Goal: Task Accomplishment & Management: Manage account settings

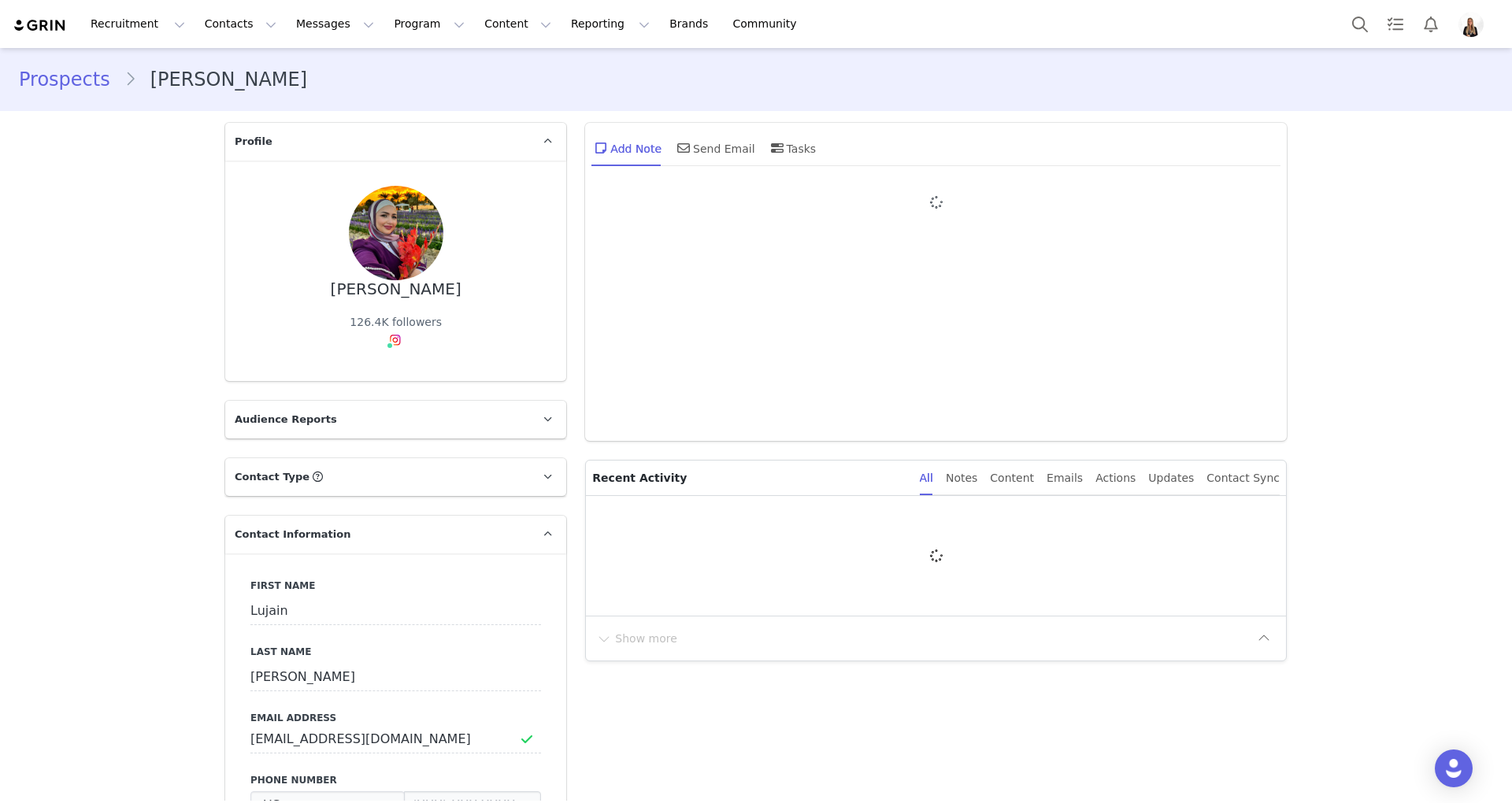
type input "+1 ([GEOGRAPHIC_DATA])"
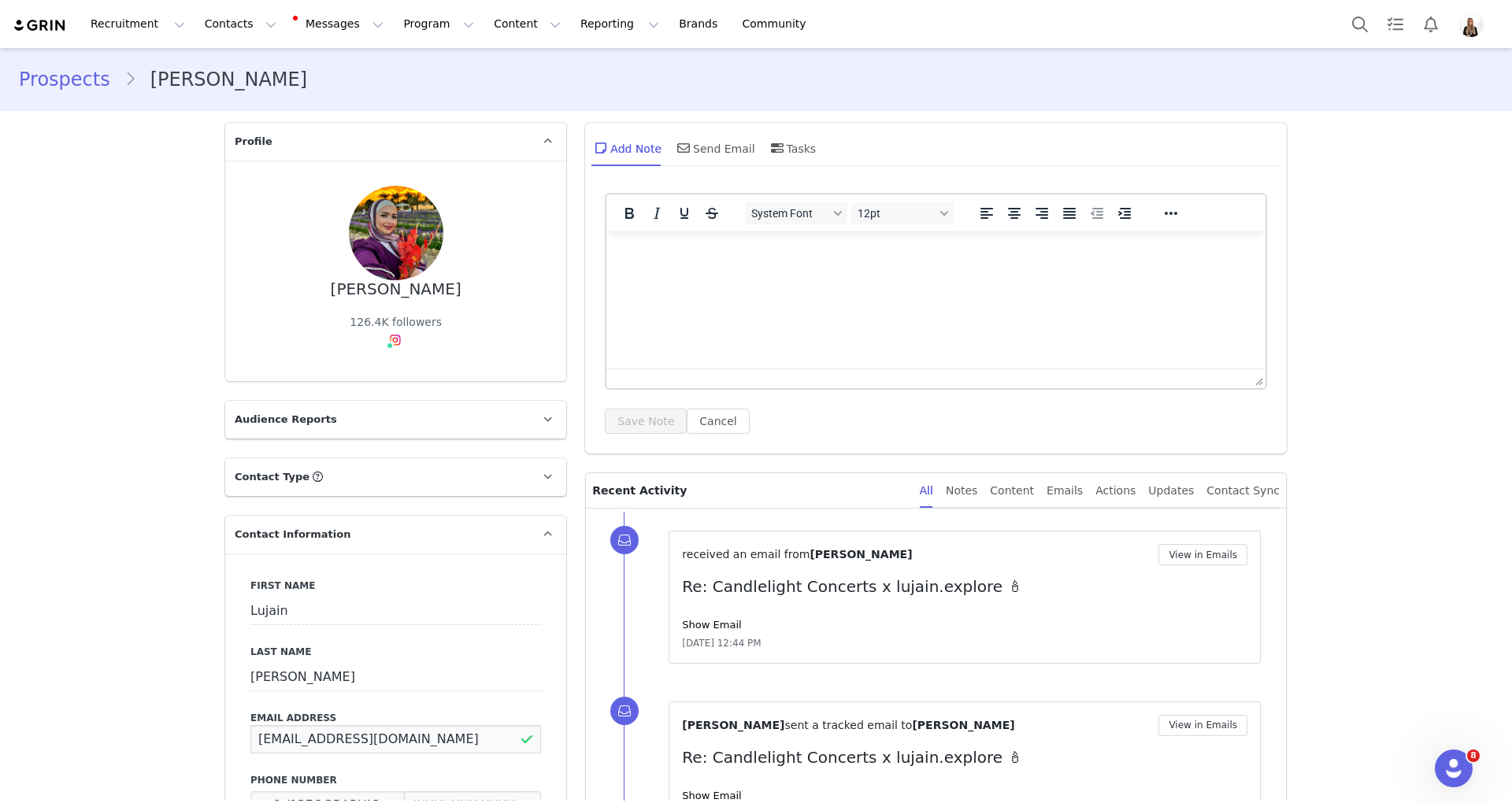
click at [339, 729] on input "[EMAIL_ADDRESS][DOMAIN_NAME]" at bounding box center [395, 739] width 290 height 28
click at [339, 729] on input "lulu1992hamzeh@gmail.com" at bounding box center [395, 739] width 290 height 28
click at [399, 740] on input "lulu1992hamzeh@gmail.com" at bounding box center [395, 739] width 290 height 28
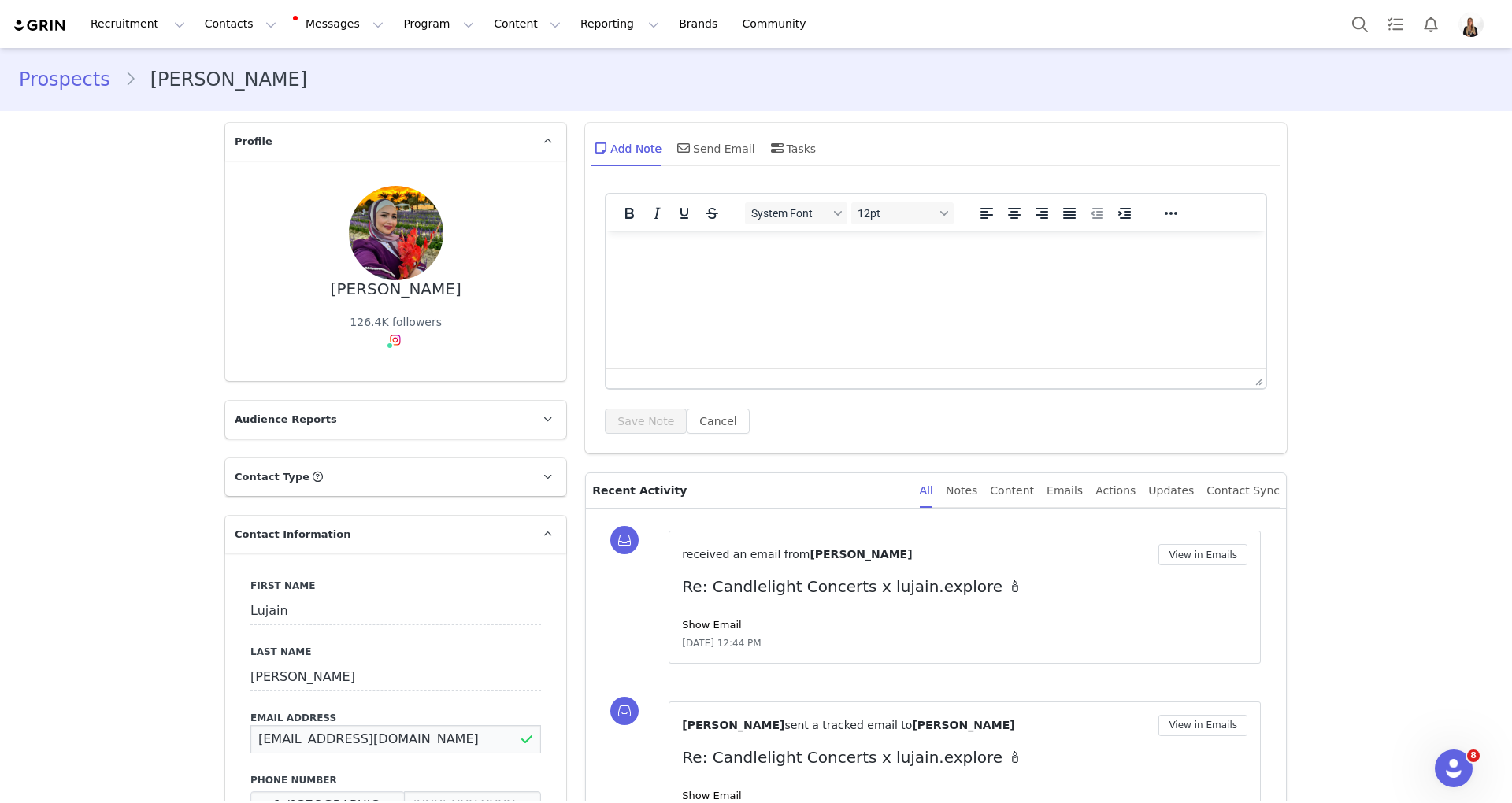
click at [399, 740] on input "lulu1992hamzeh@gmail.com" at bounding box center [395, 739] width 290 height 28
drag, startPoint x: 406, startPoint y: 731, endPoint x: 482, endPoint y: 728, distance: 76.1
click at [486, 731] on p "lulu1992hamzeh@gmail.comlUJAIN" at bounding box center [395, 739] width 290 height 28
type input "lulu1992hamzeh@gmail.com"
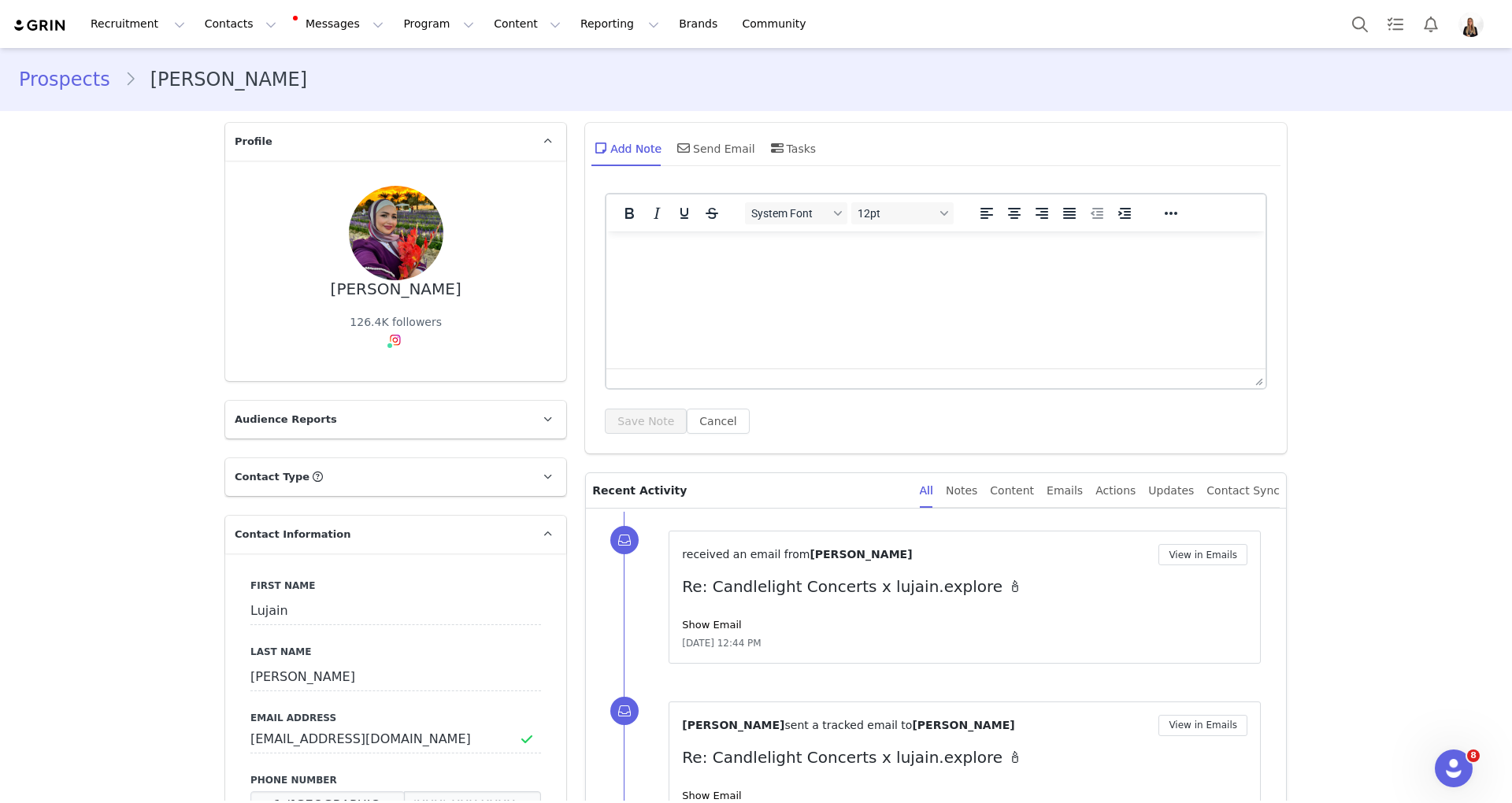
click at [710, 126] on div "Add Note Send Email Tasks" at bounding box center [935, 154] width 701 height 62
click at [712, 136] on div "Send Email" at bounding box center [714, 147] width 81 height 37
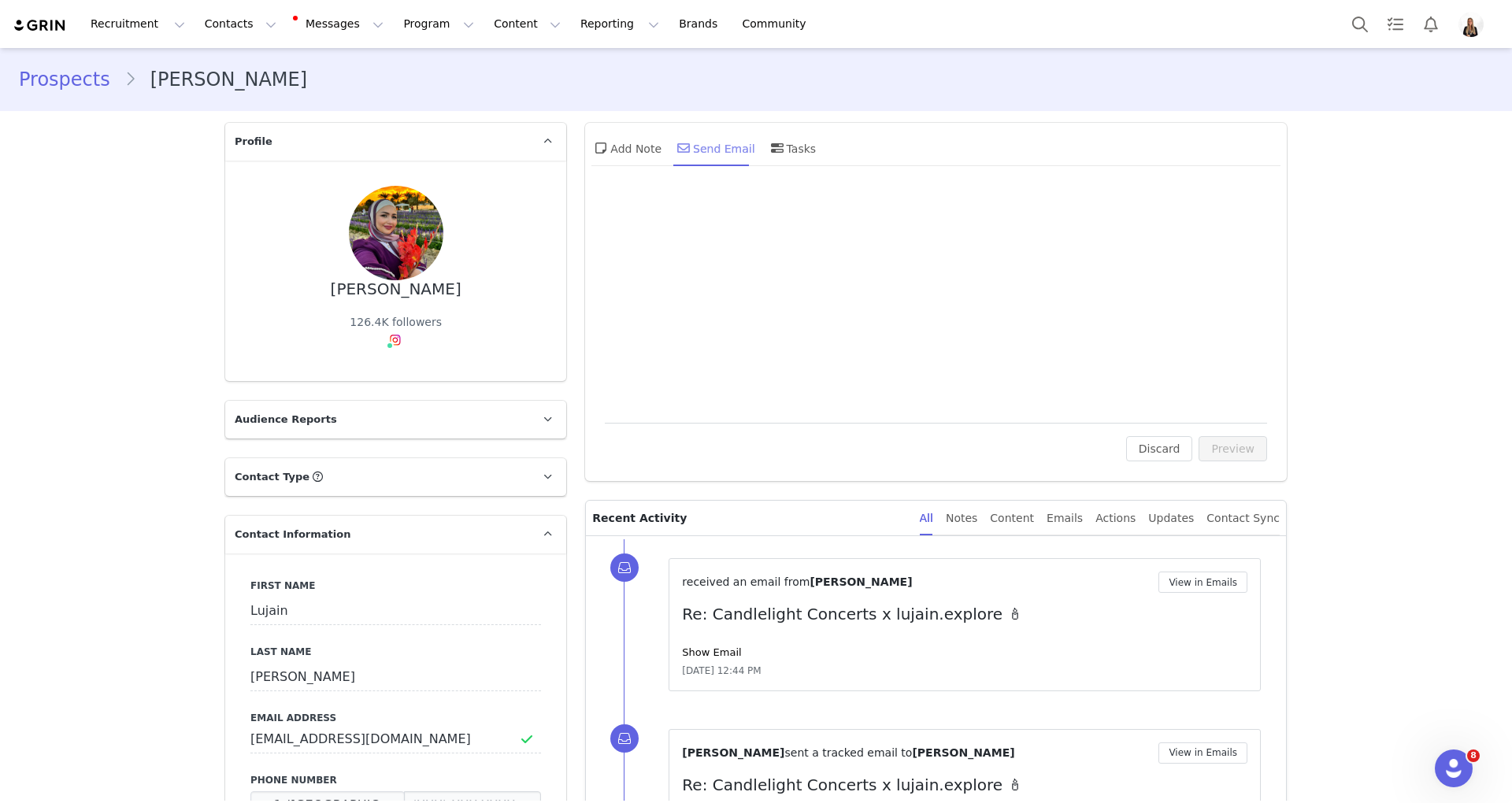
click at [711, 146] on div "Send Email" at bounding box center [714, 147] width 81 height 37
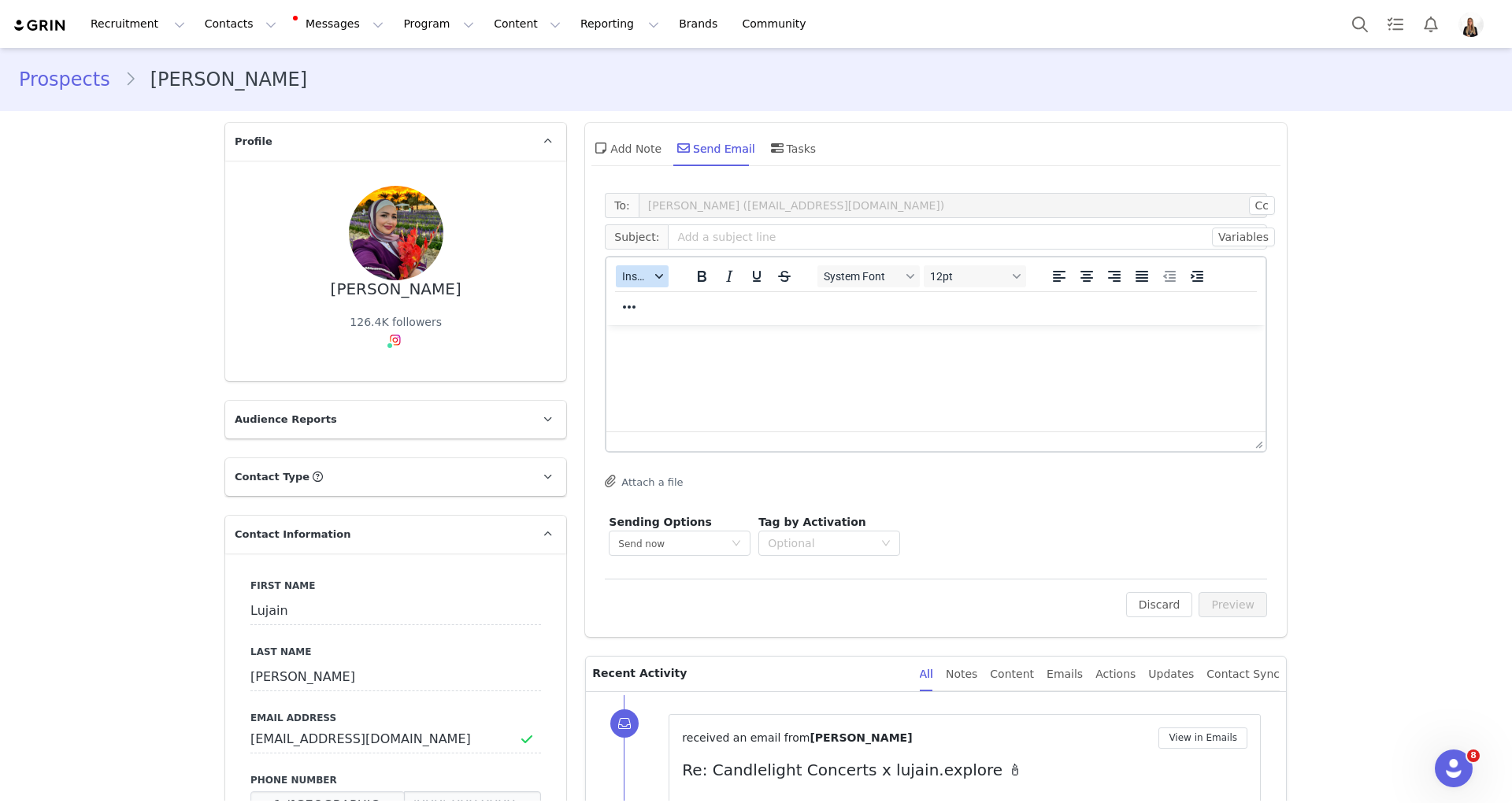
click at [652, 285] on button "Insert" at bounding box center [642, 276] width 52 height 22
click at [663, 297] on div "Insert Template" at bounding box center [692, 304] width 141 height 19
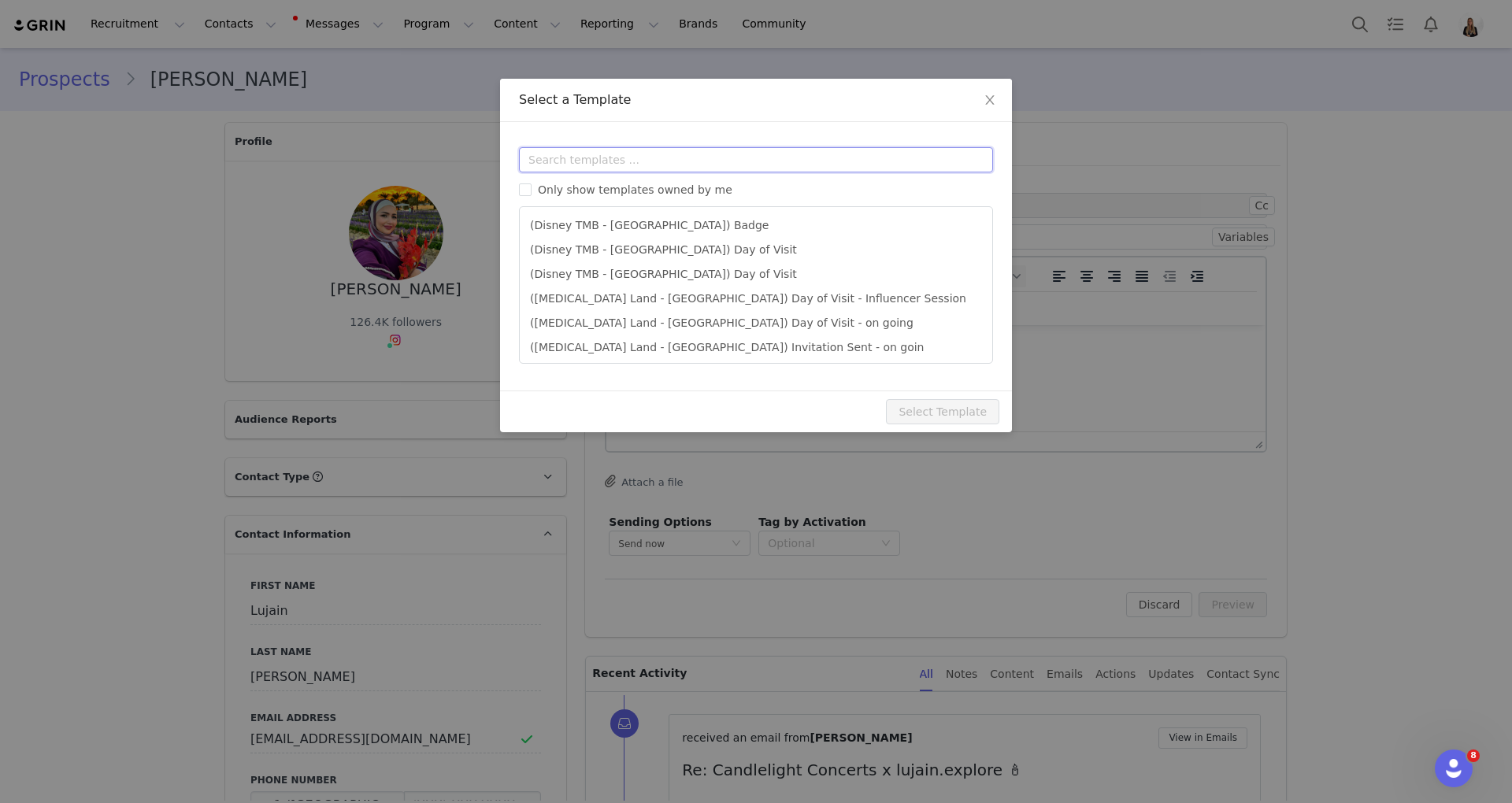
click at [615, 152] on input "text" at bounding box center [756, 160] width 474 height 25
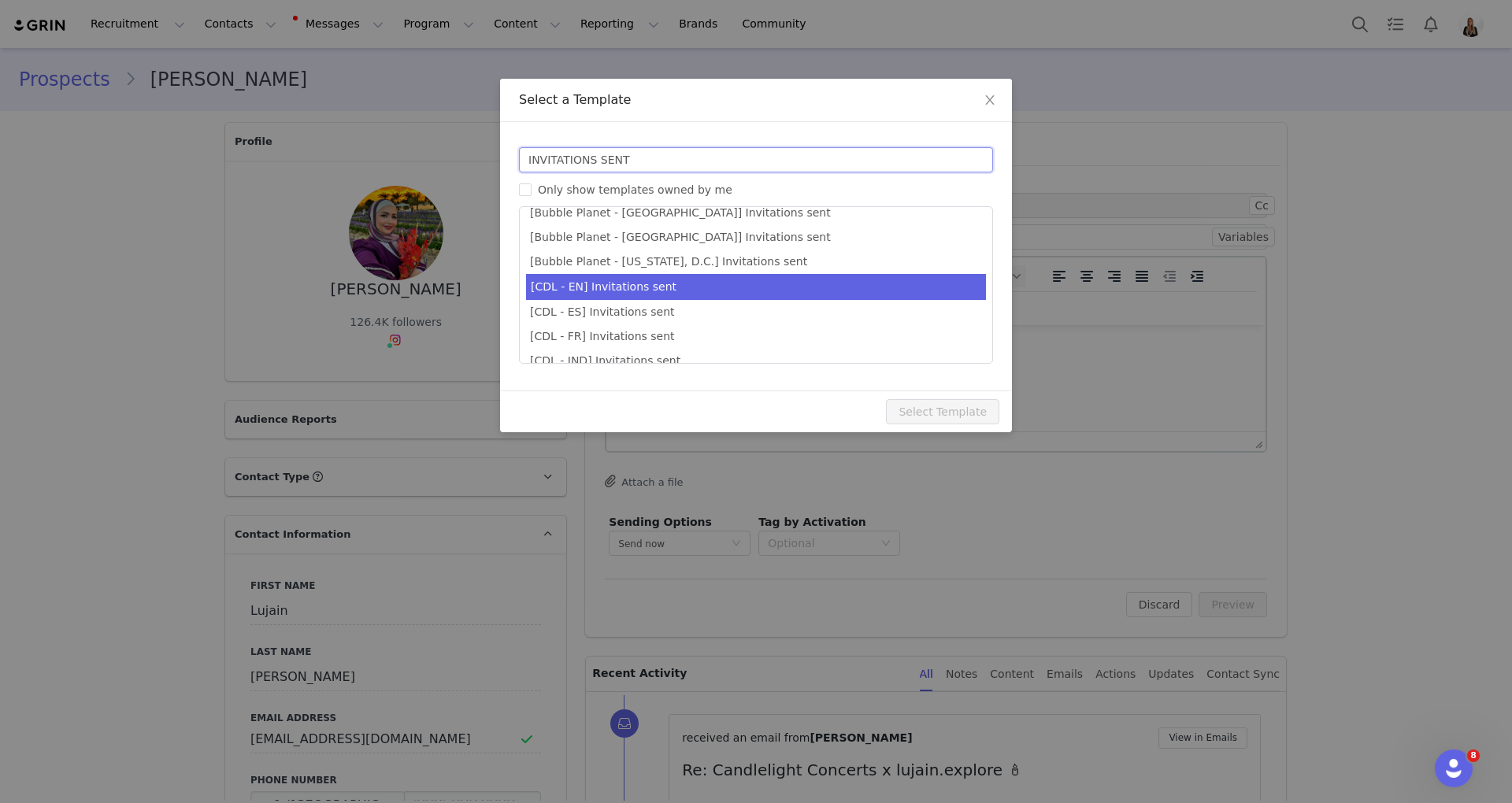
type input "INVITATIONS SENT"
click at [662, 285] on li "[CDL - EN] Invitations sent" at bounding box center [756, 286] width 460 height 26
type input "Your invitations for Candlelight have been requested! 🕯️✨"
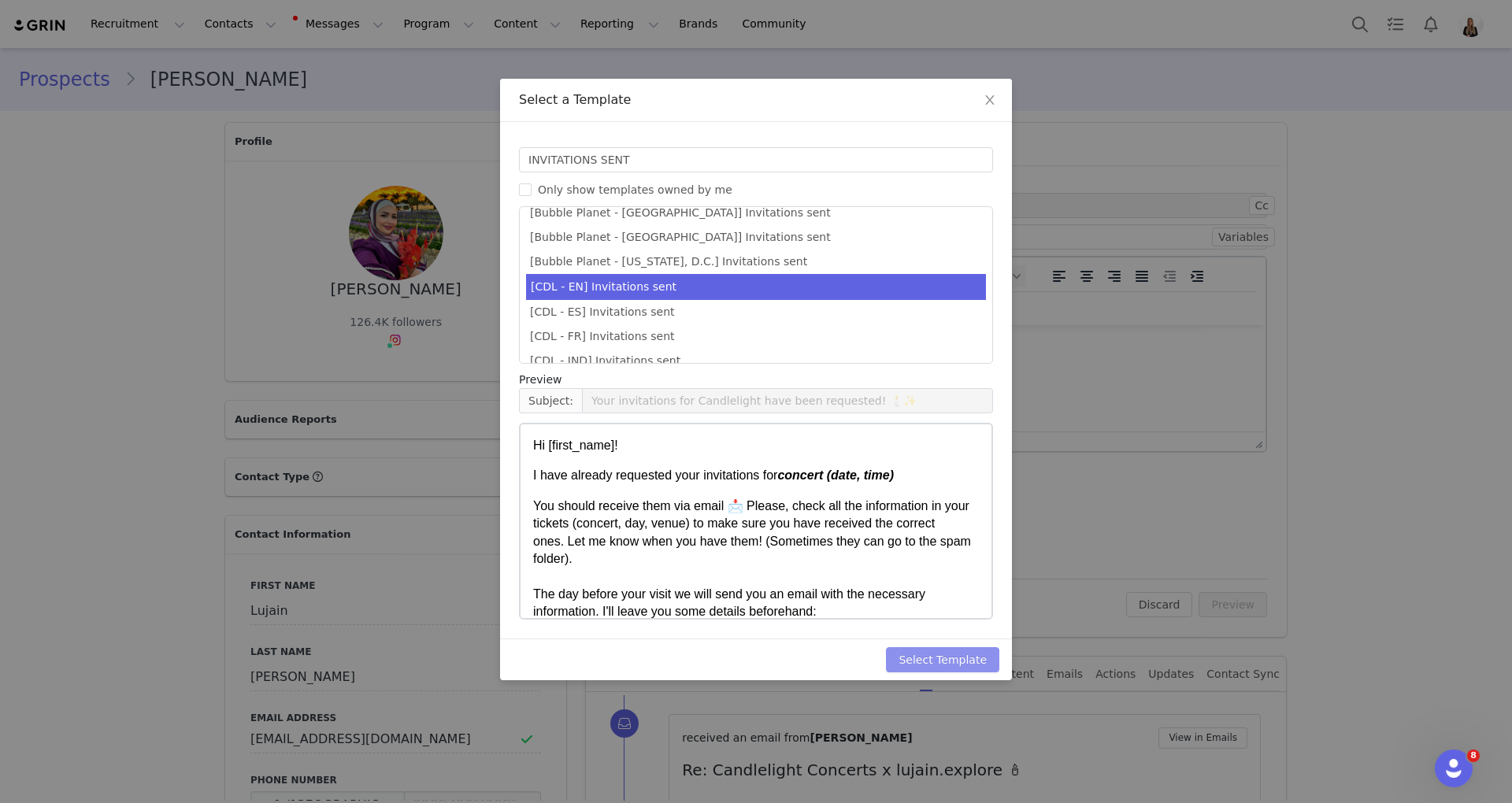
click at [948, 653] on button "Select Template" at bounding box center [942, 660] width 113 height 25
type input "Your invitations for Candlelight have been requested! 🕯️✨"
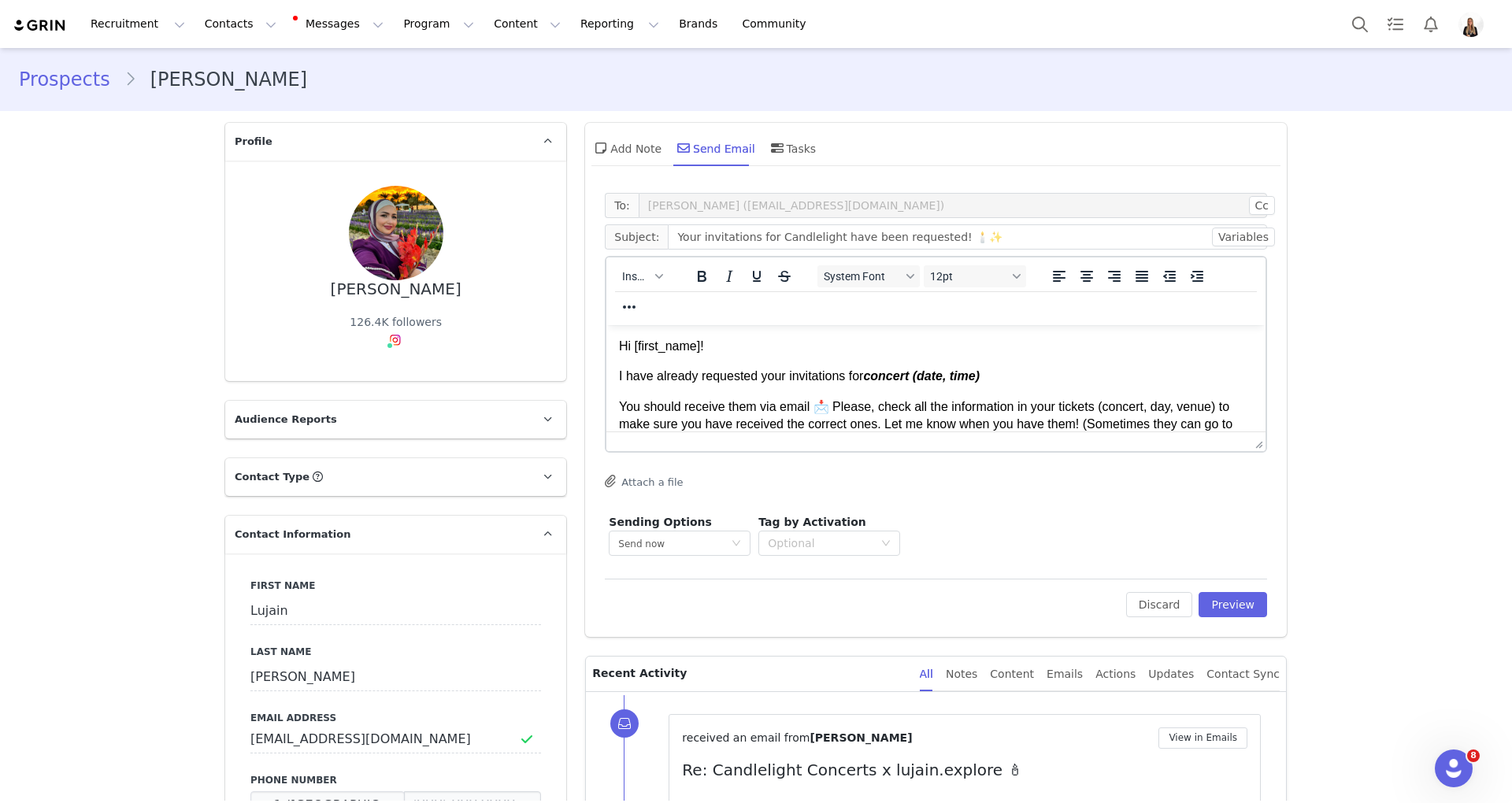
click at [1021, 409] on p "You should receive them via email 📩 Please, check all the information in your t…" at bounding box center [936, 451] width 634 height 106
drag, startPoint x: 1010, startPoint y: 382, endPoint x: 865, endPoint y: 368, distance: 145.7
click at [865, 368] on p "I have already requested your invitations for concert (date, time)" at bounding box center [936, 376] width 634 height 17
paste body "Rich Text Area. Press ALT-0 for help."
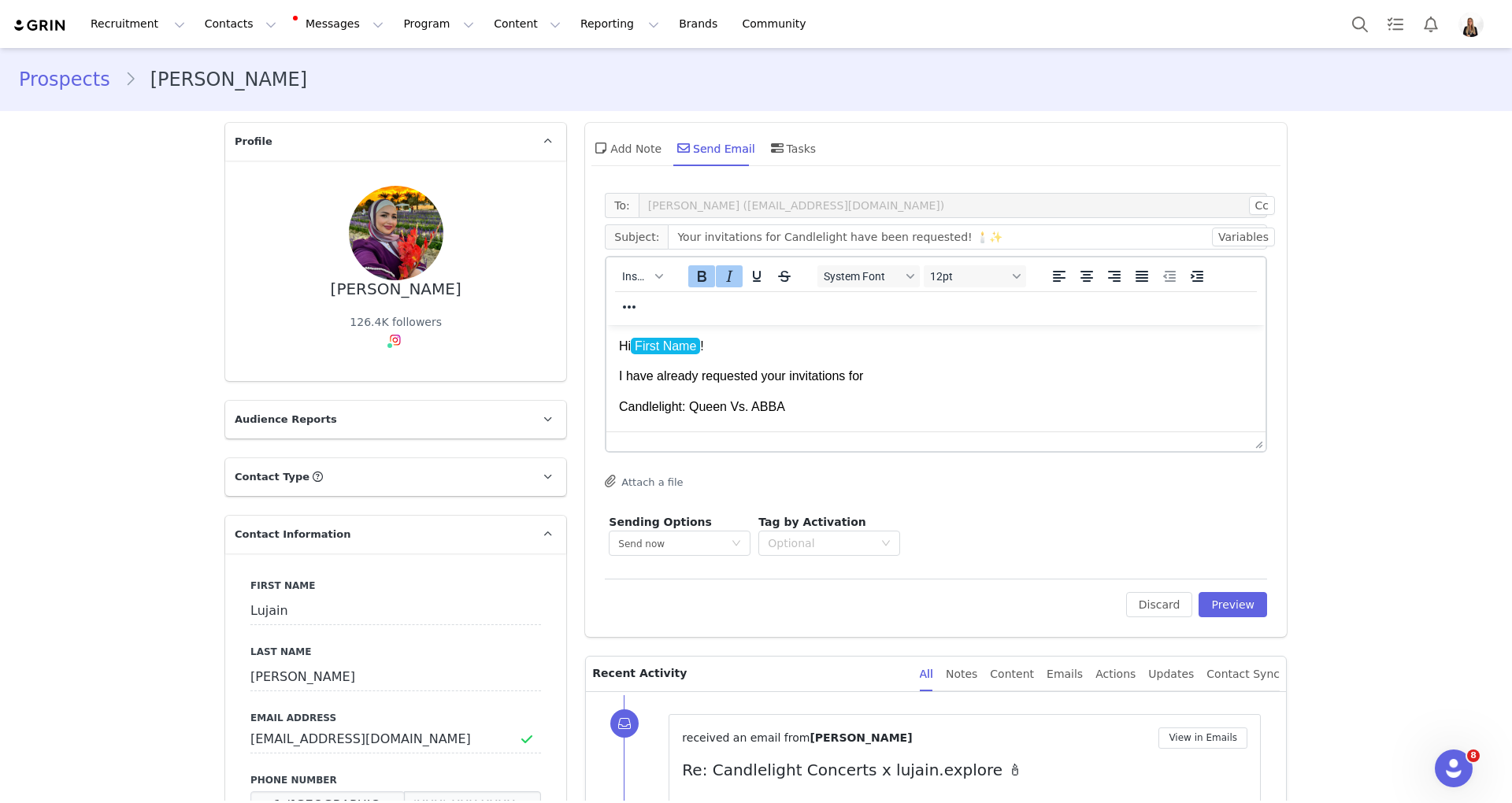
scroll to position [12, 0]
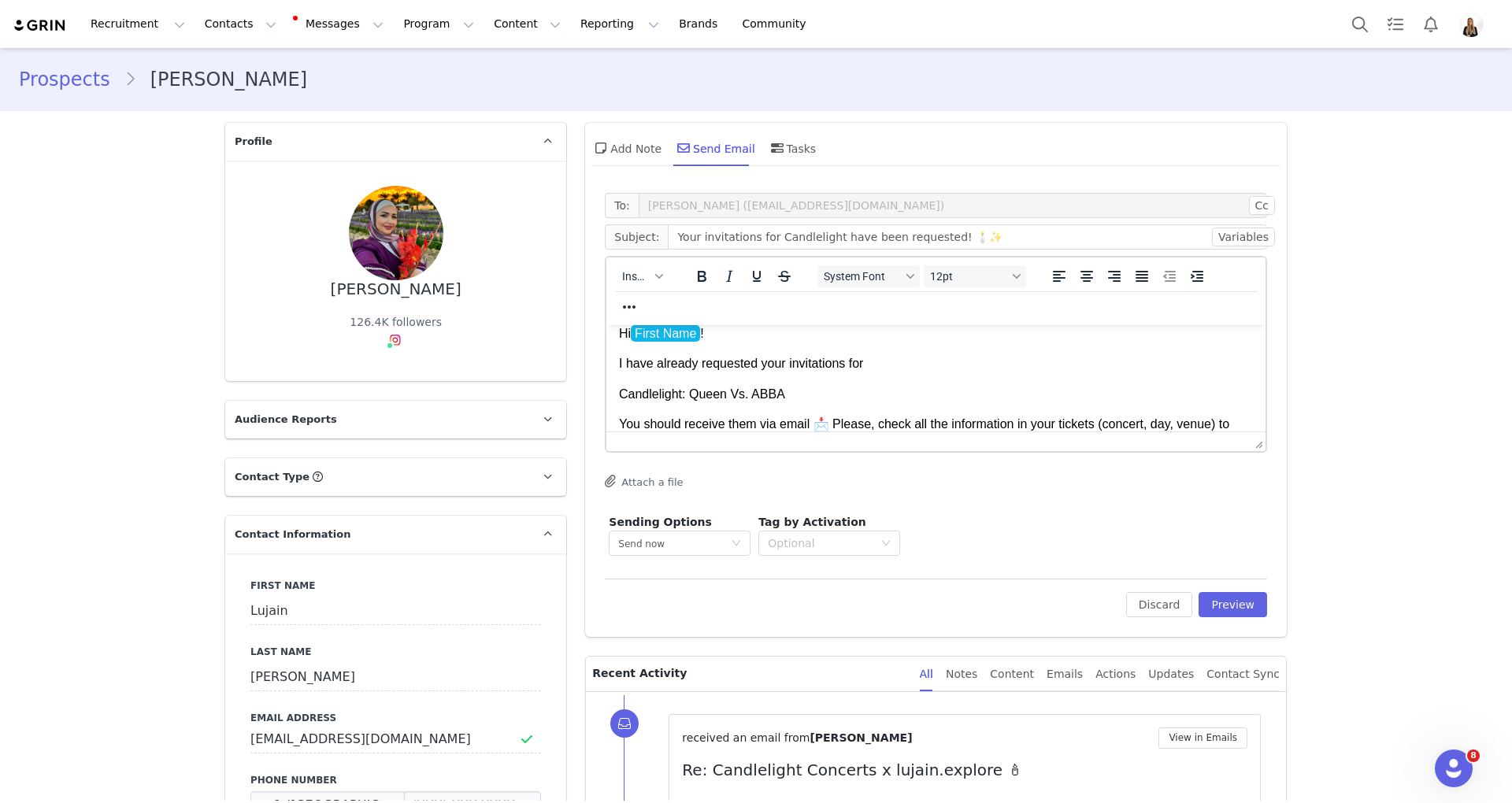
click at [865, 368] on p "I have already requested your invitations for" at bounding box center [936, 364] width 634 height 17
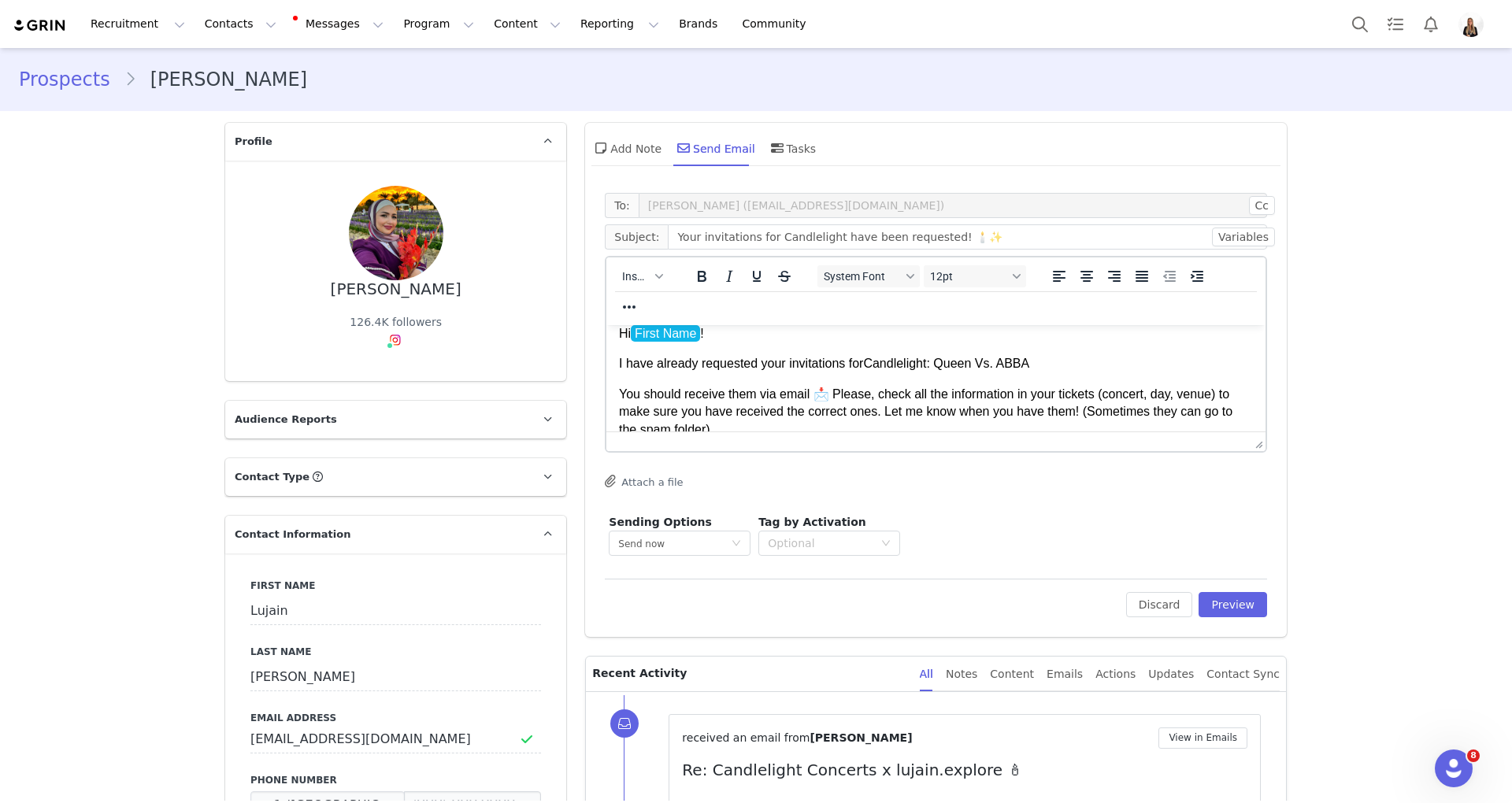
click at [1045, 366] on p "I have already requested your invitations for Candlelight: Queen Vs. ABBA" at bounding box center [936, 364] width 634 height 17
click at [1088, 368] on p "I have already requested your invitations for Candlelight: Queen Vs. ABBA, Octo…" at bounding box center [936, 364] width 634 height 17
drag, startPoint x: 1130, startPoint y: 359, endPoint x: 1114, endPoint y: 362, distance: 16.3
click at [1114, 362] on p "I have already requested your invitations for Candlelight: Queen Vs. ABBA, Octo…" at bounding box center [936, 364] width 634 height 17
drag, startPoint x: 865, startPoint y: 363, endPoint x: 1163, endPoint y: 363, distance: 298.0
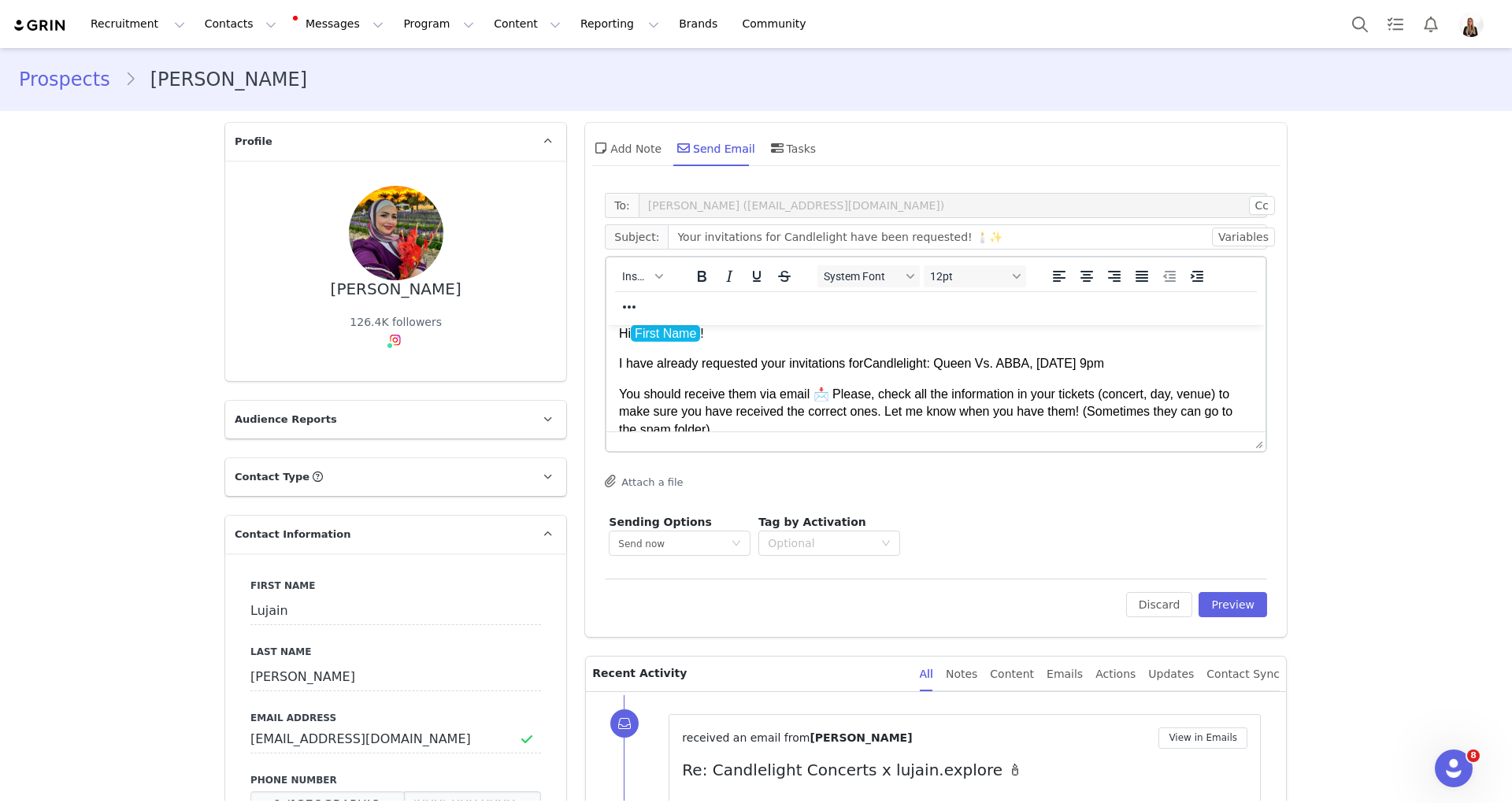
click at [1163, 363] on p "I have already requested your invitations for Candlelight: Queen Vs. ABBA, Octo…" at bounding box center [936, 364] width 634 height 17
click at [1128, 388] on p "You should receive them via email 📩 Please, check all the information in your t…" at bounding box center [936, 439] width 634 height 106
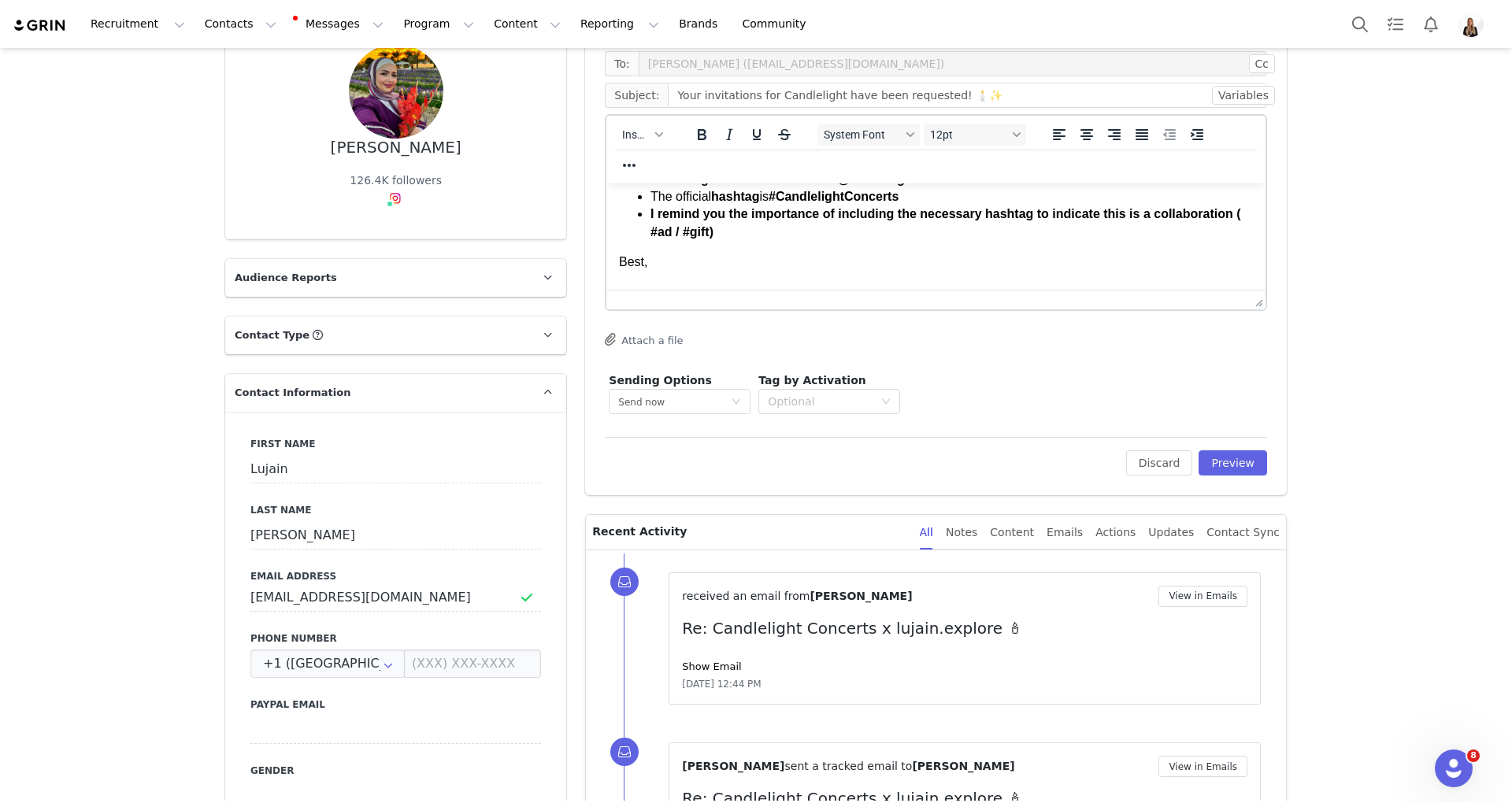
scroll to position [0, 0]
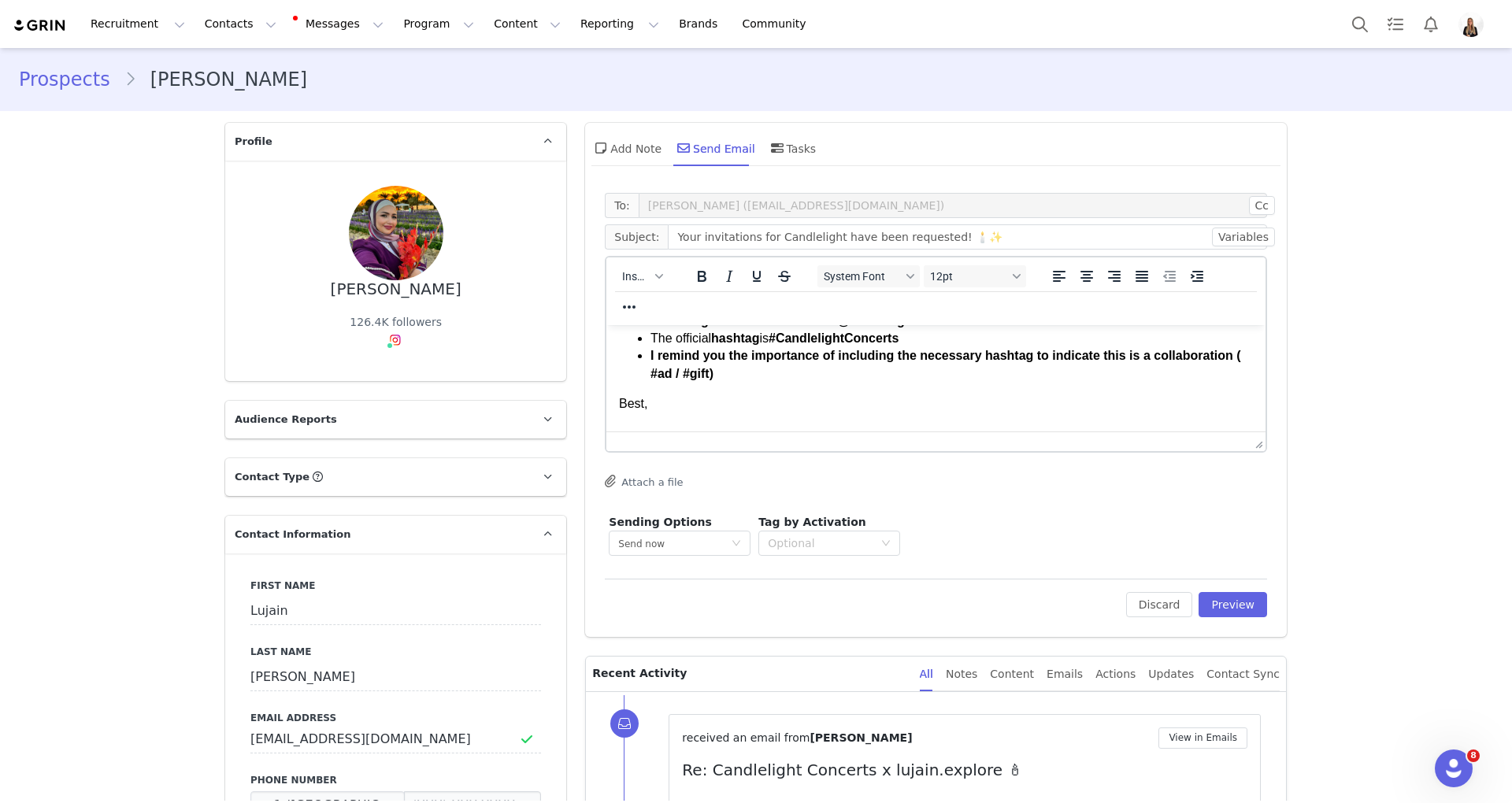
click at [949, 344] on li "The official hashtag is #CandlelightConcerts" at bounding box center [952, 338] width 602 height 17
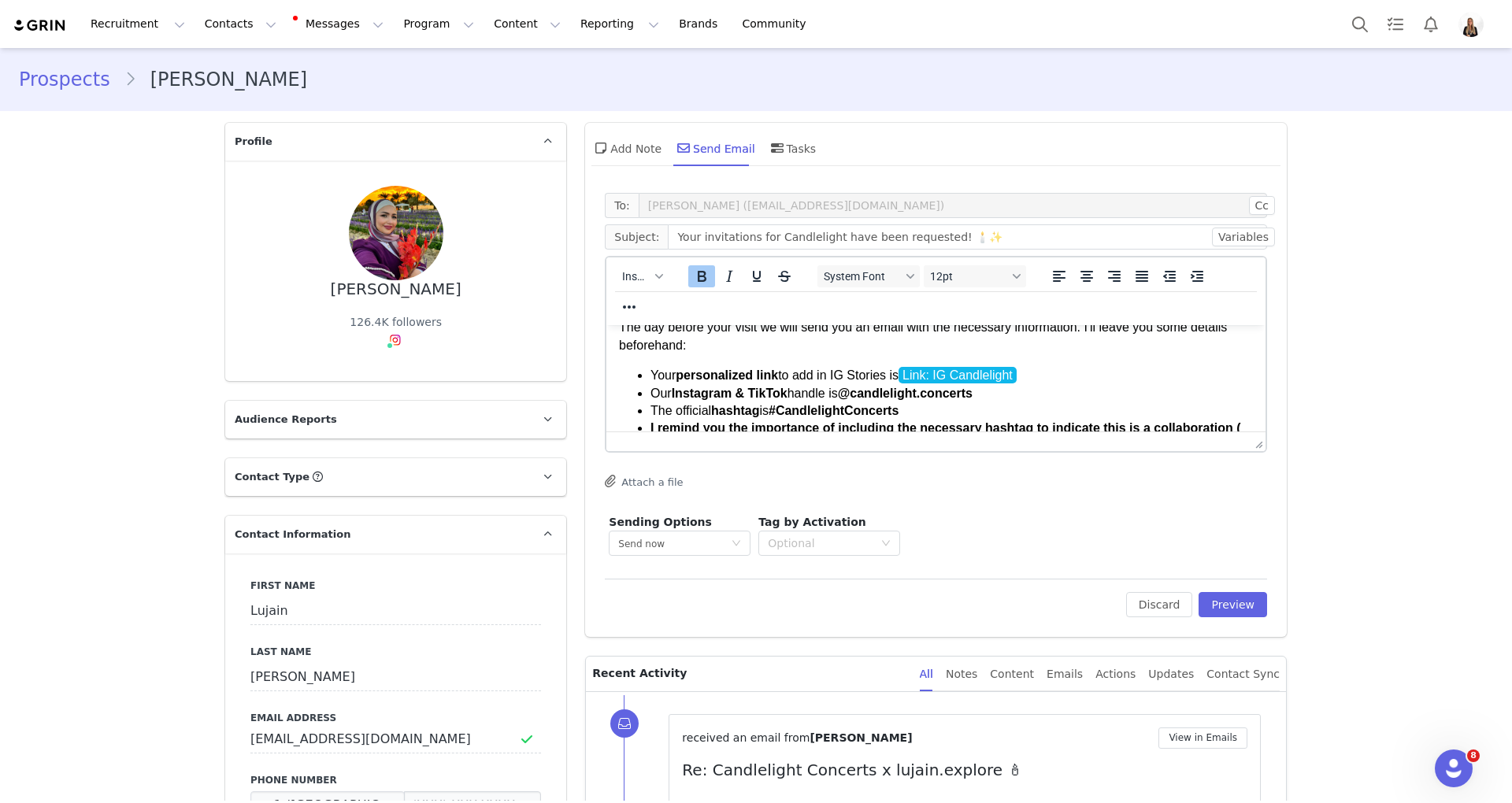
scroll to position [117, 0]
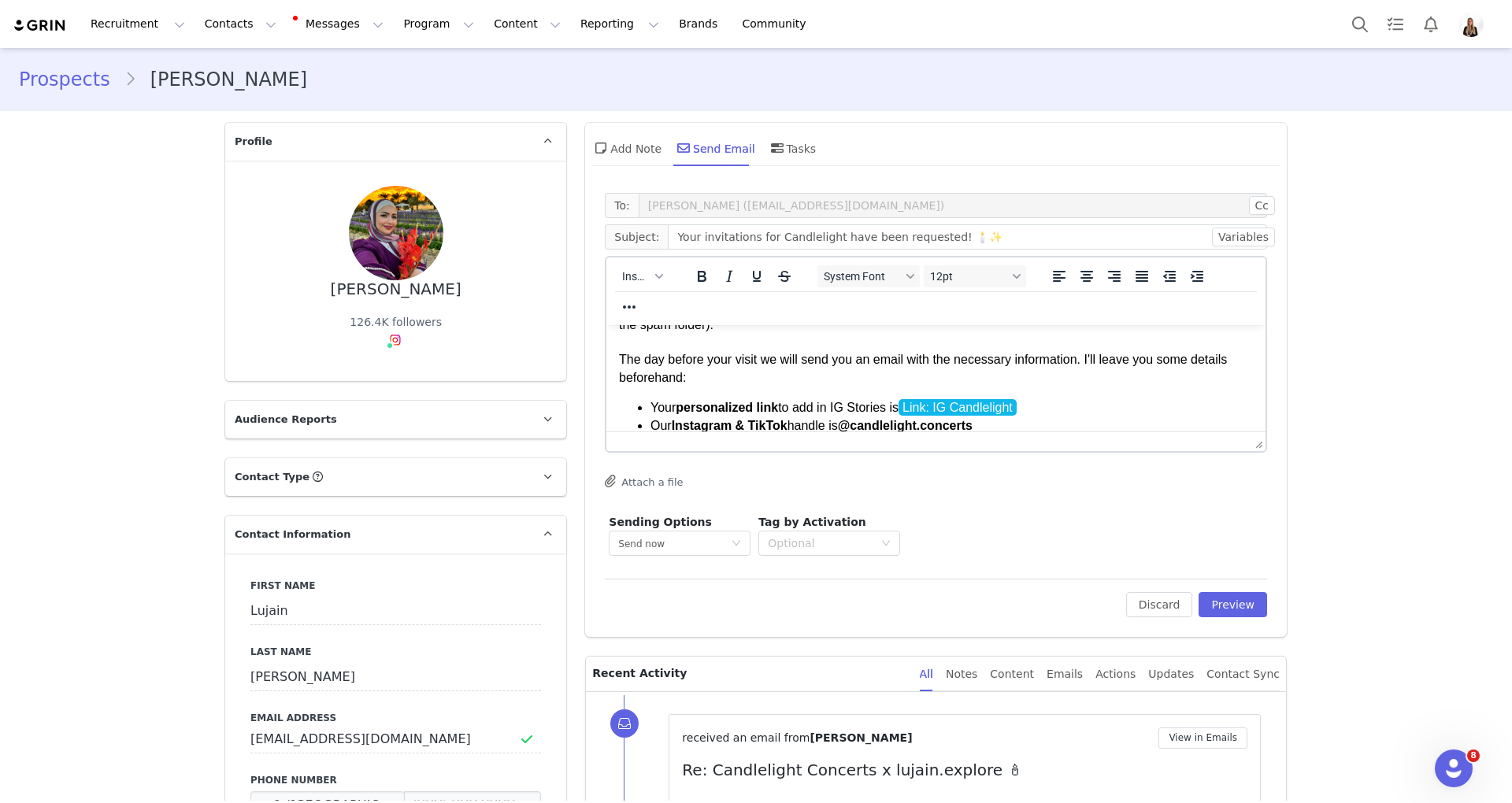
click at [1104, 406] on li "Your personalized link to add in IG Stories is Link: IG Candlelight" at bounding box center [952, 408] width 602 height 17
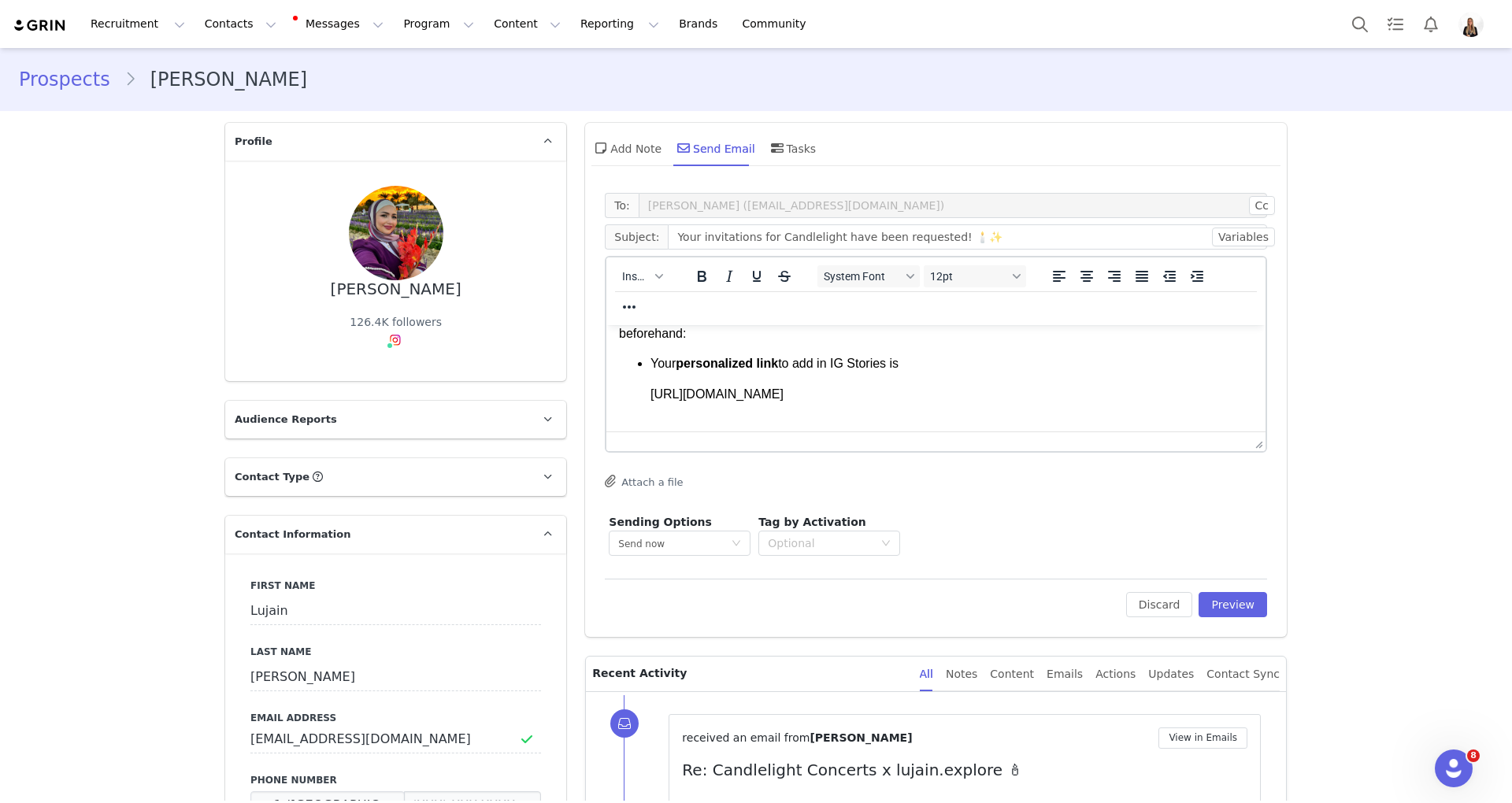
click at [1018, 359] on li "Your personalized link to add in IG Stories is https://glnk.io/z15l/candlelight…" at bounding box center [952, 403] width 602 height 96
click at [905, 369] on li "Your personalized link to add in IG Stories is https://glnk.io/z15l/candlelight…" at bounding box center [952, 394] width 602 height 78
click at [899, 363] on span "Your personalized link to add in IG Stories is" at bounding box center [775, 364] width 248 height 13
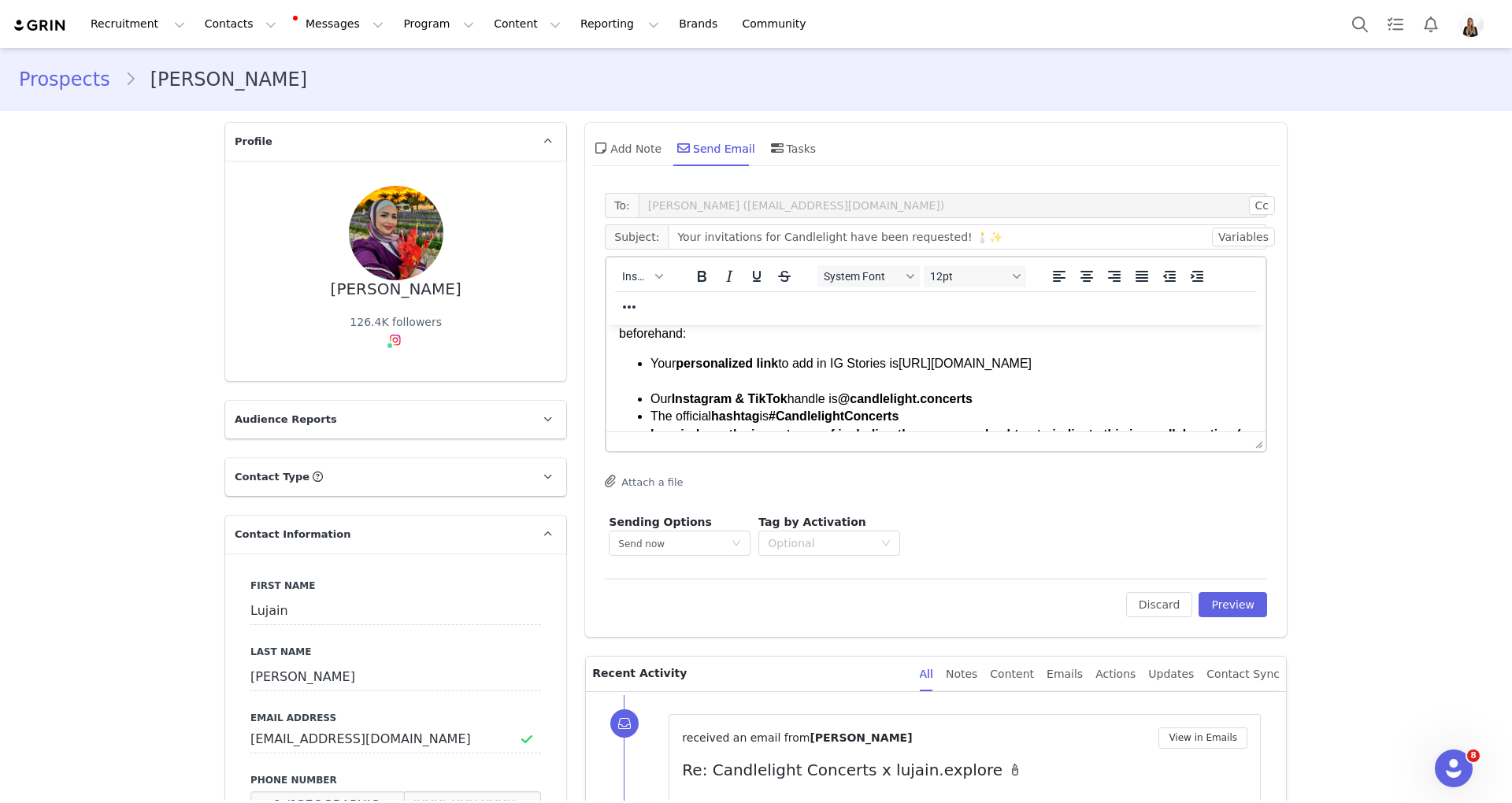
click at [1152, 359] on li "Your personalized link to add in IG Stories is https://glnk.io/z15l/candlelight…" at bounding box center [952, 373] width 602 height 36
click at [1148, 359] on li "Your personalized link to add in IG Stories is https://glnk.io/z15l/candlelight…" at bounding box center [952, 373] width 602 height 36
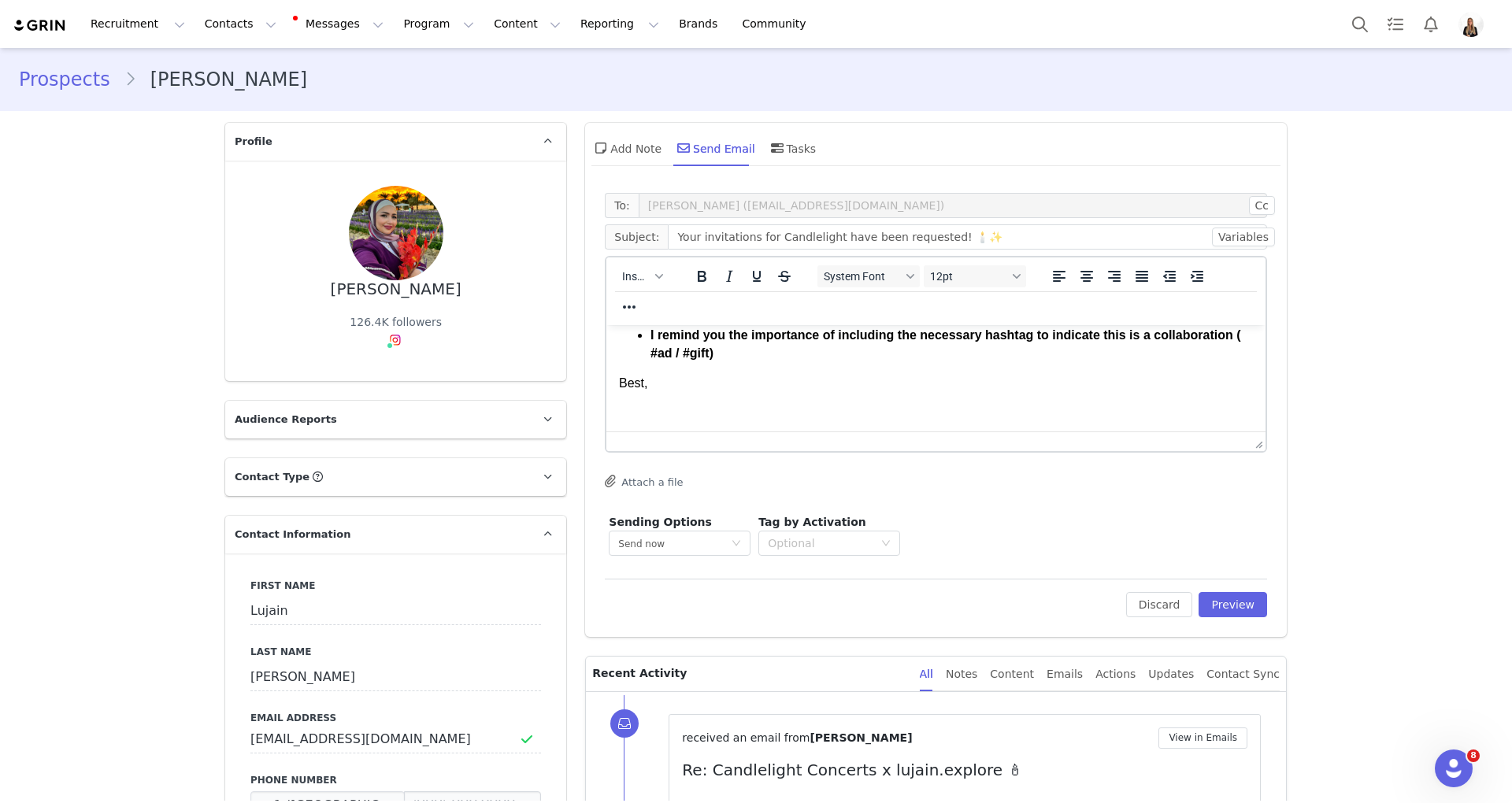
scroll to position [275, 0]
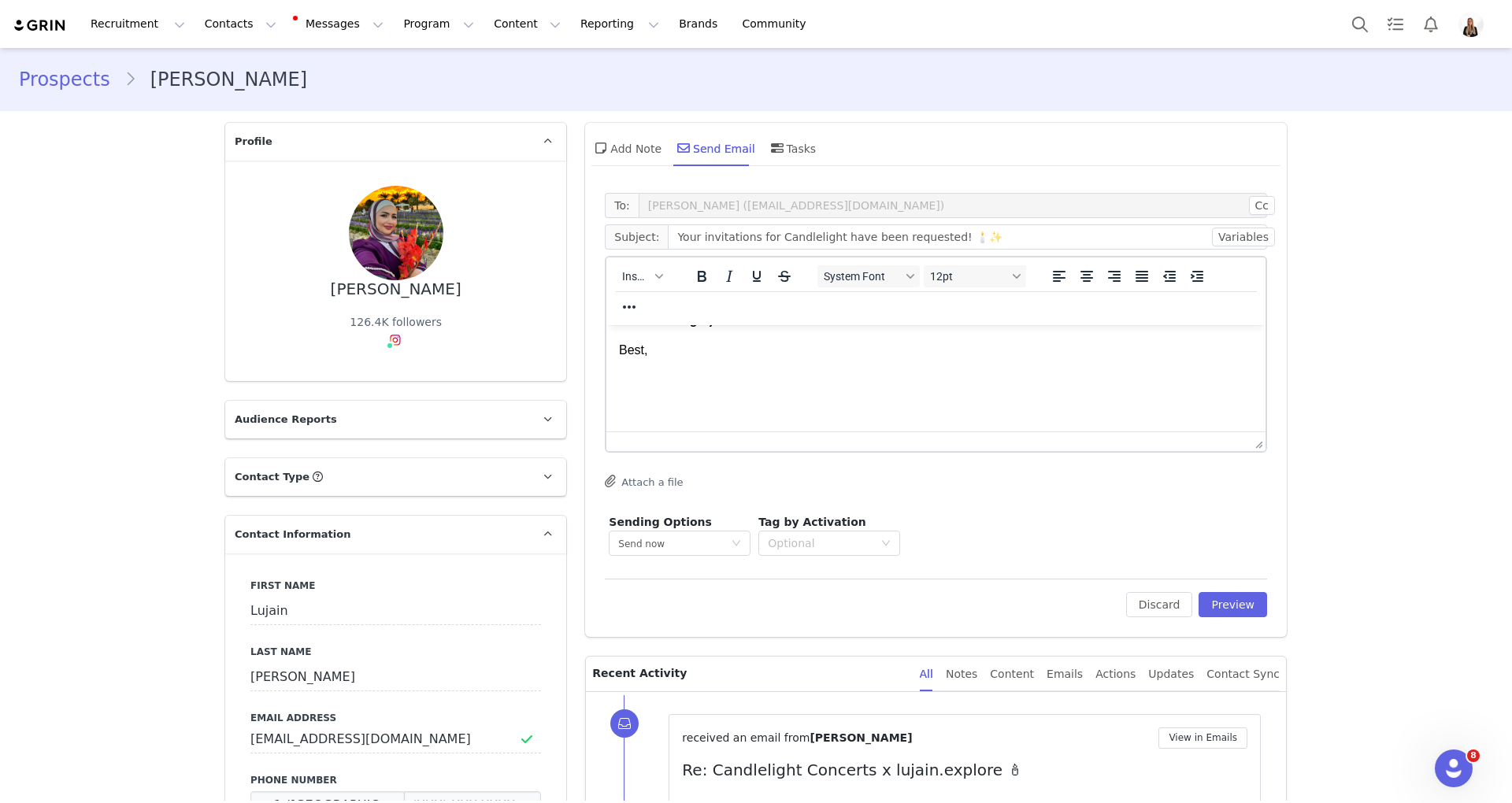
click at [741, 374] on p "Rich Text Area. Press ALT-0 for help." at bounding box center [936, 380] width 634 height 17
click at [622, 270] on span "Insert" at bounding box center [636, 276] width 27 height 12
click at [656, 347] on div "Insert Signature" at bounding box center [692, 354] width 141 height 19
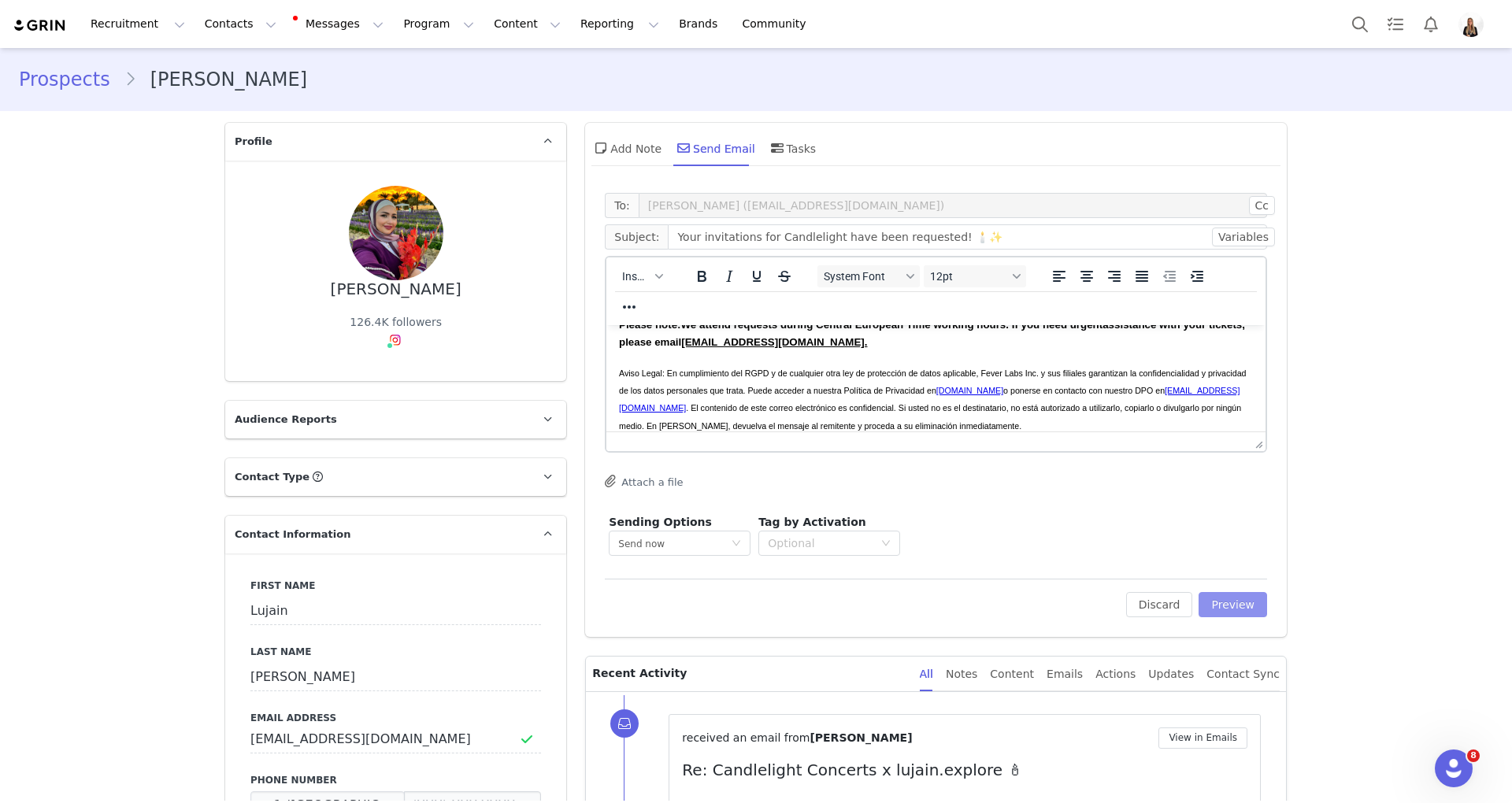
click at [1233, 600] on button "Preview" at bounding box center [1232, 605] width 68 height 25
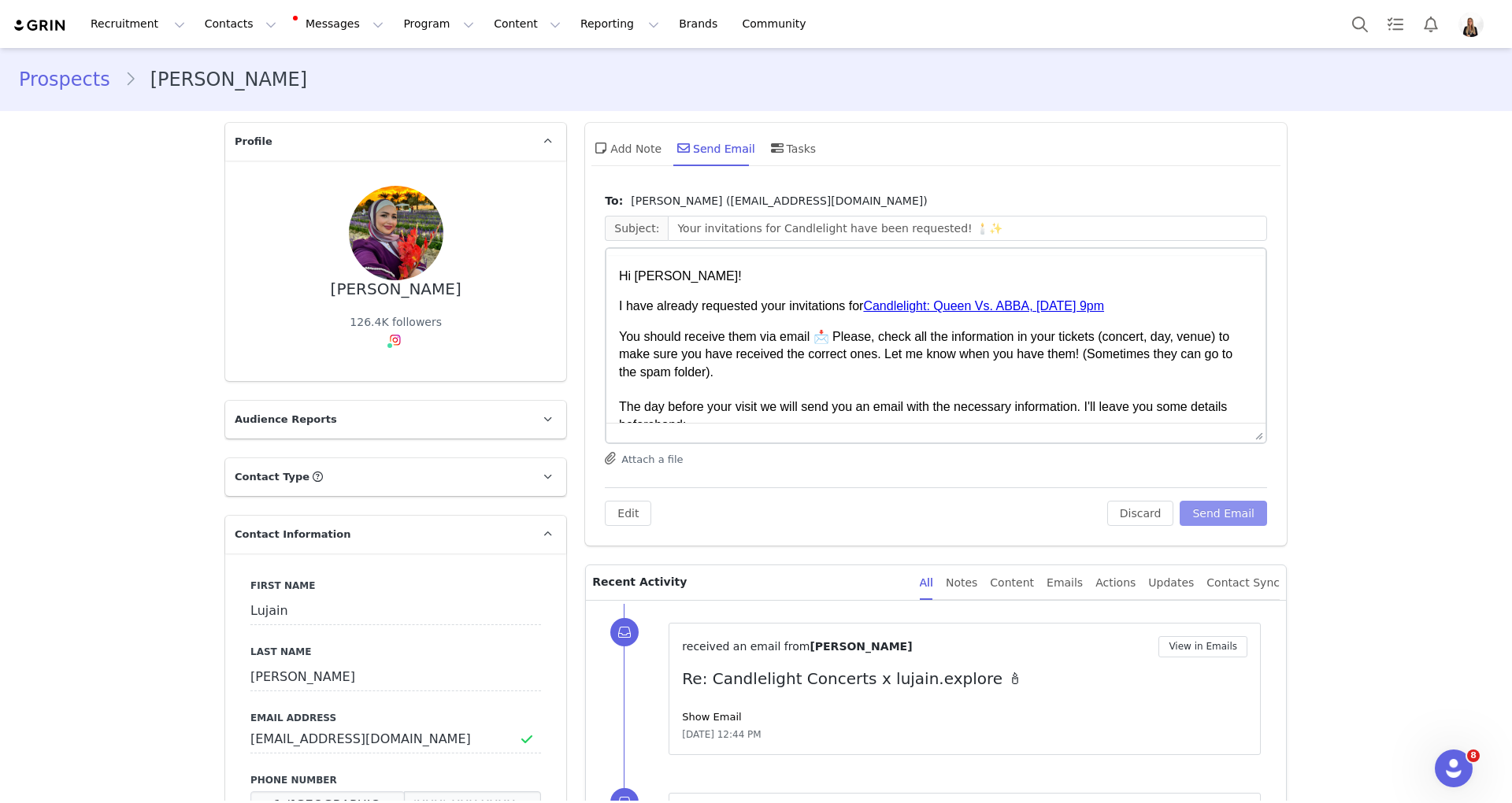
scroll to position [0, 0]
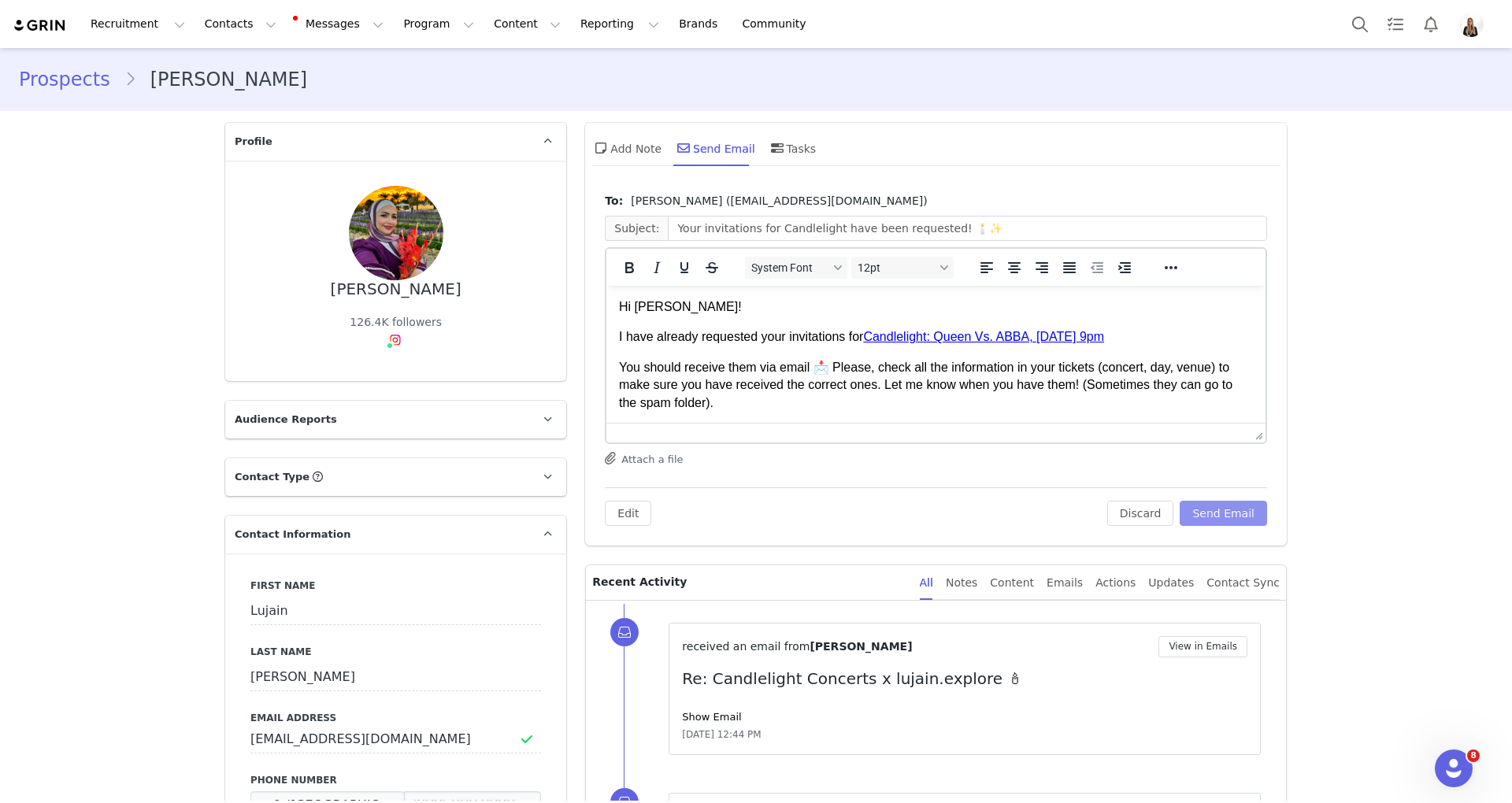
click at [1237, 518] on button "Send Email" at bounding box center [1222, 513] width 87 height 25
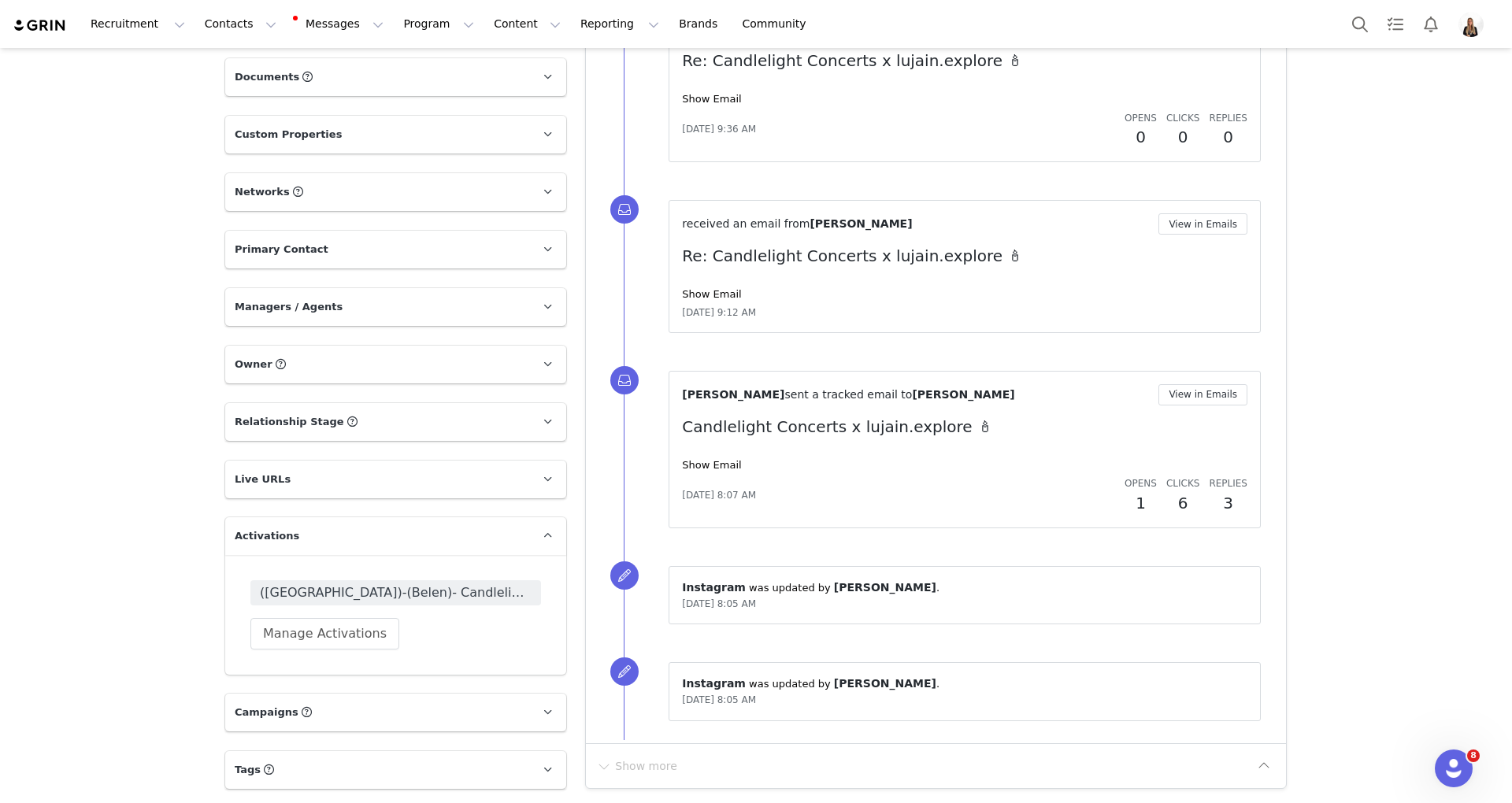
click at [345, 593] on span "([GEOGRAPHIC_DATA])-(Belen)- Candlelight Warm Leads" at bounding box center [395, 592] width 271 height 19
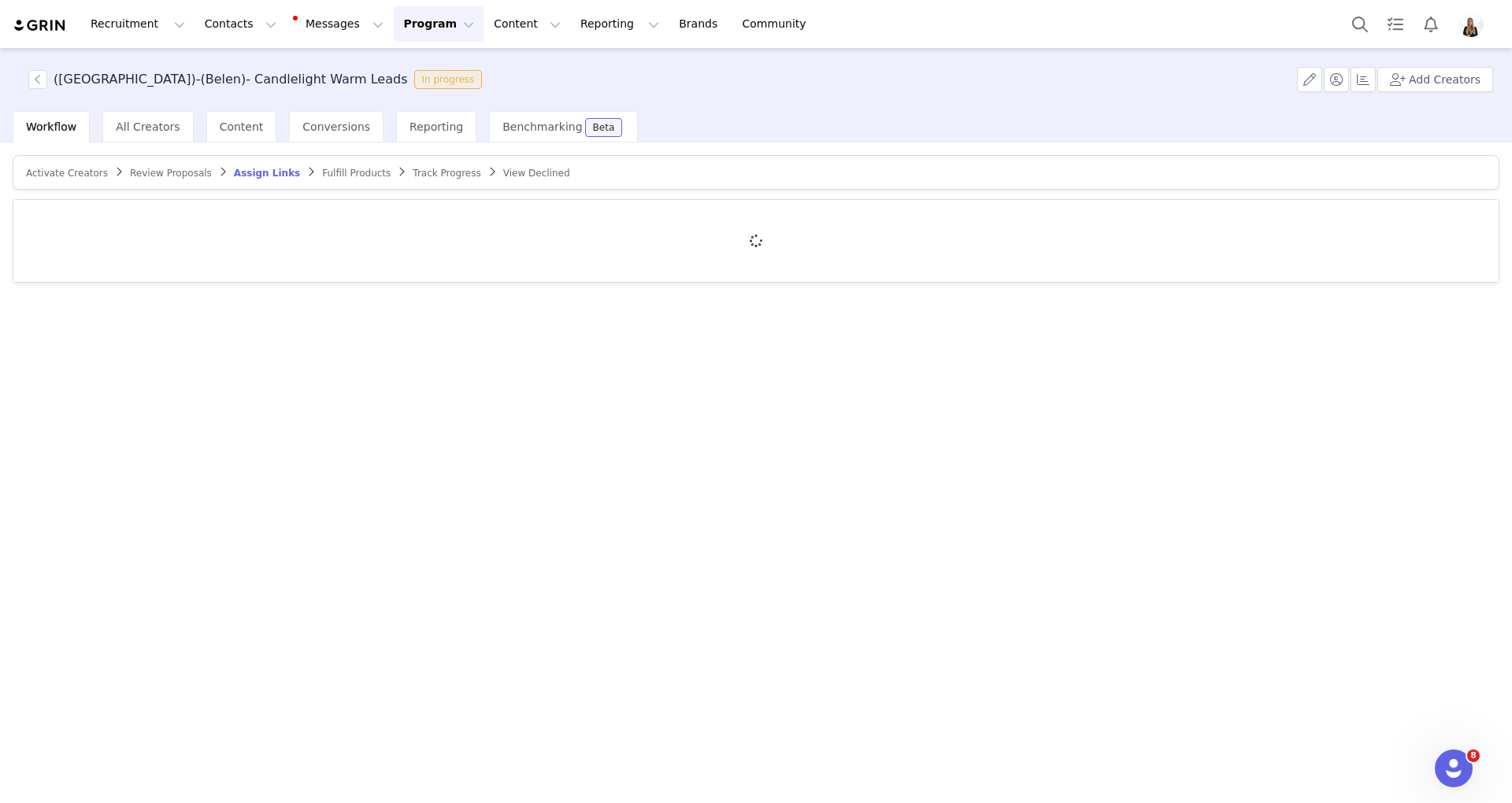
click at [42, 168] on span "Activate Creators" at bounding box center [67, 173] width 82 height 11
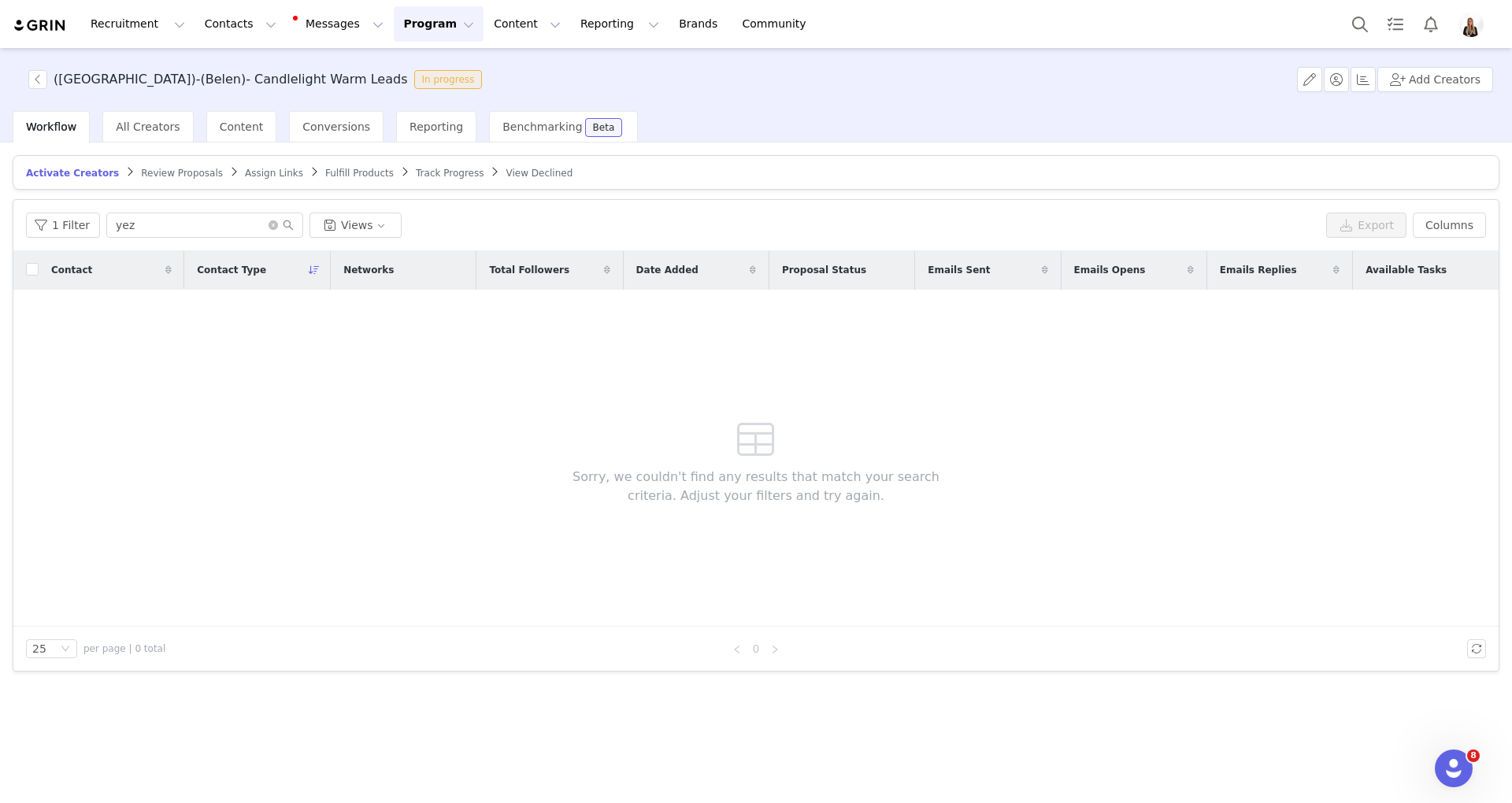
click at [181, 210] on div "1 Filter yez Views Export Columns" at bounding box center [756, 226] width 1485 height 52
click at [183, 216] on input "yez" at bounding box center [205, 225] width 197 height 25
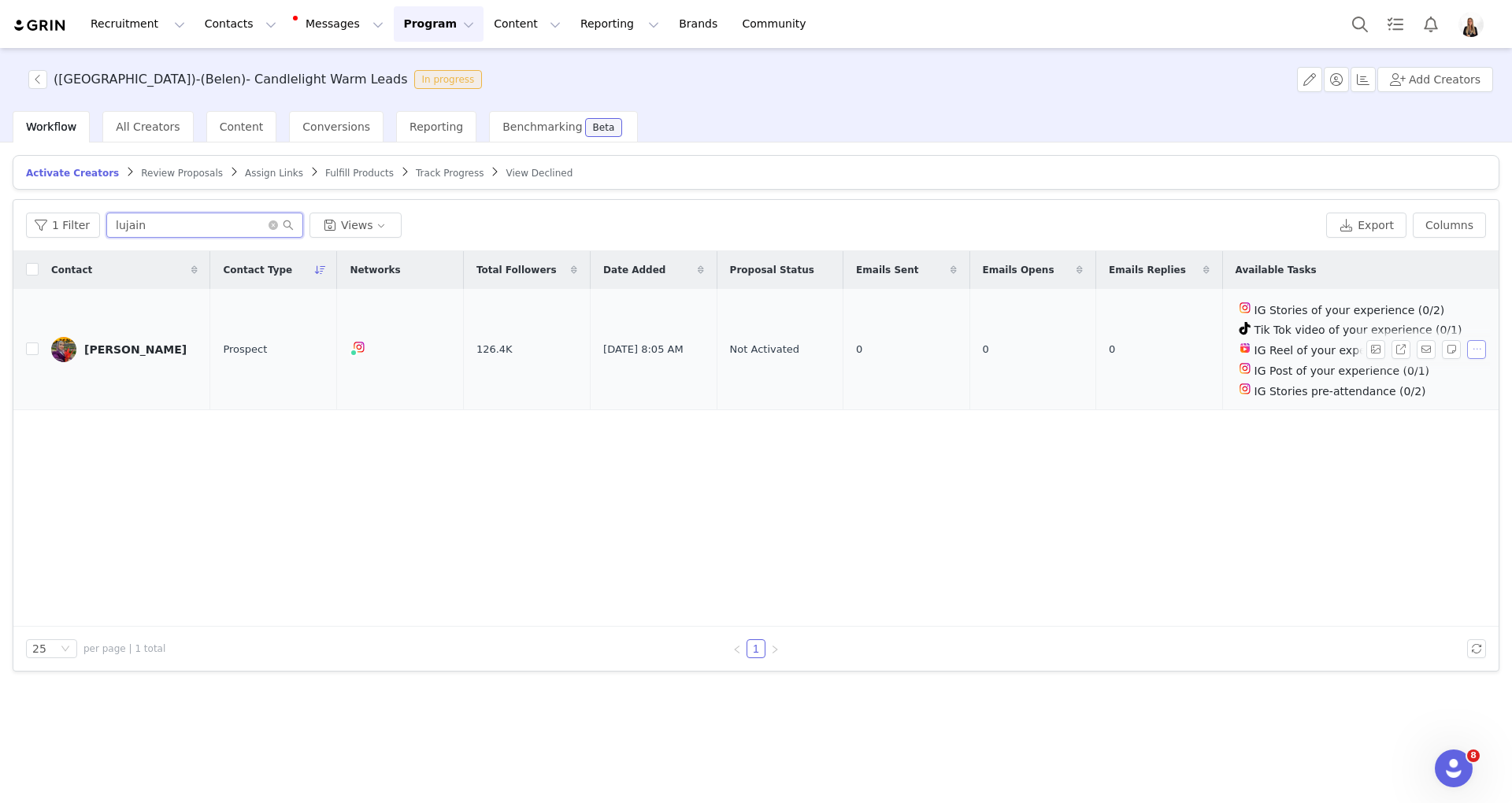
type input "lujain"
click at [1481, 354] on button "button" at bounding box center [1476, 349] width 19 height 19
click at [1446, 382] on span "Activate Creators" at bounding box center [1439, 378] width 95 height 17
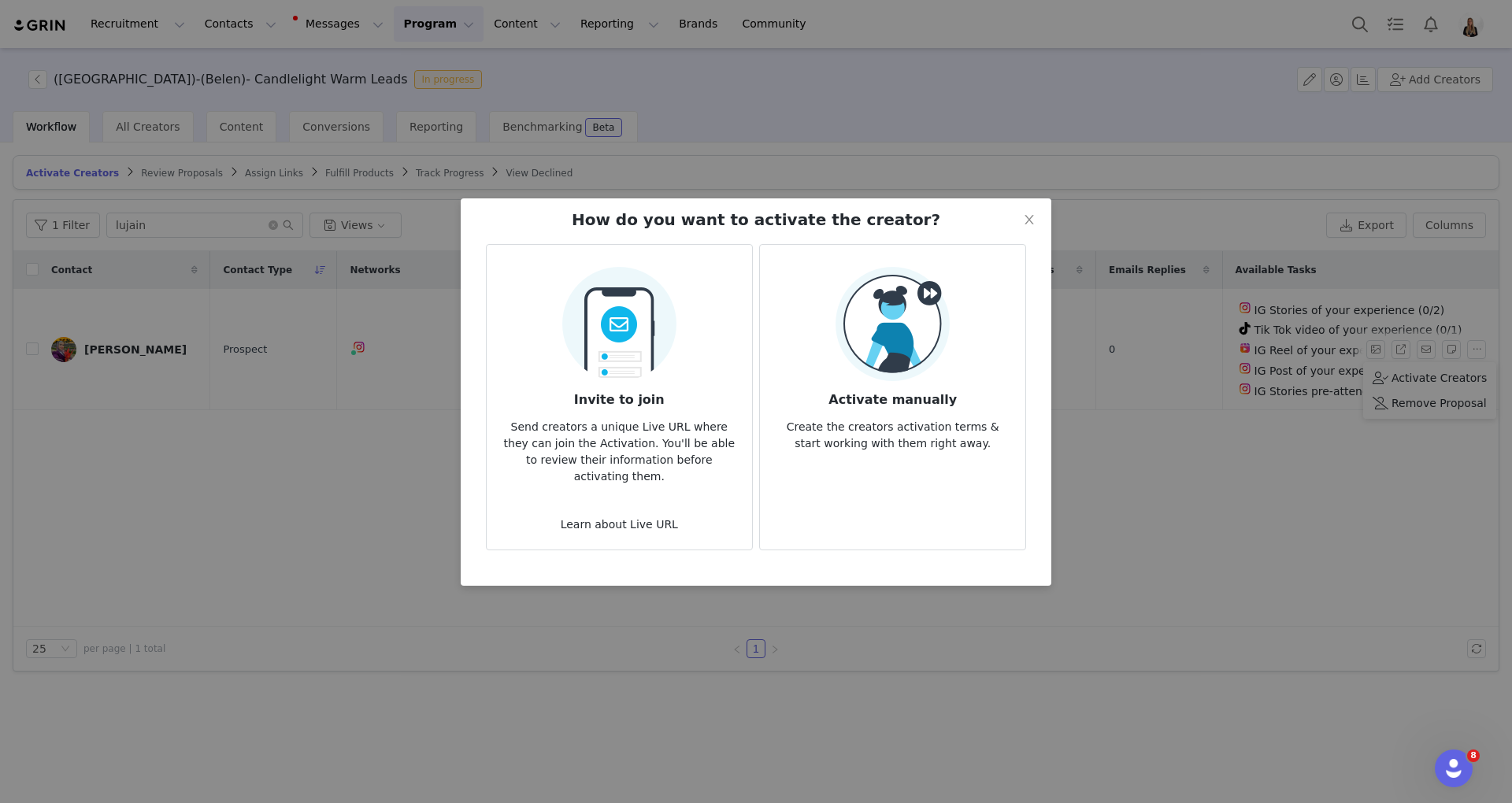
click at [925, 381] on h3 "Activate manually" at bounding box center [892, 395] width 240 height 28
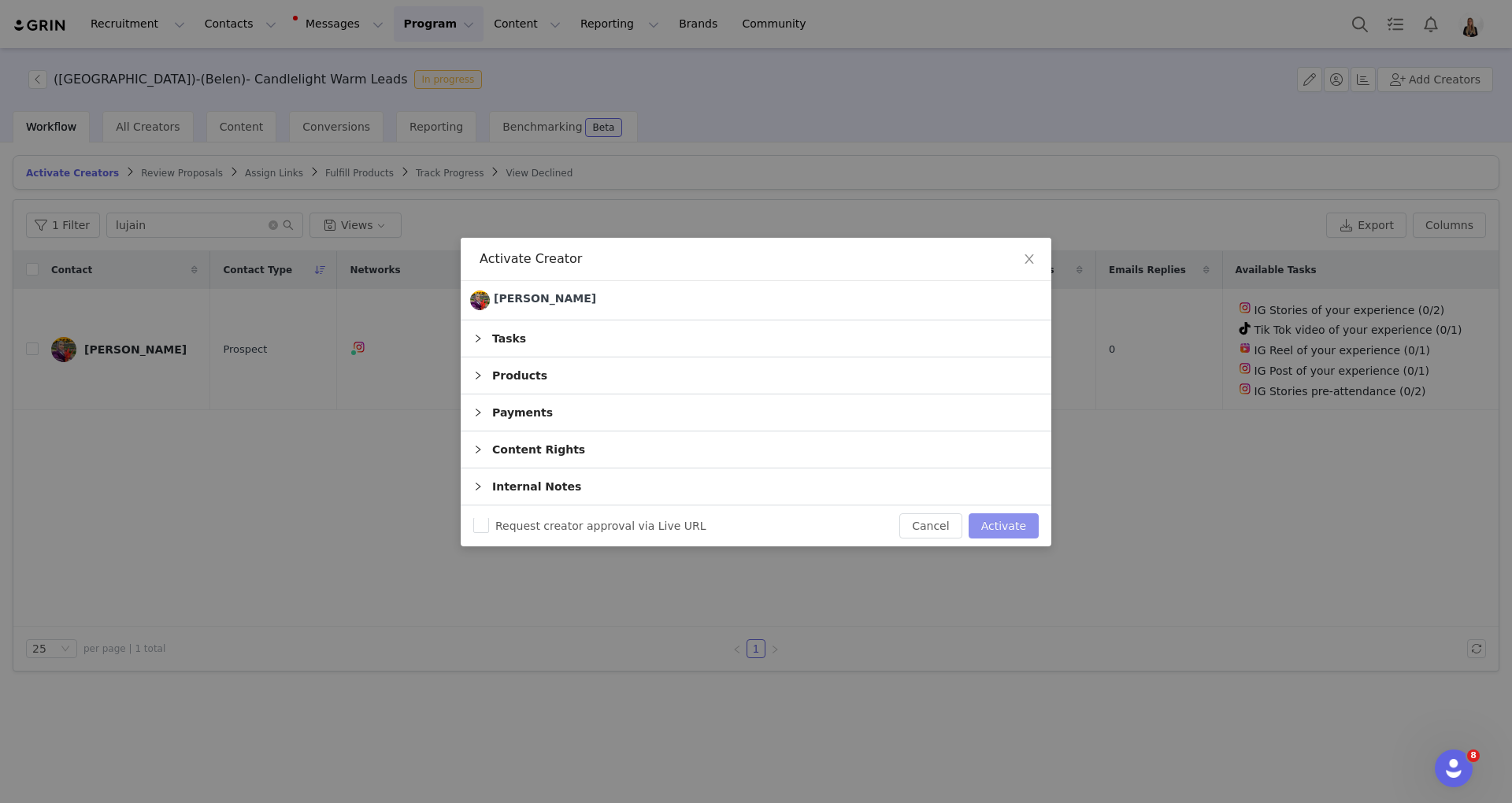
click at [1014, 531] on button "Activate" at bounding box center [1004, 526] width 70 height 25
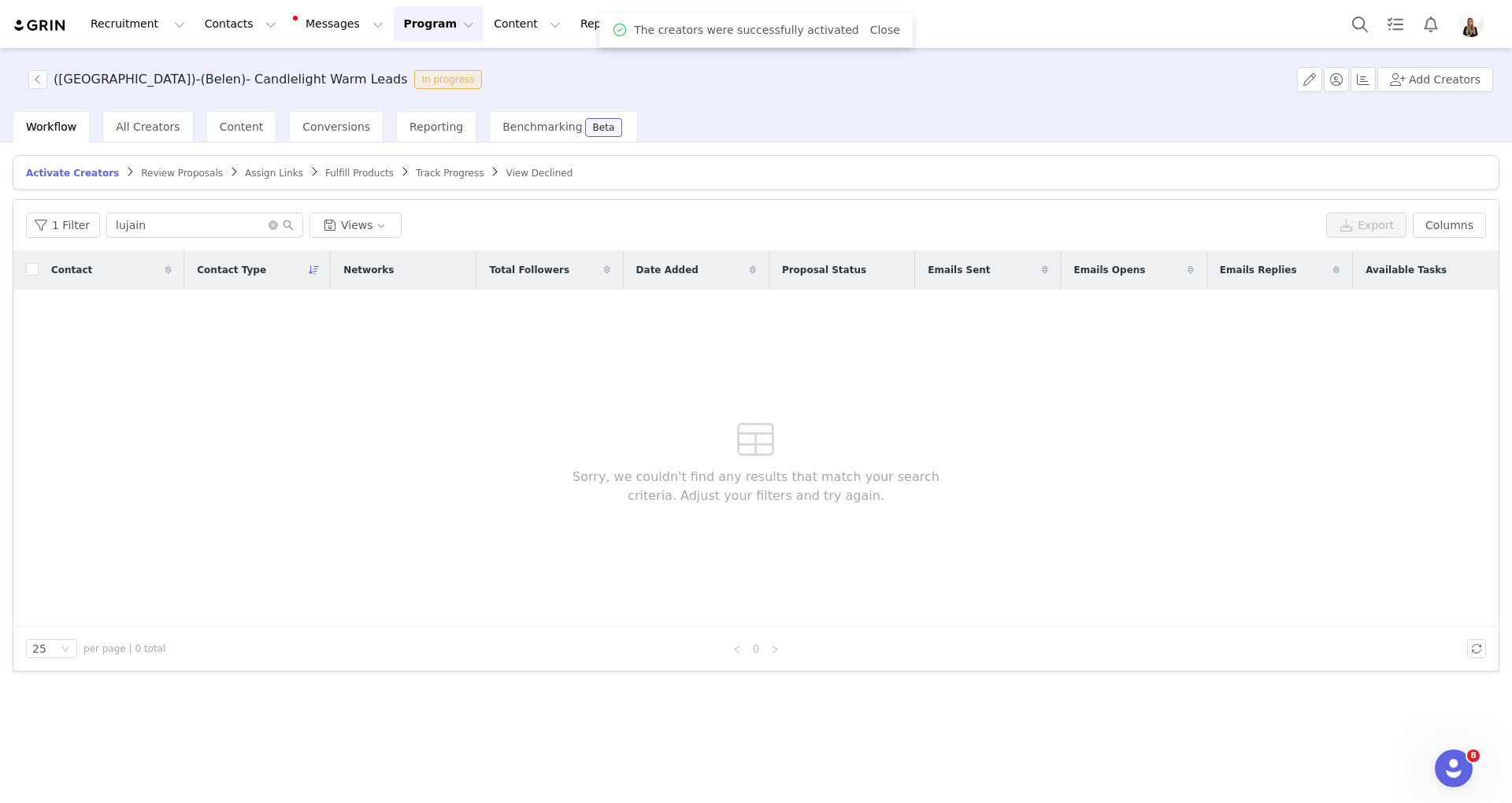
click at [268, 167] on span "Activate Creators Review Proposals Assign Links Fulfill Products Track Progress…" at bounding box center [299, 173] width 553 height 12
click at [245, 168] on span "Assign Links" at bounding box center [274, 173] width 58 height 11
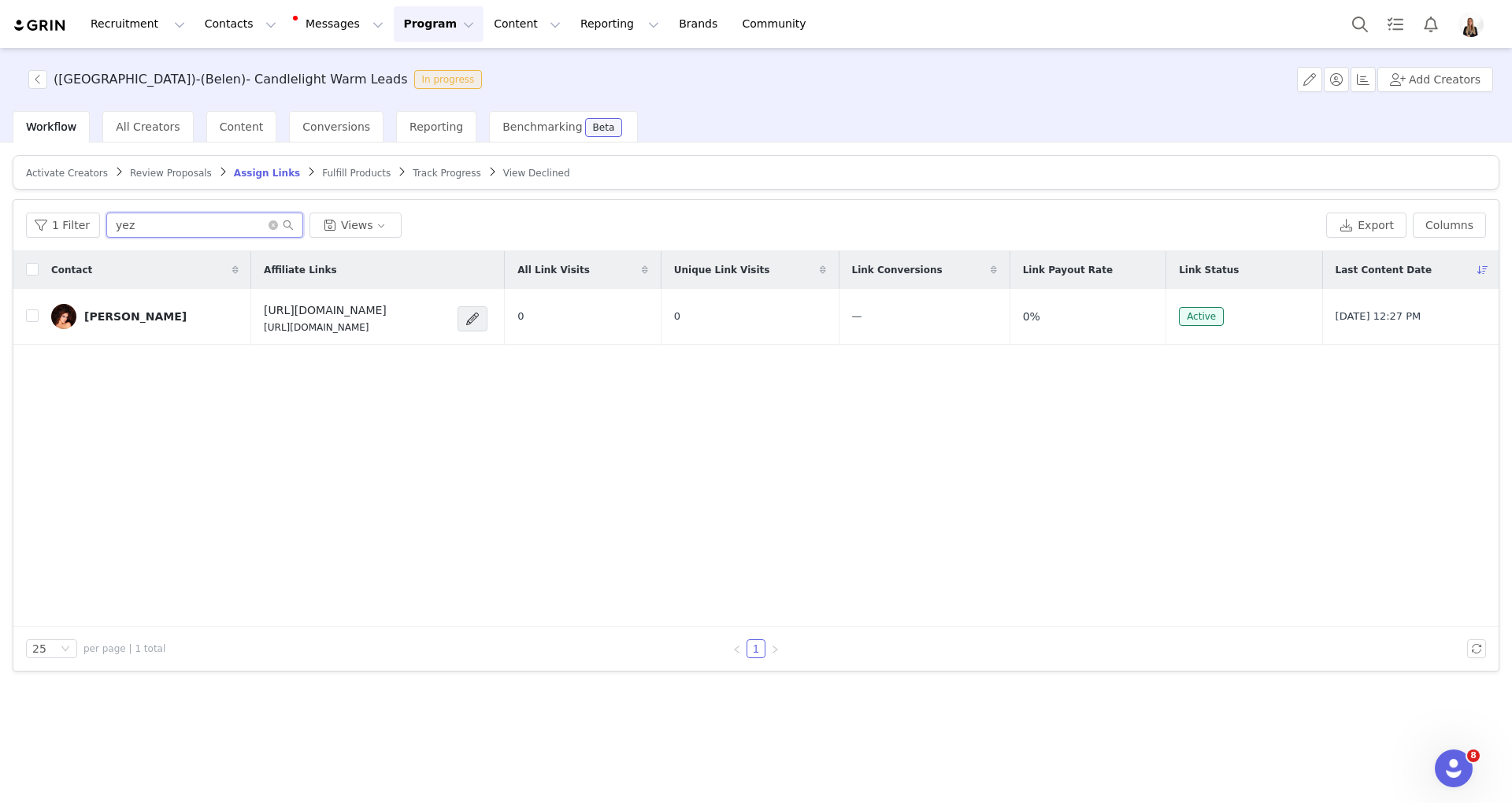
click at [198, 227] on input "yez" at bounding box center [205, 225] width 197 height 25
type input "."
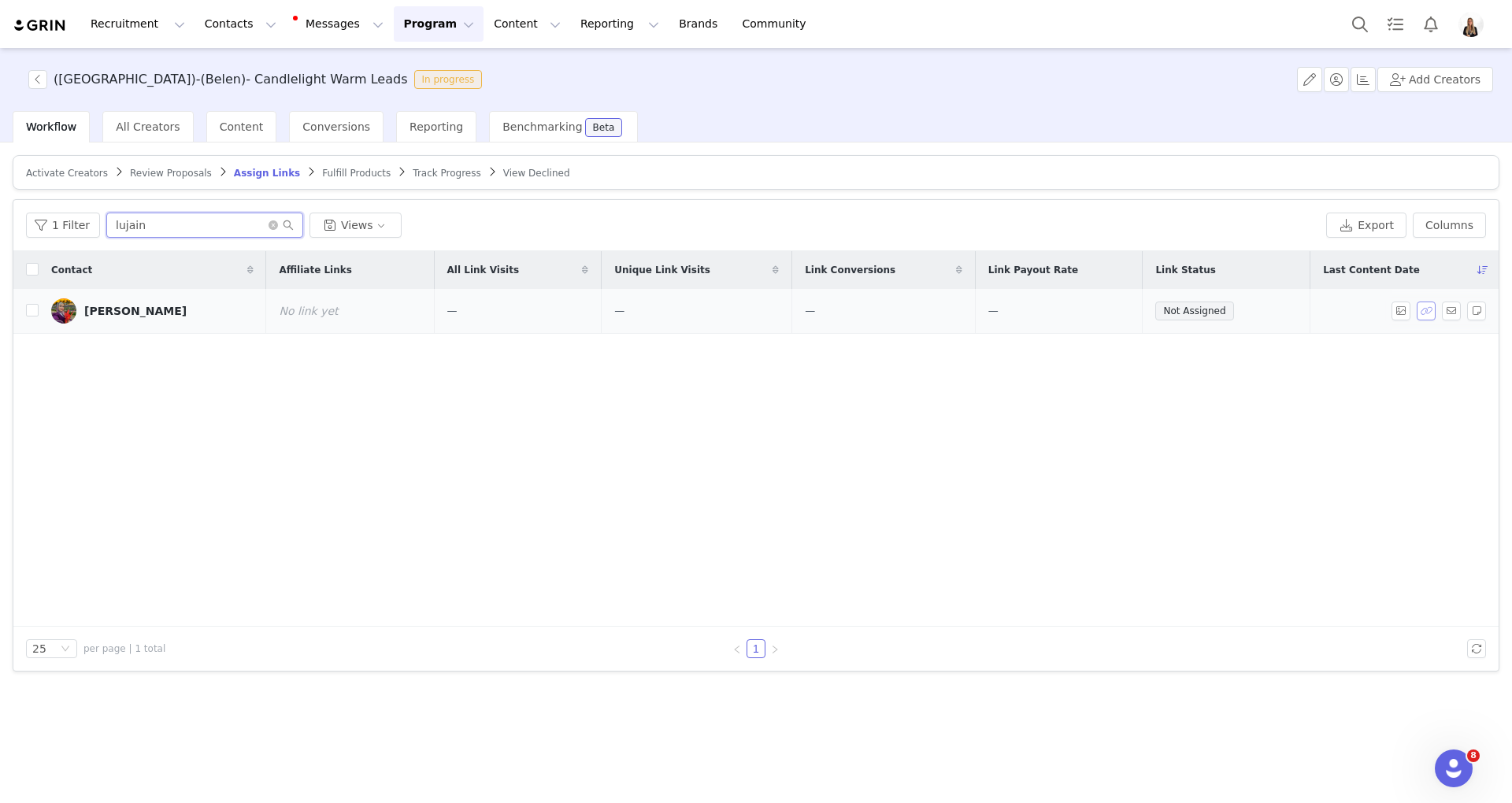
type input "lujain"
click at [1424, 315] on button "button" at bounding box center [1425, 310] width 19 height 19
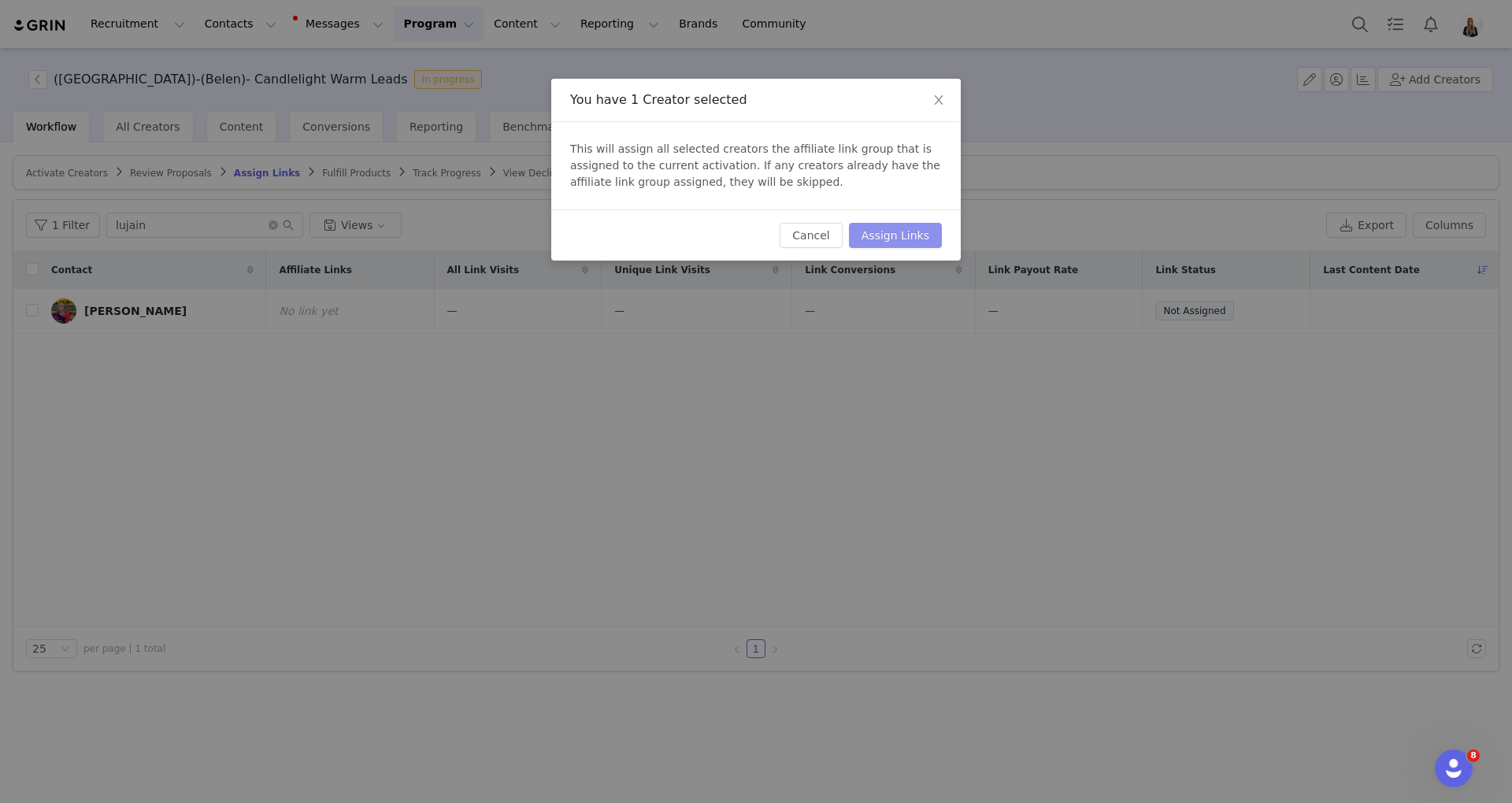
click at [915, 227] on button "Assign Links" at bounding box center [895, 235] width 93 height 25
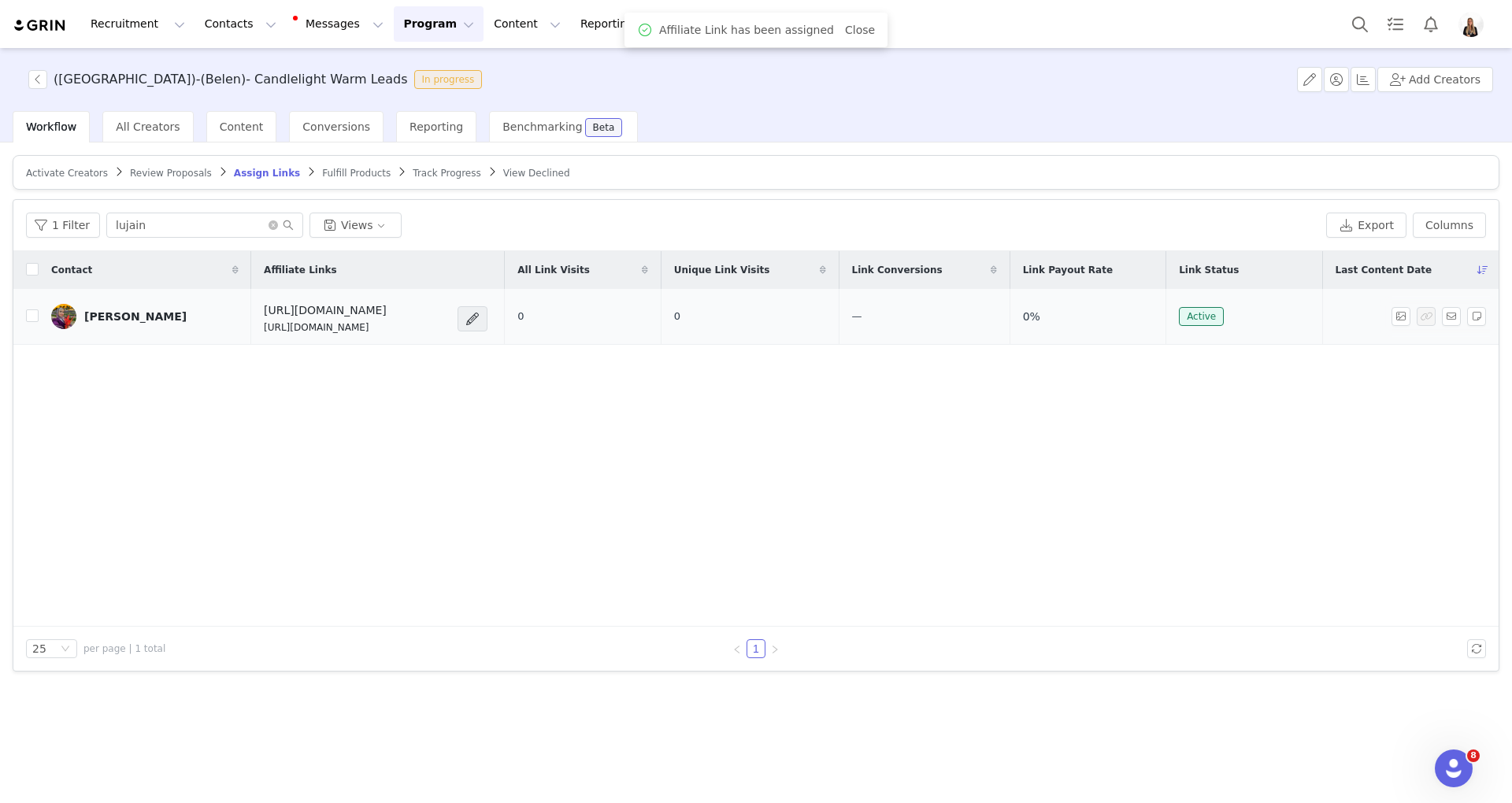
click at [303, 328] on p "[URL][DOMAIN_NAME]" at bounding box center [325, 327] width 123 height 14
copy div "[URL][DOMAIN_NAME]"
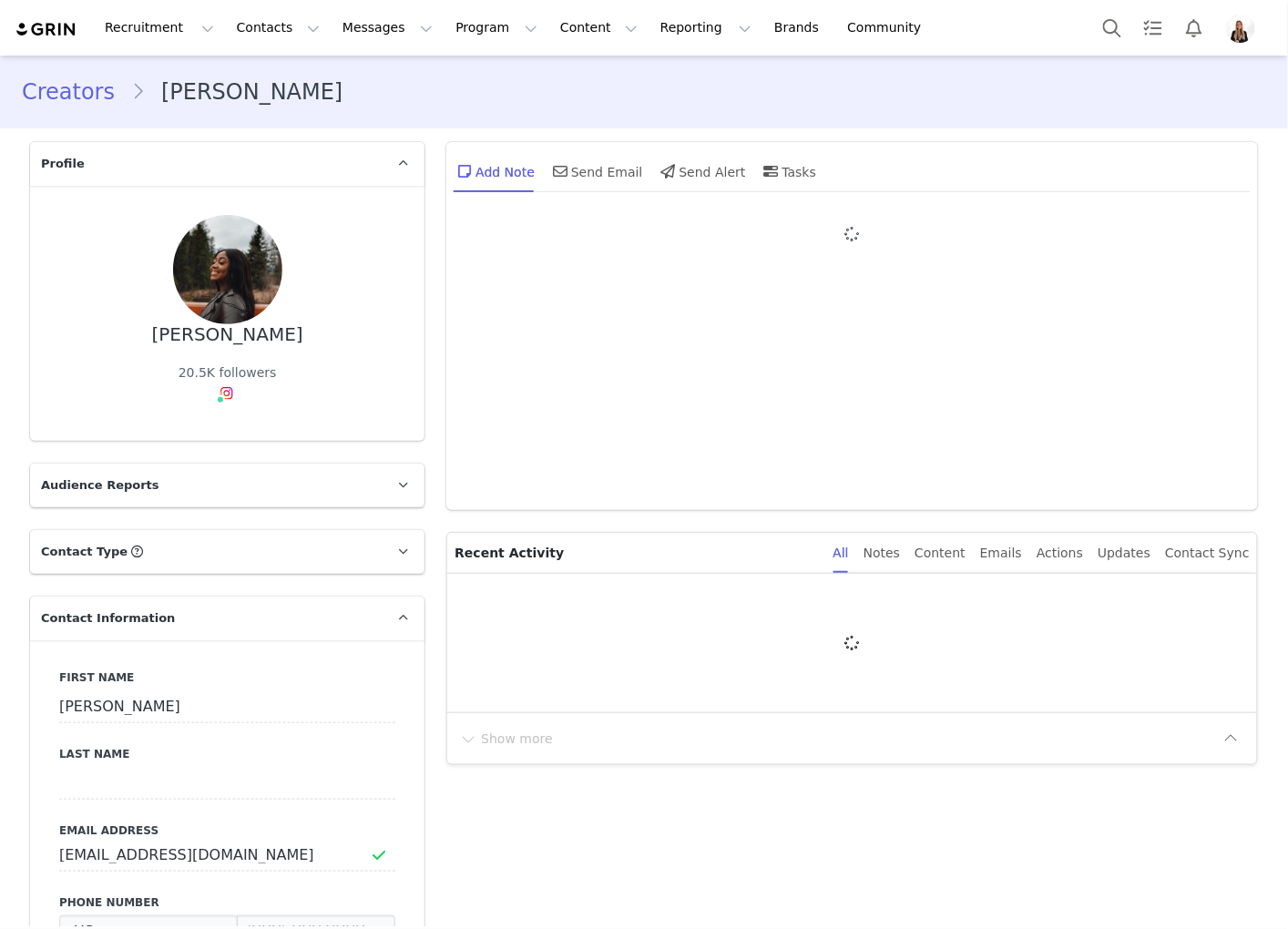
type input "+1 ([GEOGRAPHIC_DATA])"
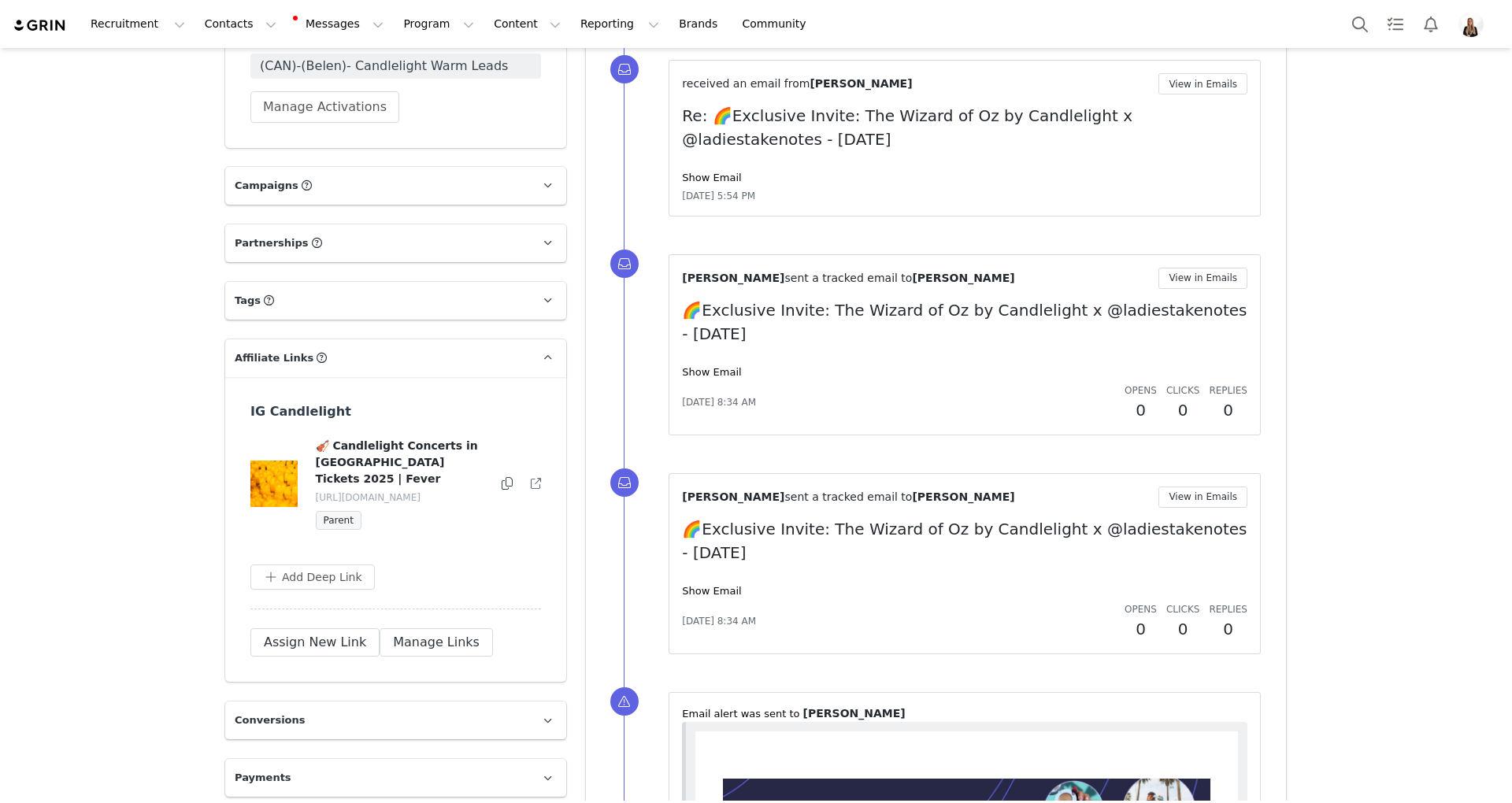
scroll to position [1574, 0]
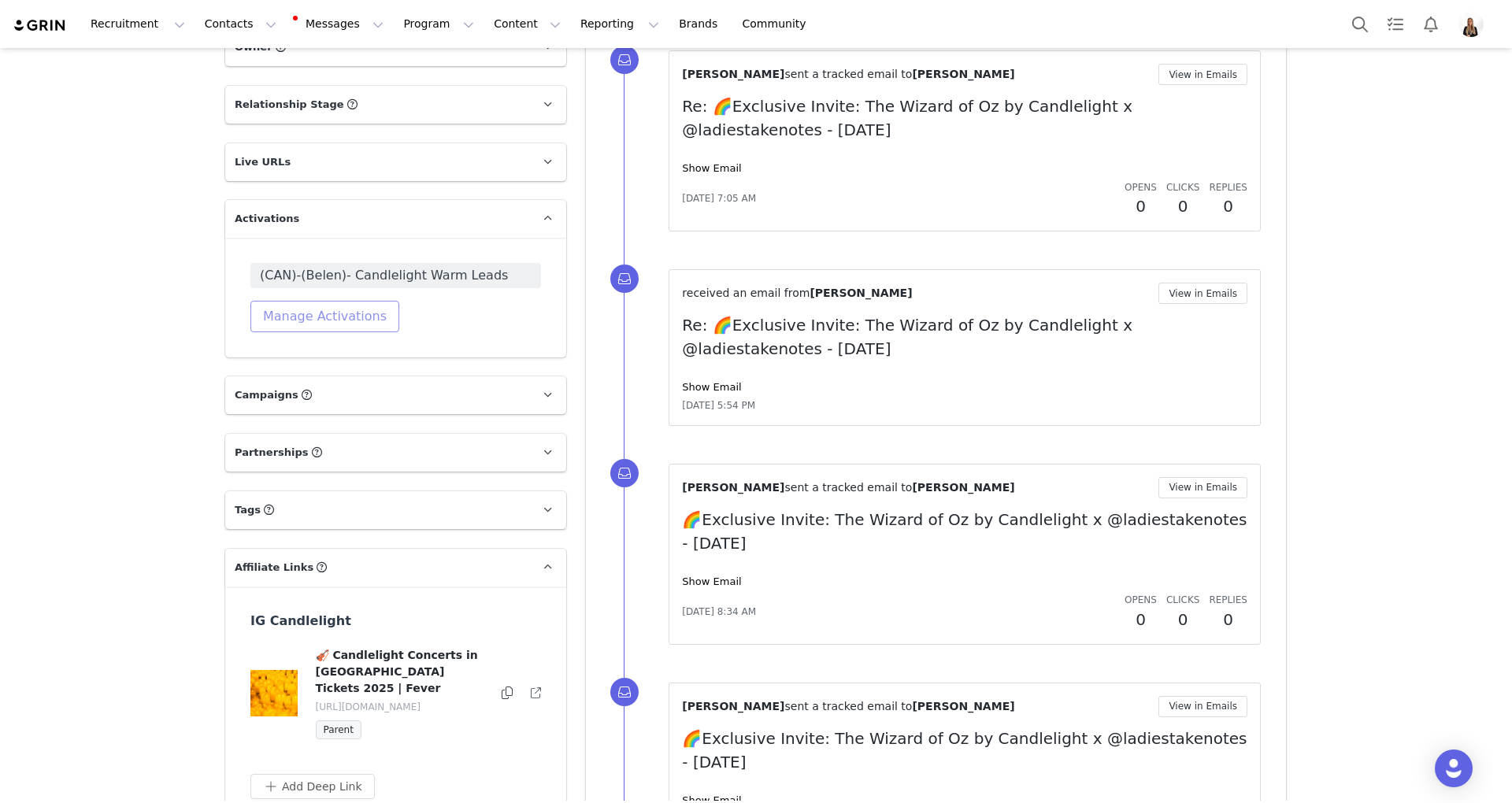
click at [365, 304] on button "Manage Activations" at bounding box center [325, 316] width 149 height 32
click at [352, 379] on icon "icon: down" at bounding box center [356, 377] width 9 height 9
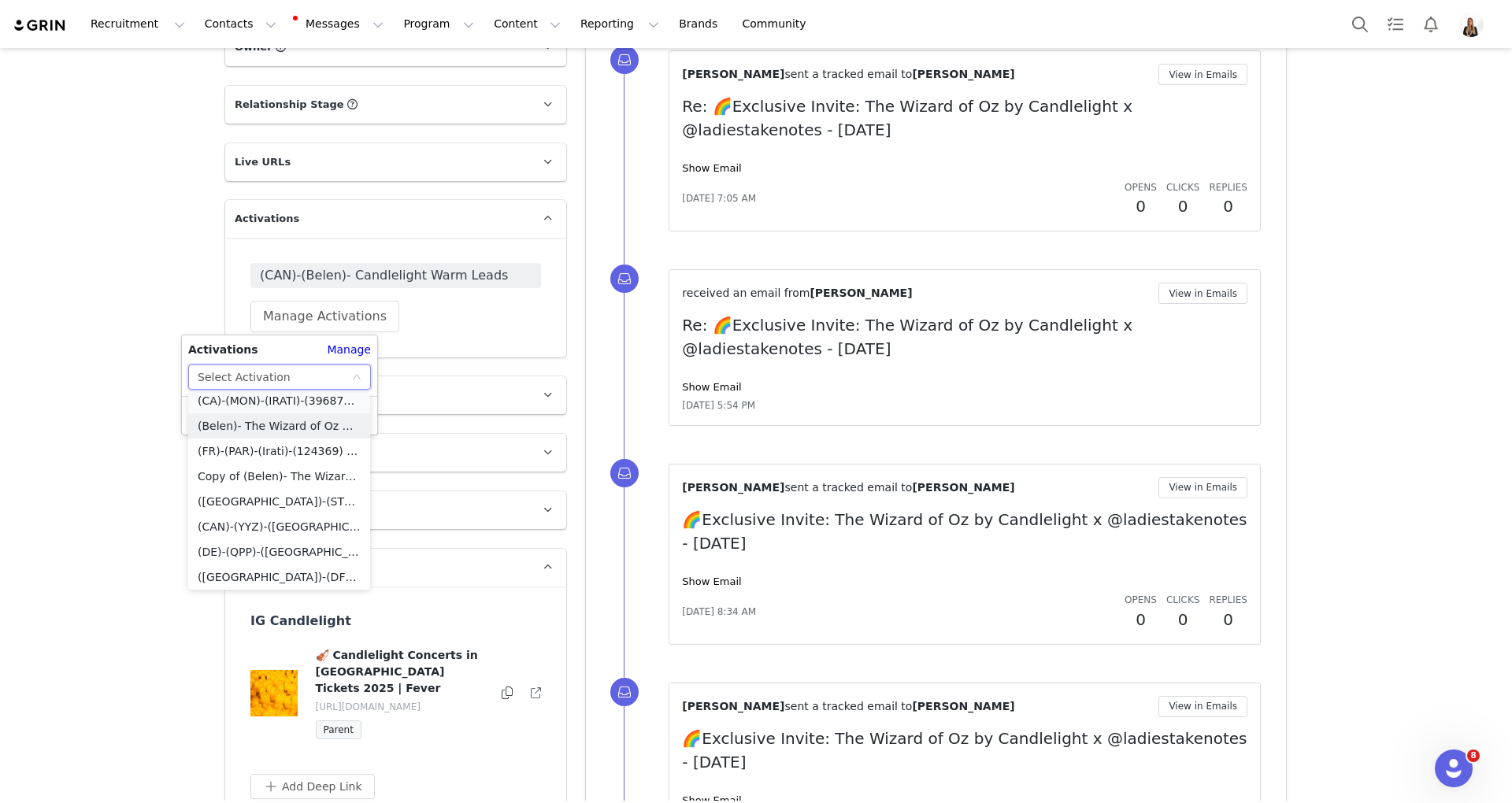
scroll to position [3354, 0]
click at [296, 427] on li "(Belen)- The Wizard of Oz Candlelight Concerts" at bounding box center [279, 430] width 182 height 25
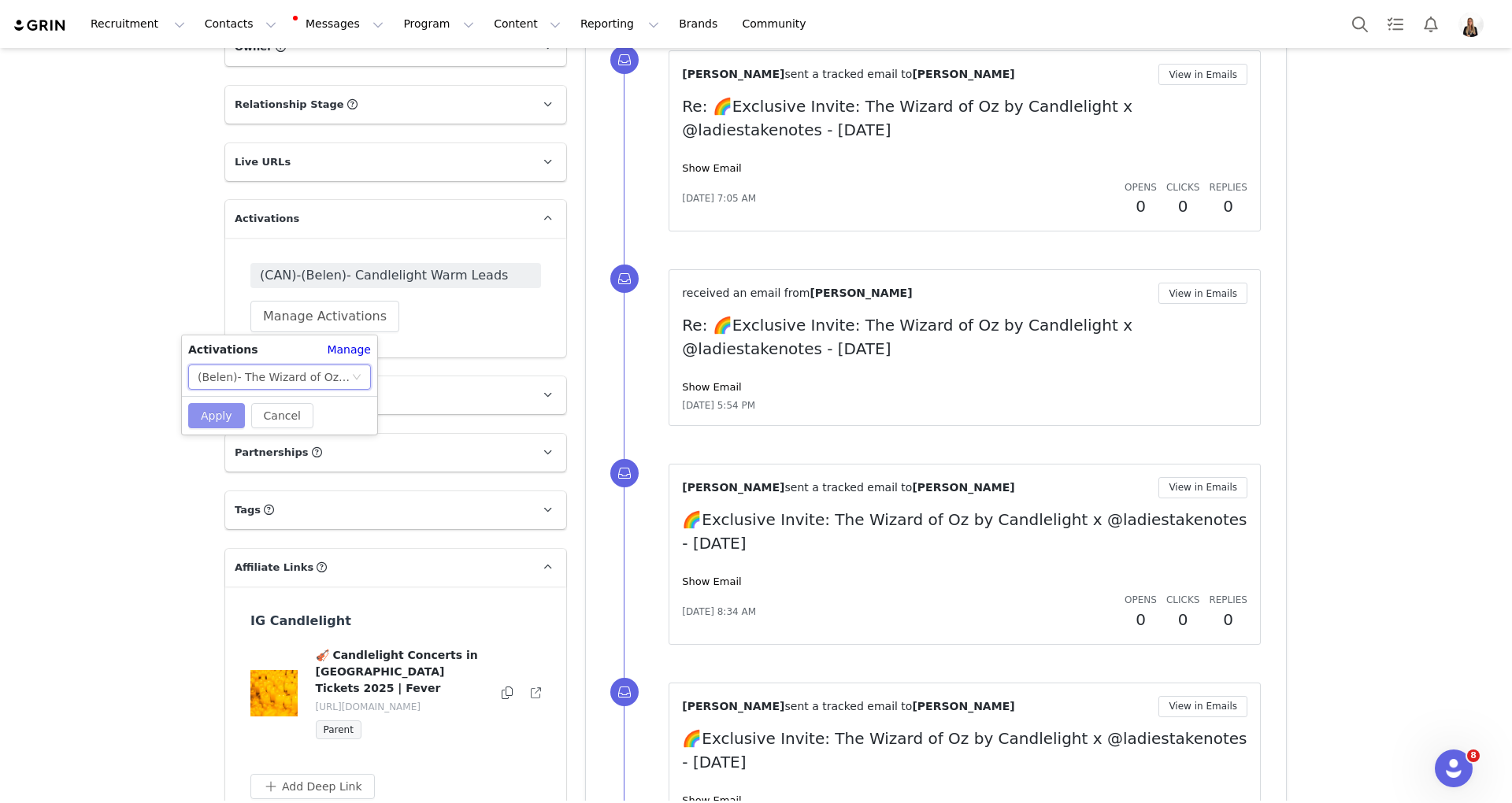
click at [240, 404] on button "Apply" at bounding box center [216, 415] width 57 height 25
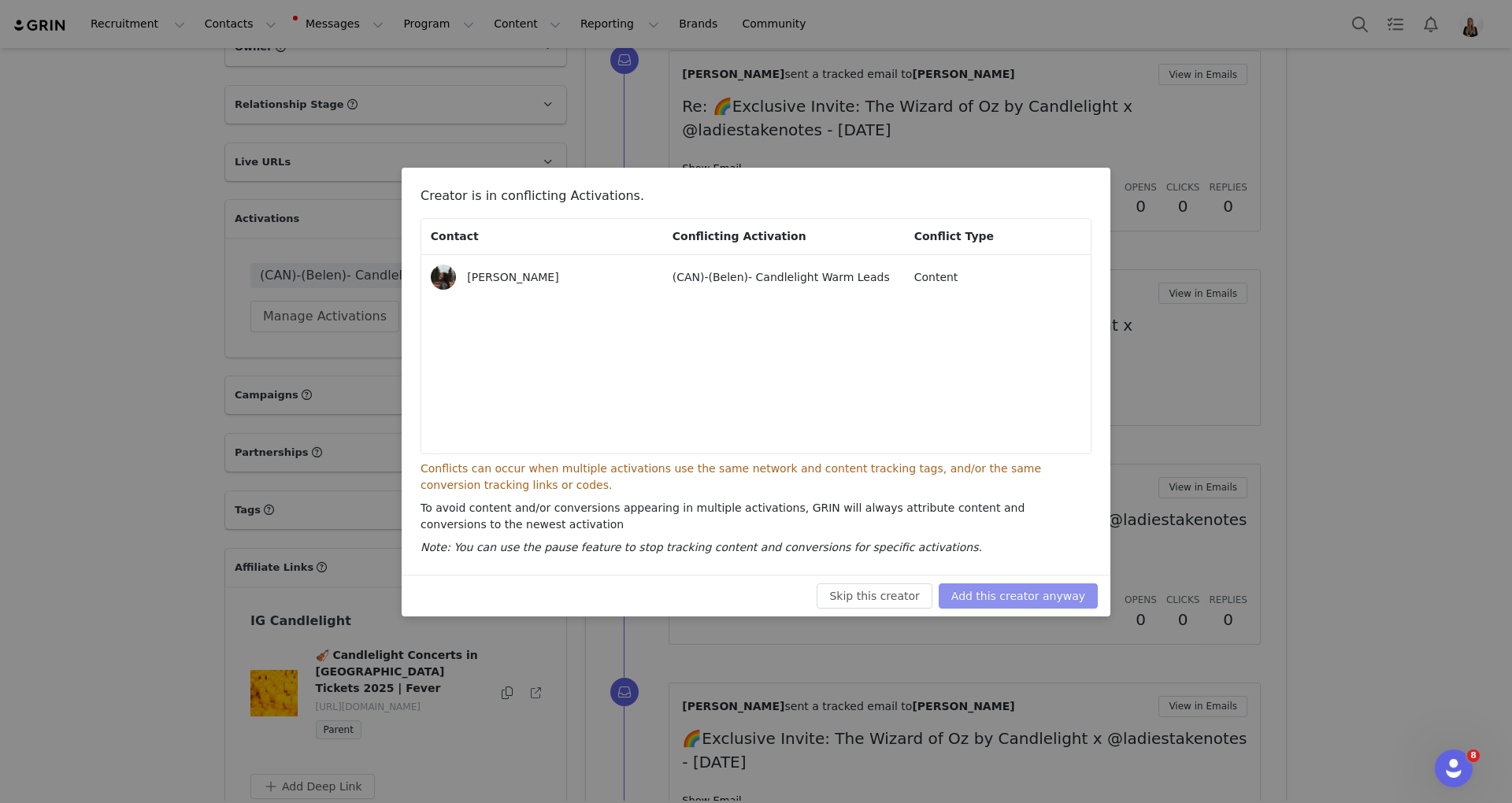
click at [1025, 596] on button "Add this creator anyway" at bounding box center [1018, 596] width 159 height 25
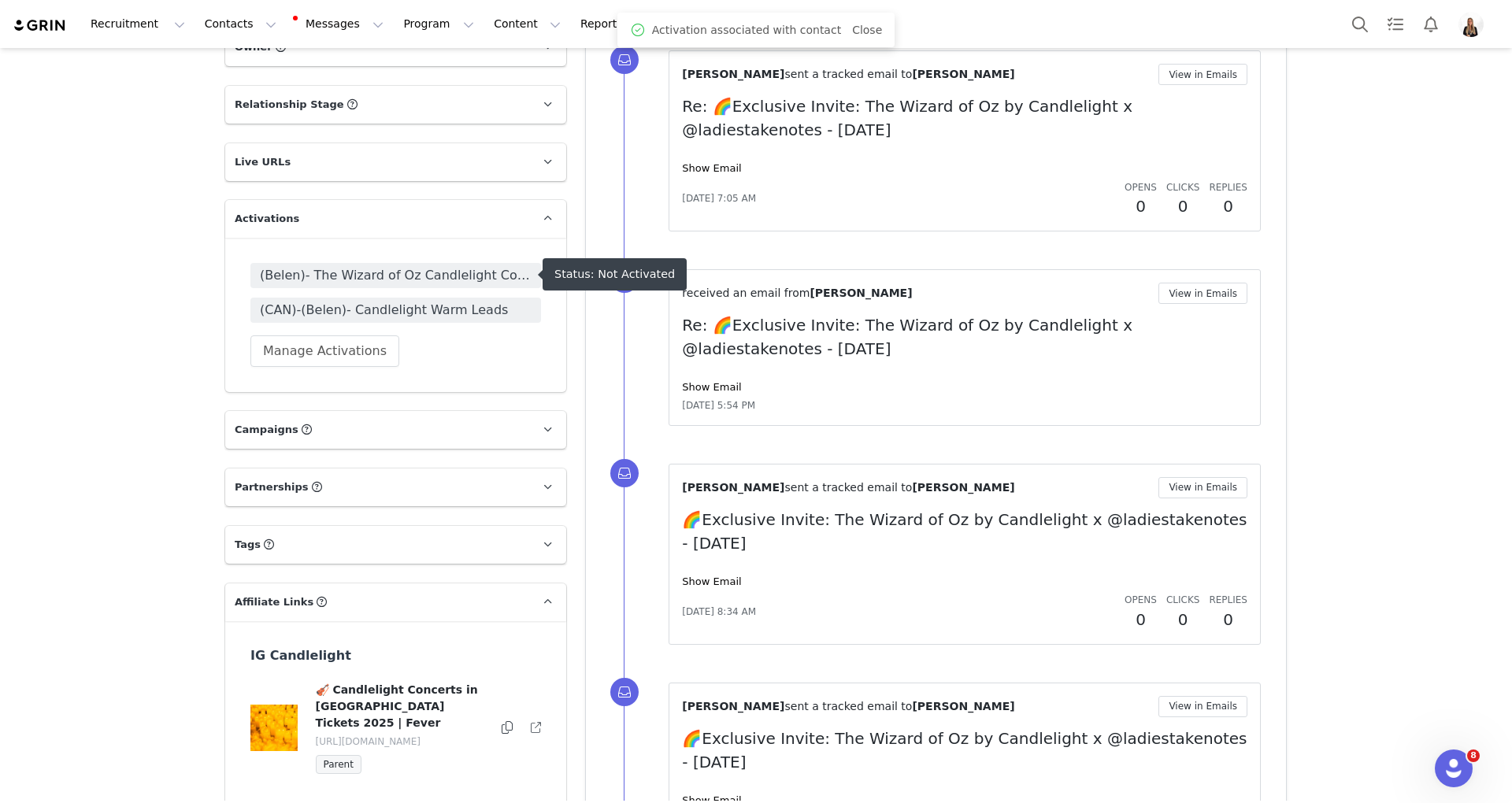
click at [346, 278] on span "(Belen)- The Wizard of Oz Candlelight Concerts" at bounding box center [395, 275] width 271 height 19
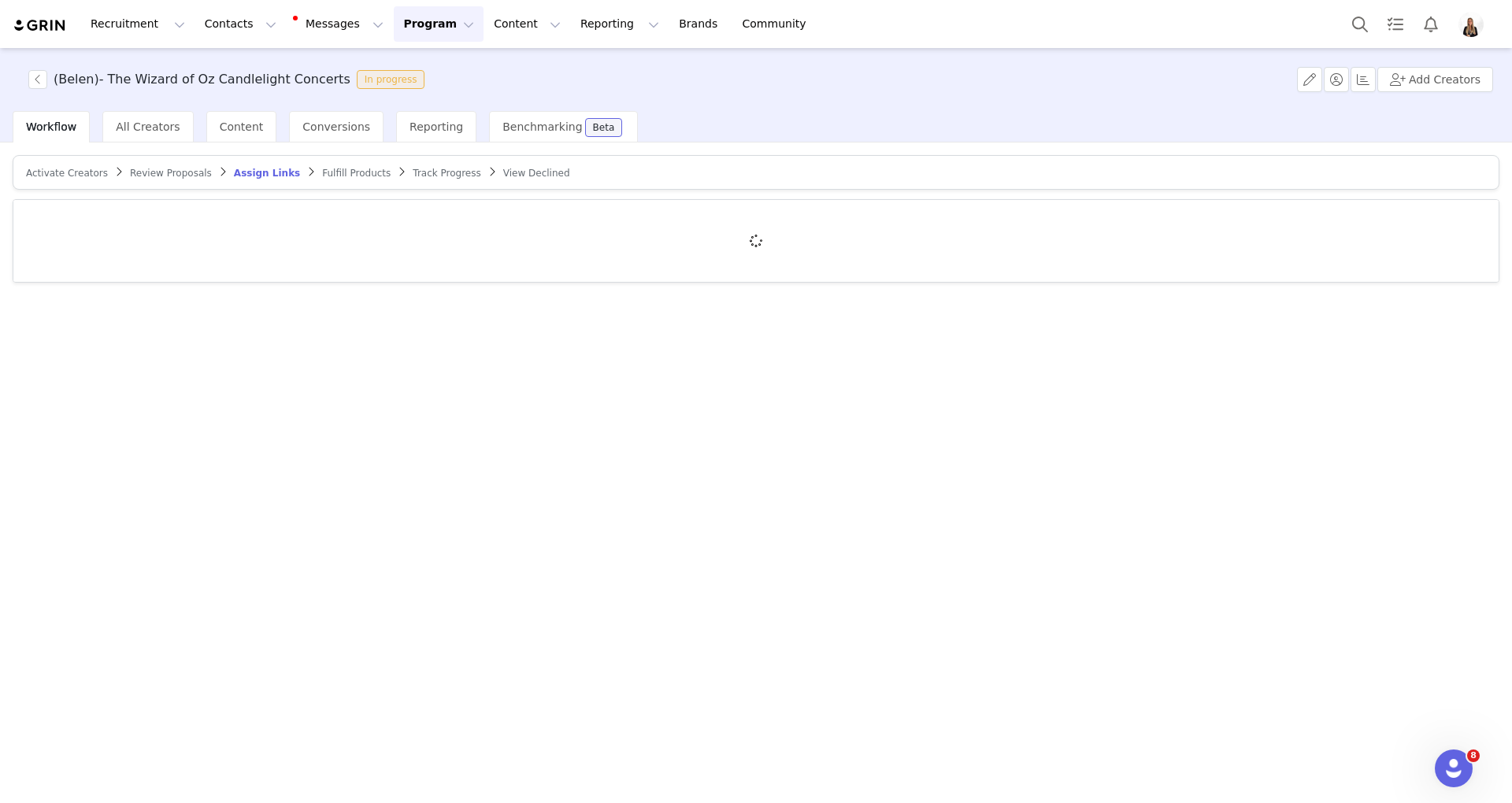
click at [72, 189] on div "Activate Creators Review Proposals Assign Links Fulfill Products Track Progress…" at bounding box center [756, 218] width 1486 height 127
click at [64, 174] on span "Activate Creators" at bounding box center [67, 173] width 82 height 11
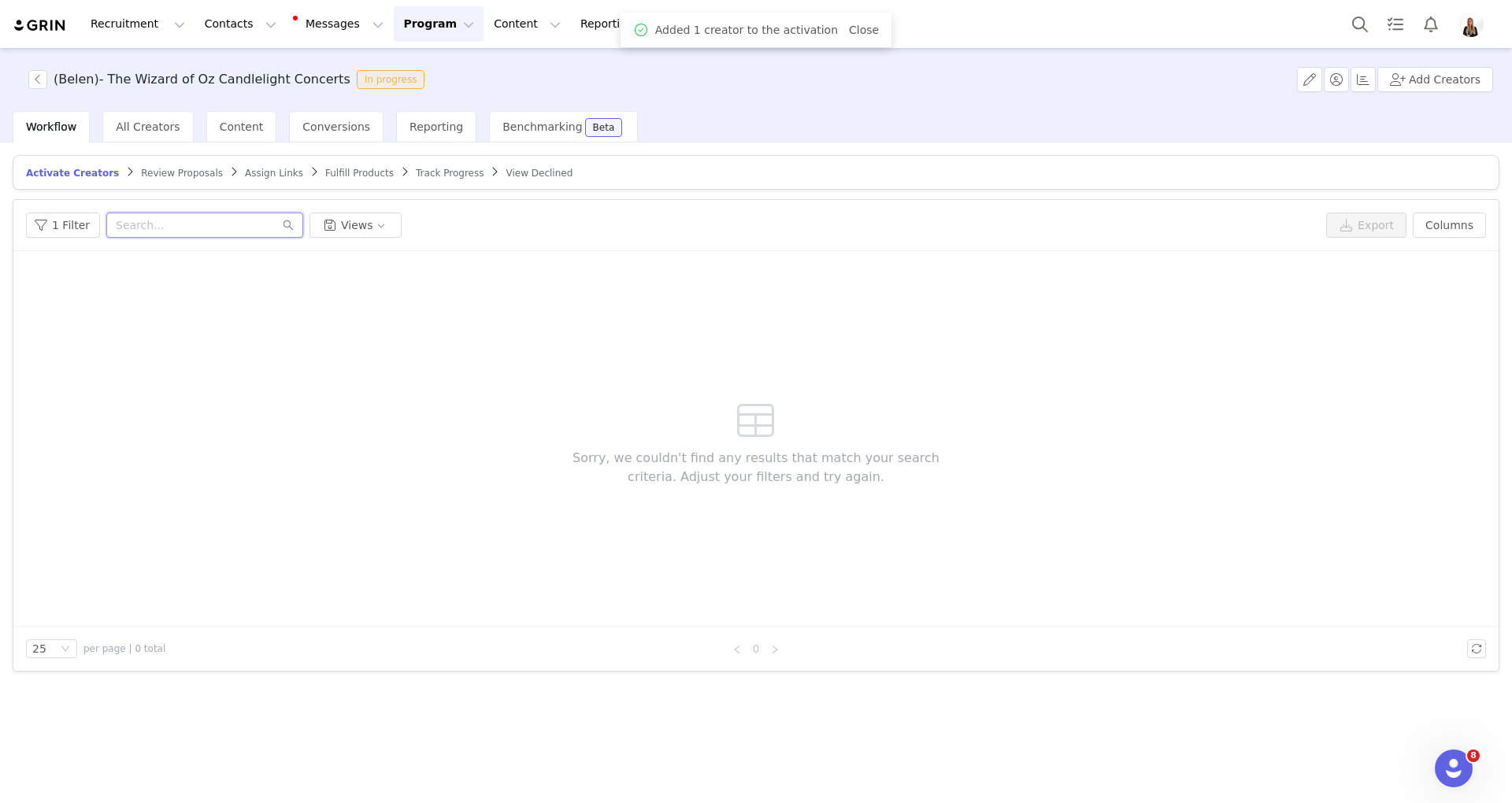
click at [131, 216] on input "text" at bounding box center [205, 225] width 197 height 25
type input "s"
type input "ab"
click at [245, 177] on span "Assign Links" at bounding box center [274, 173] width 58 height 11
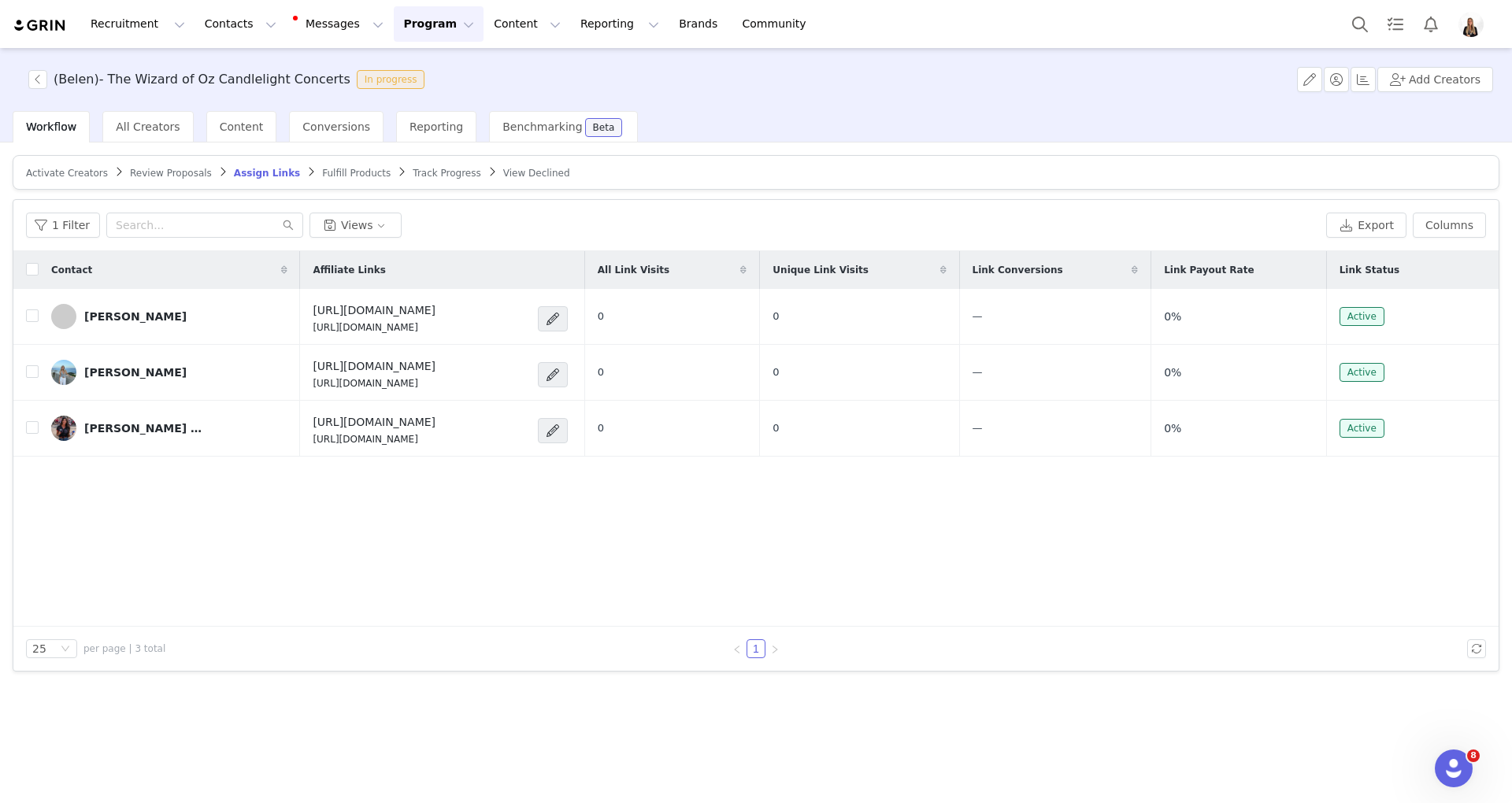
click at [67, 176] on span "Activate Creators" at bounding box center [67, 173] width 82 height 11
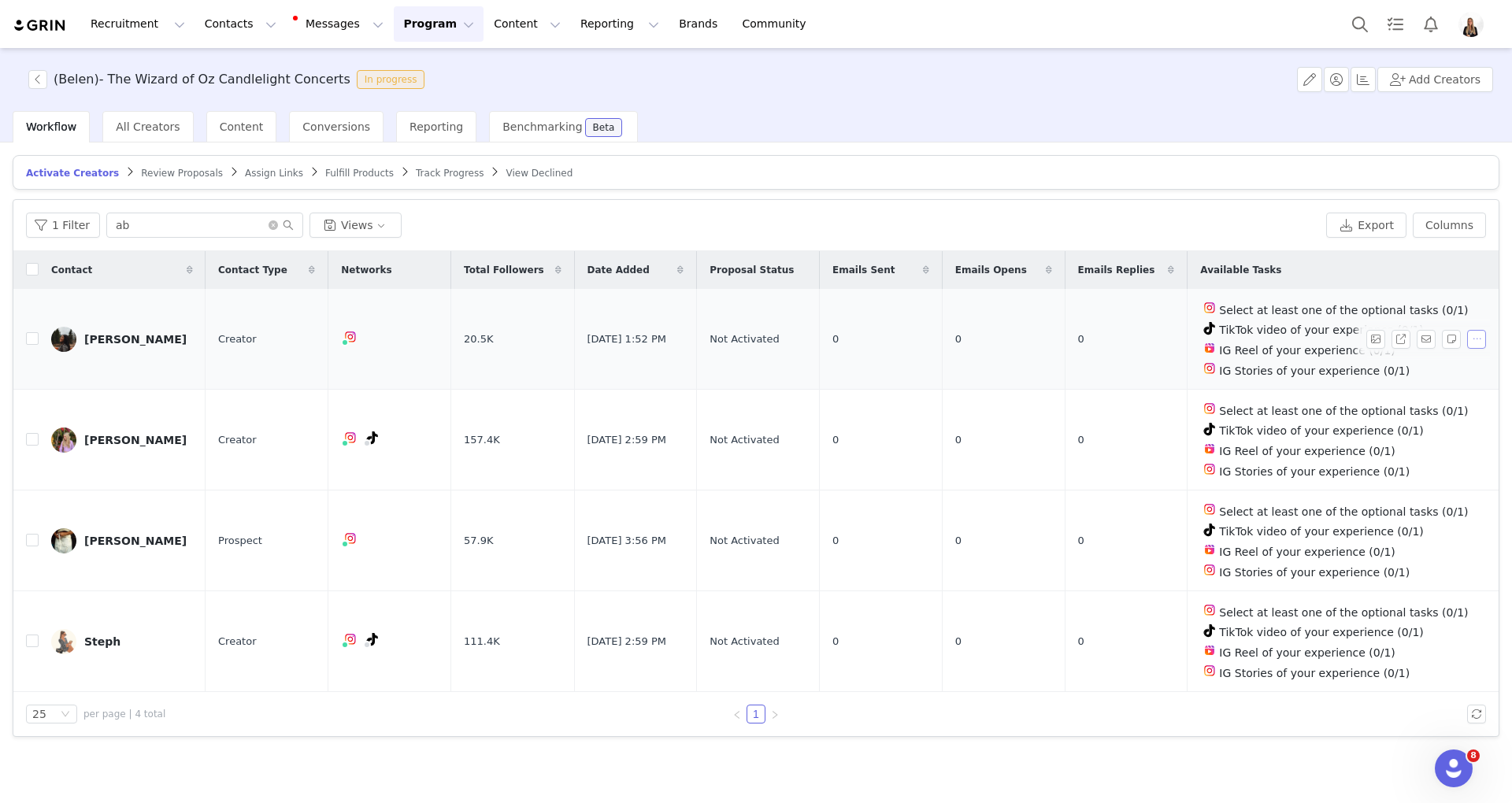
click at [1113, 342] on button "button" at bounding box center [1476, 339] width 19 height 19
click at [1113, 370] on span "Activate Creators" at bounding box center [1439, 367] width 95 height 17
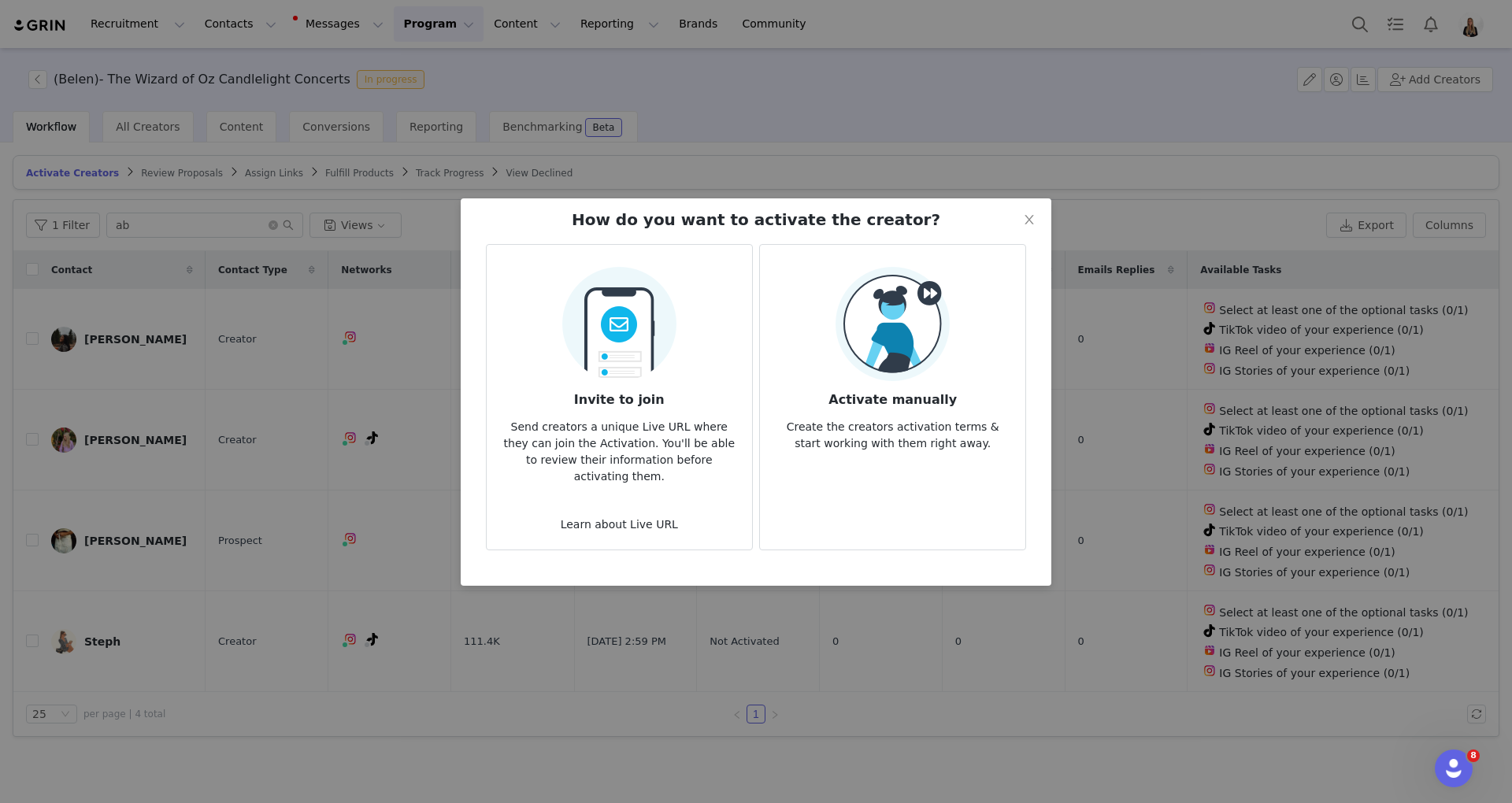
click at [997, 409] on p "Create the creators activation terms & start working with them right away." at bounding box center [892, 430] width 240 height 42
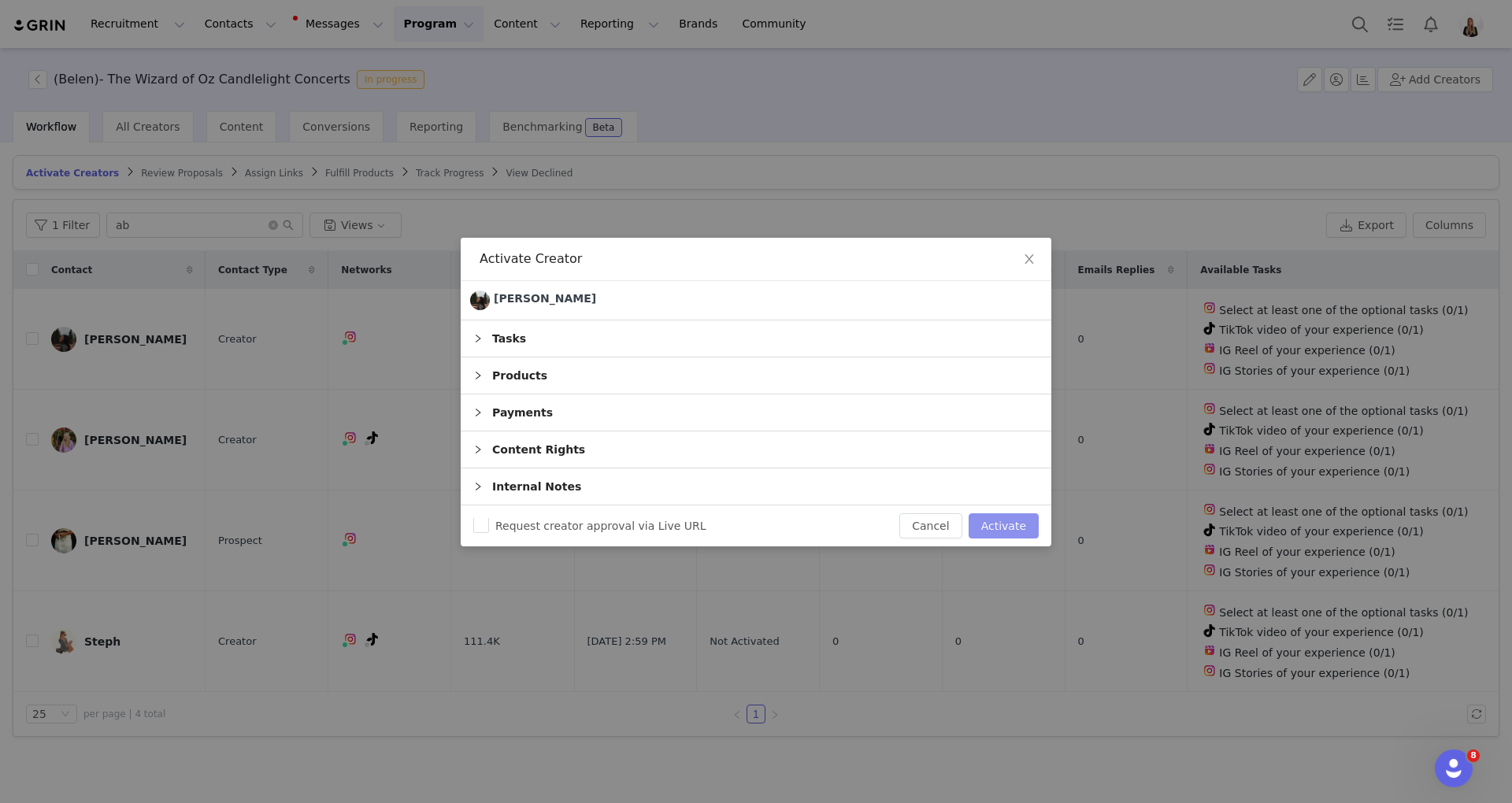
click at [1013, 533] on button "Activate" at bounding box center [1004, 526] width 70 height 25
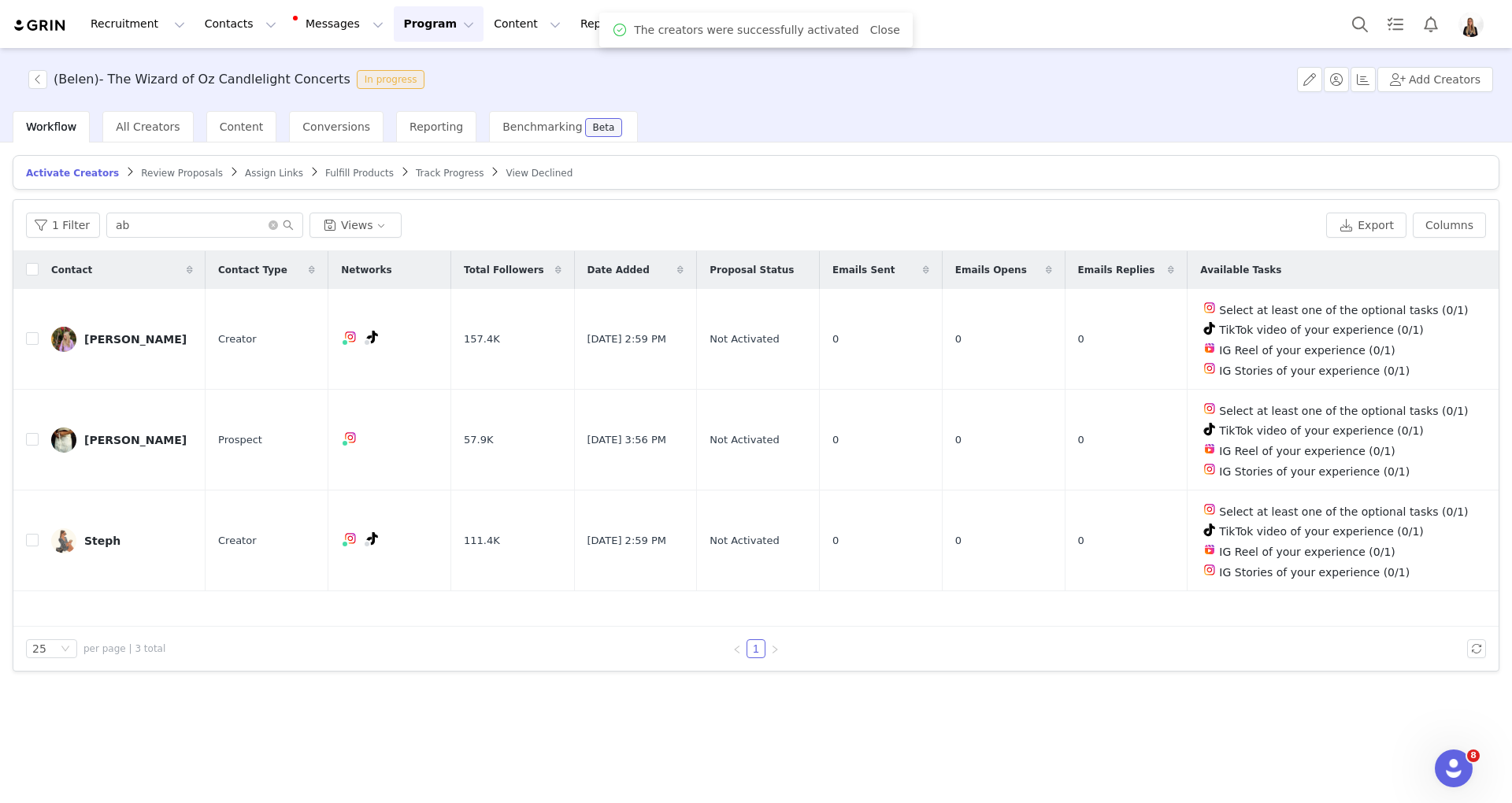
click at [245, 171] on span "Assign Links" at bounding box center [274, 173] width 58 height 11
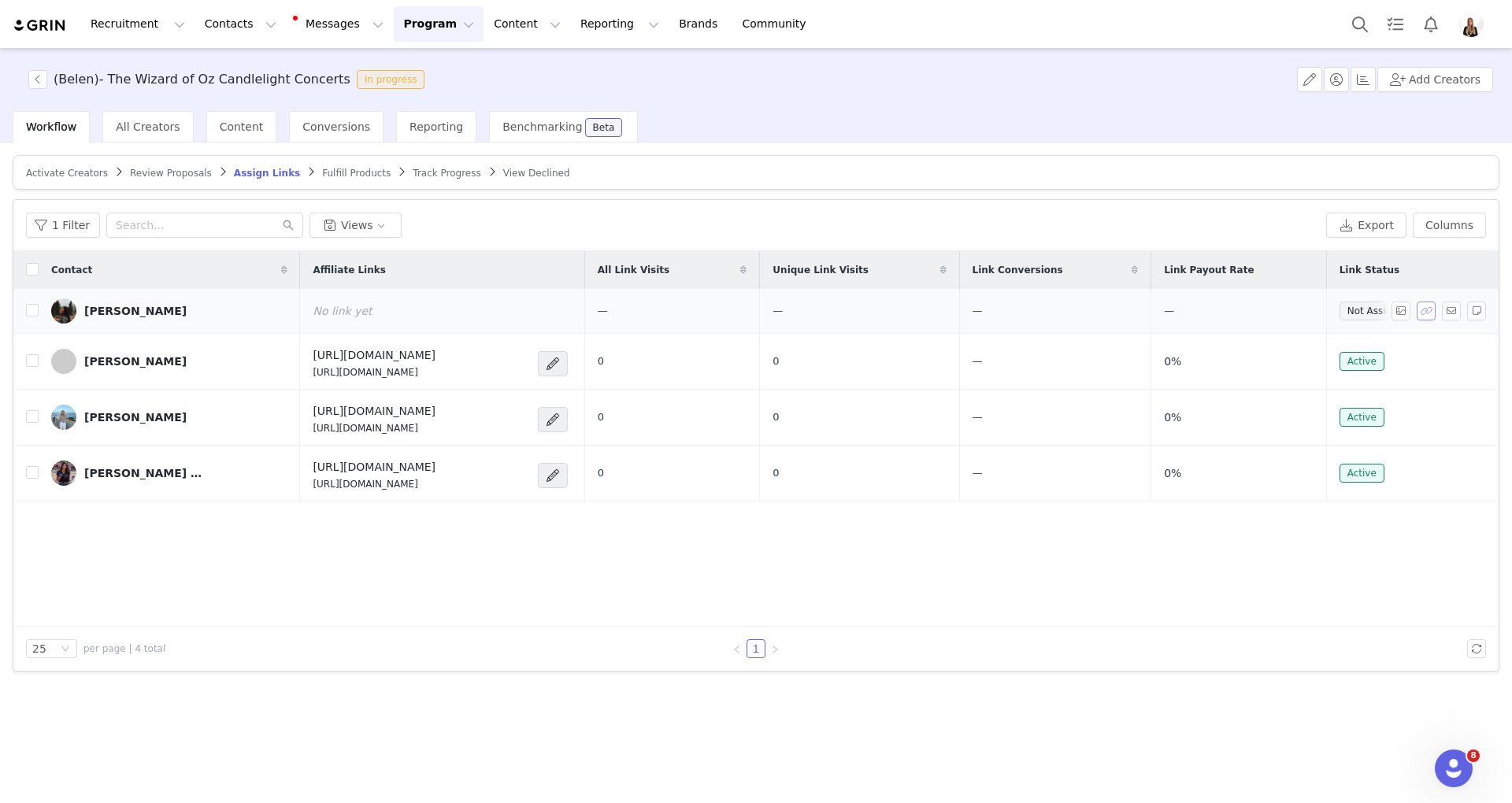
click at [1113, 310] on button "button" at bounding box center [1425, 310] width 19 height 19
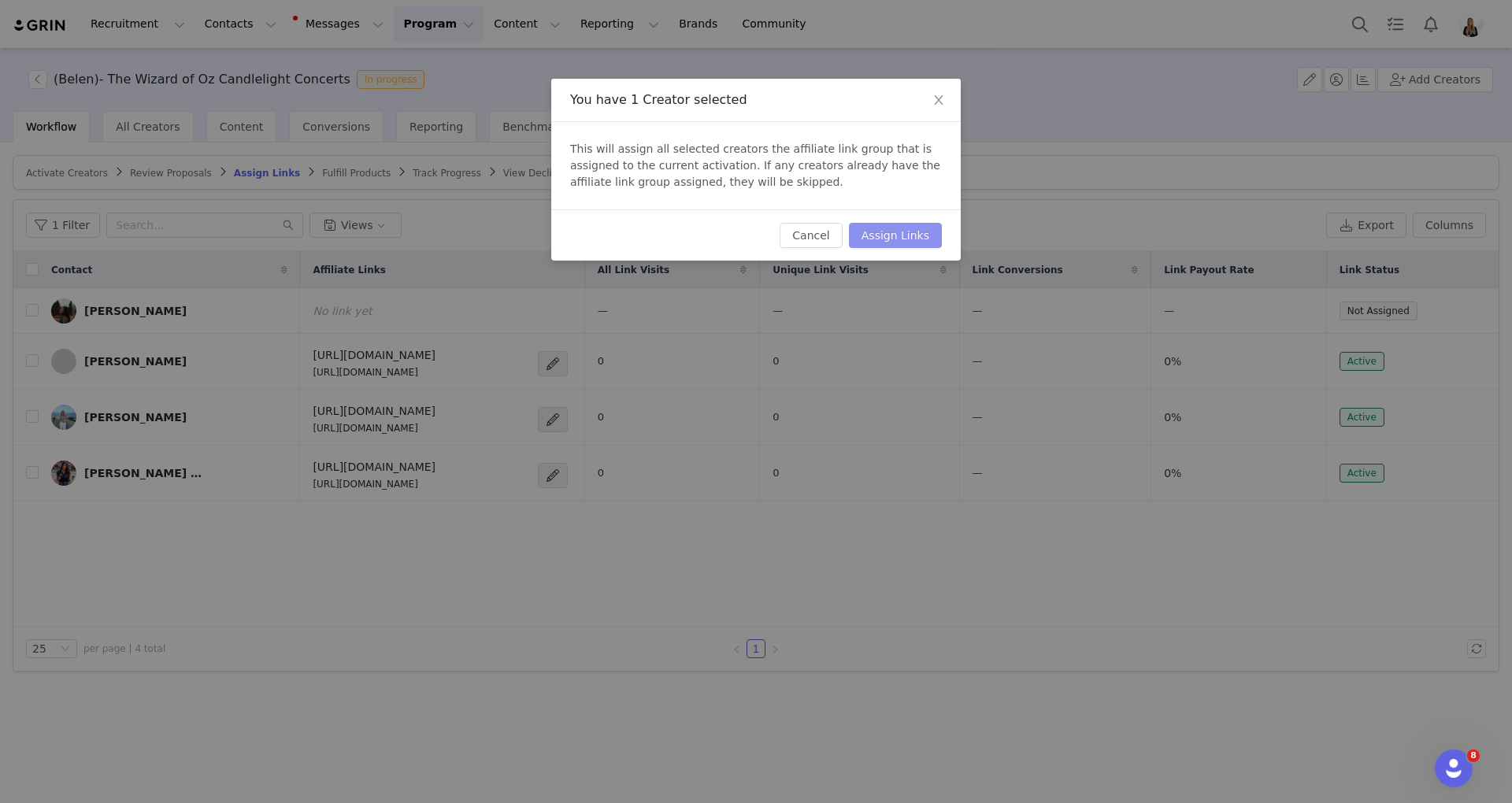
click at [930, 240] on button "Assign Links" at bounding box center [895, 235] width 93 height 25
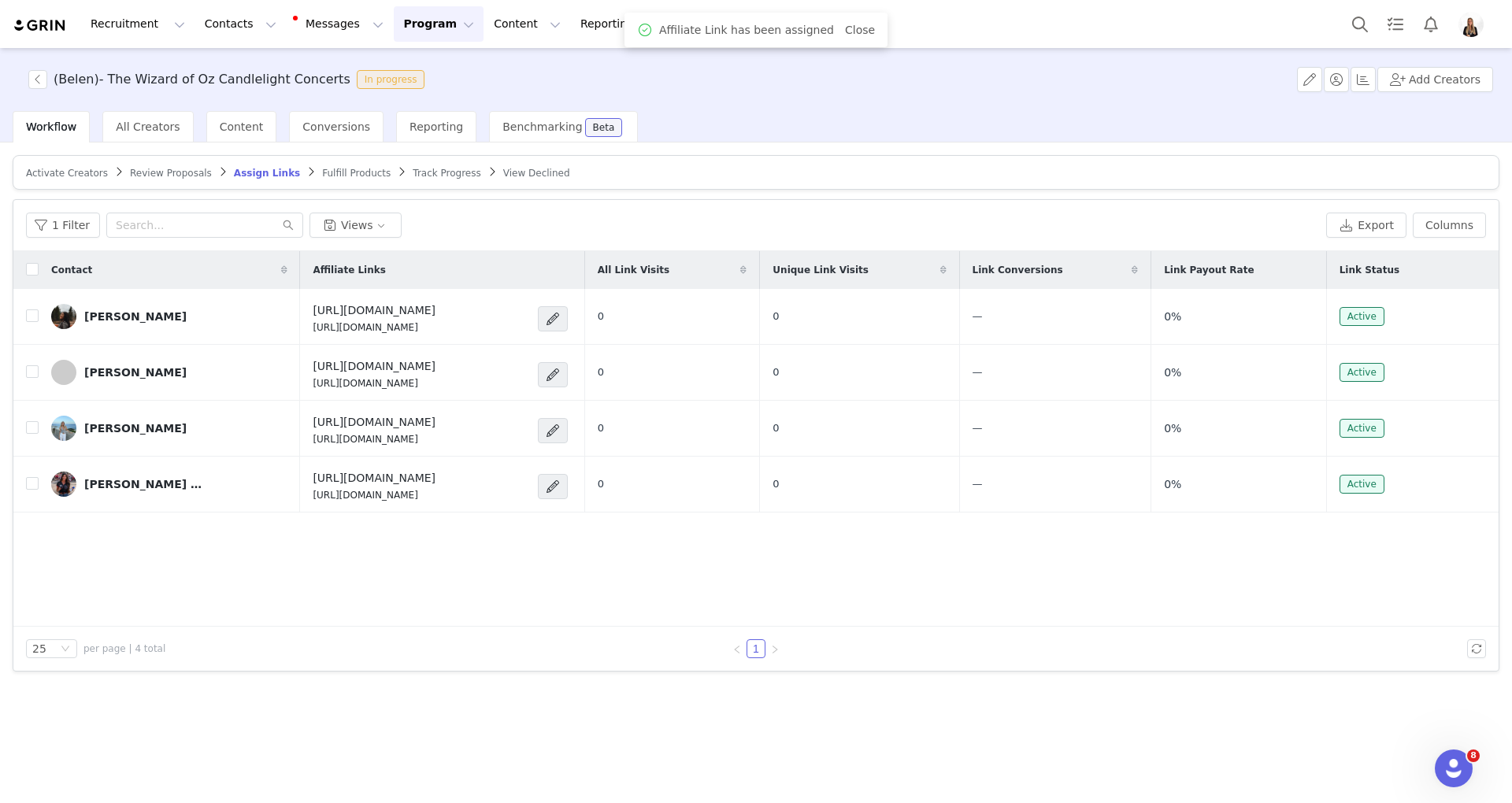
click at [83, 167] on link "Activate Creators" at bounding box center [67, 173] width 82 height 12
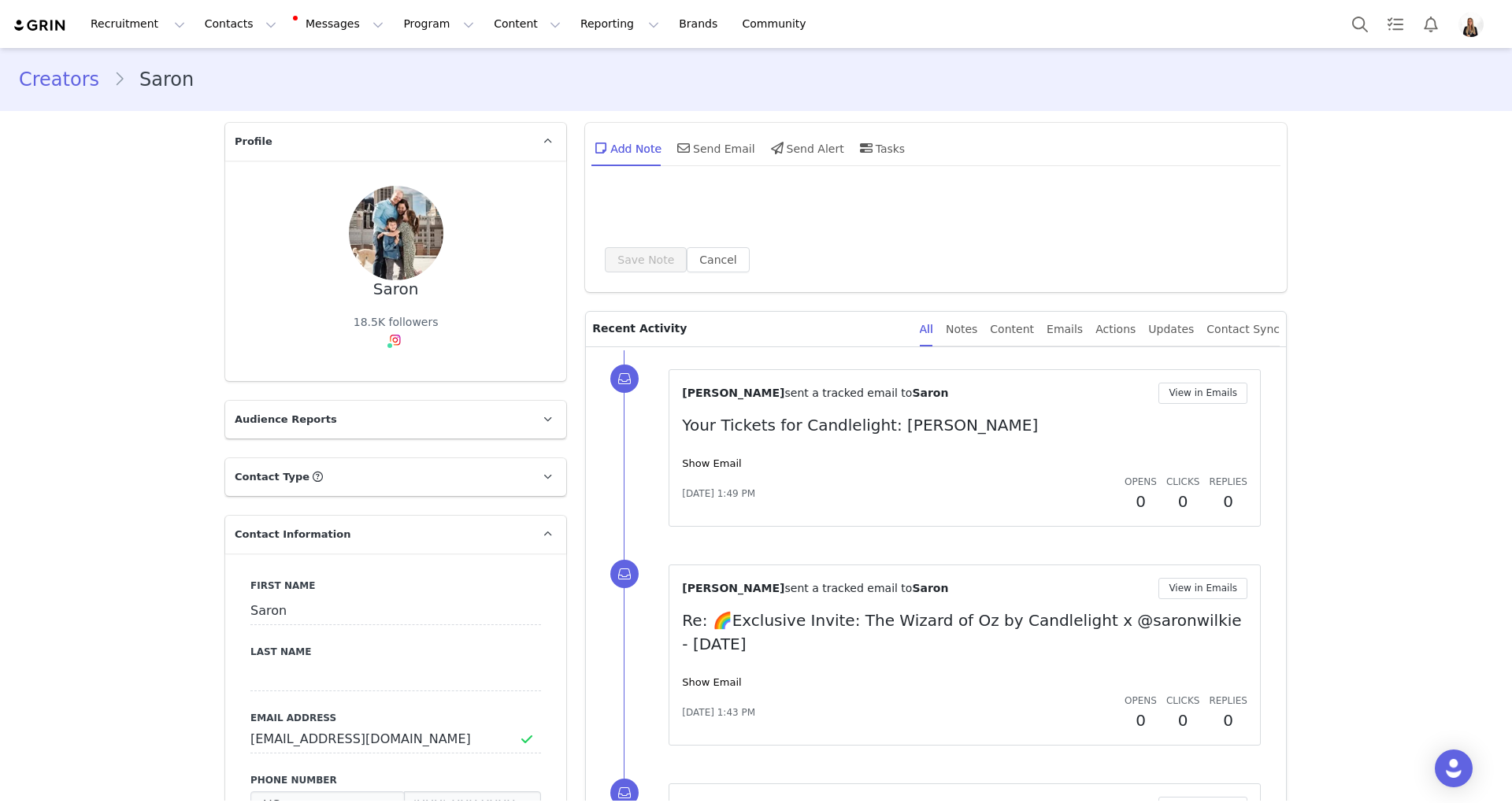
type input "+1 ([GEOGRAPHIC_DATA])"
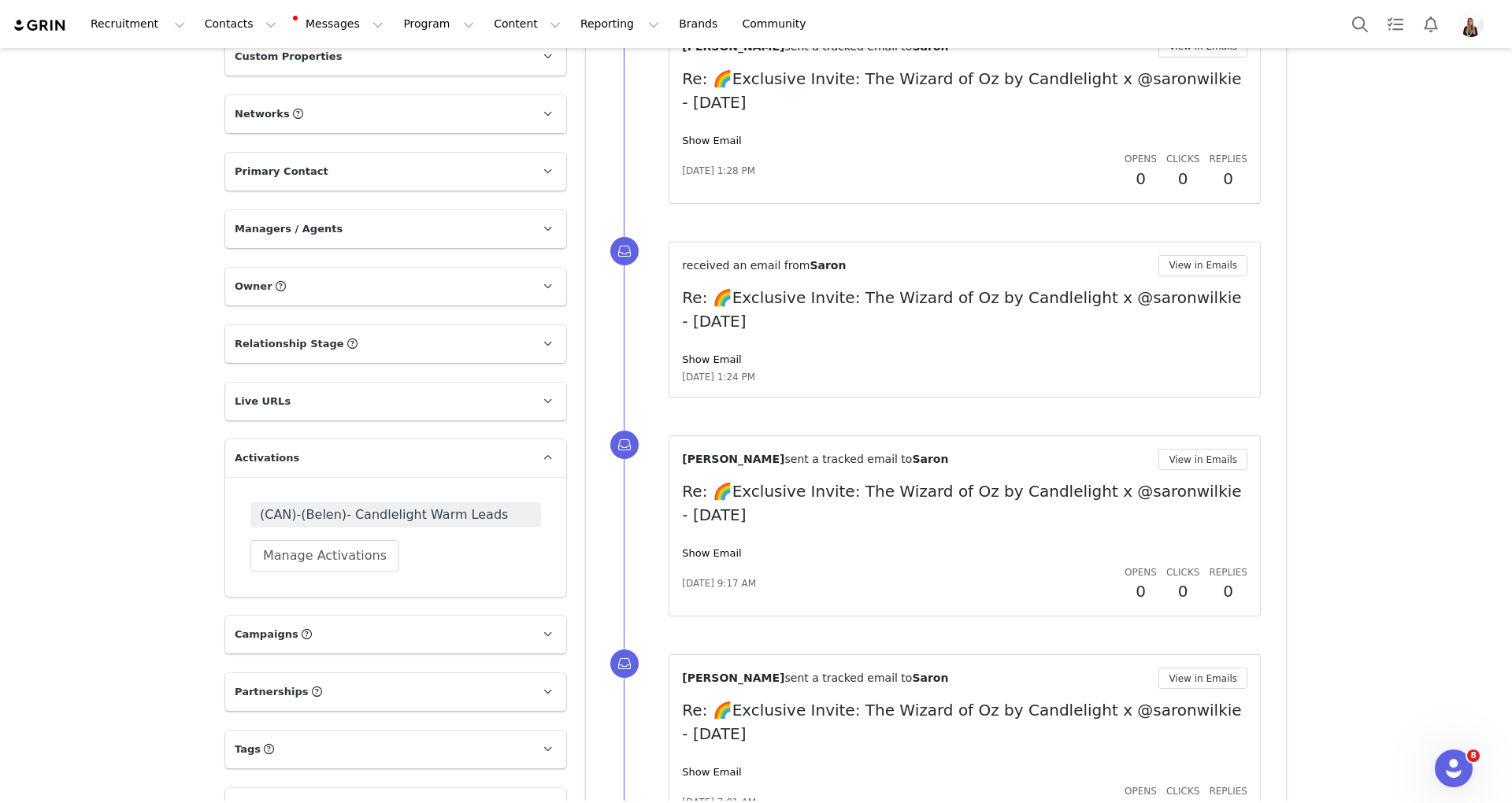
scroll to position [1679, 0]
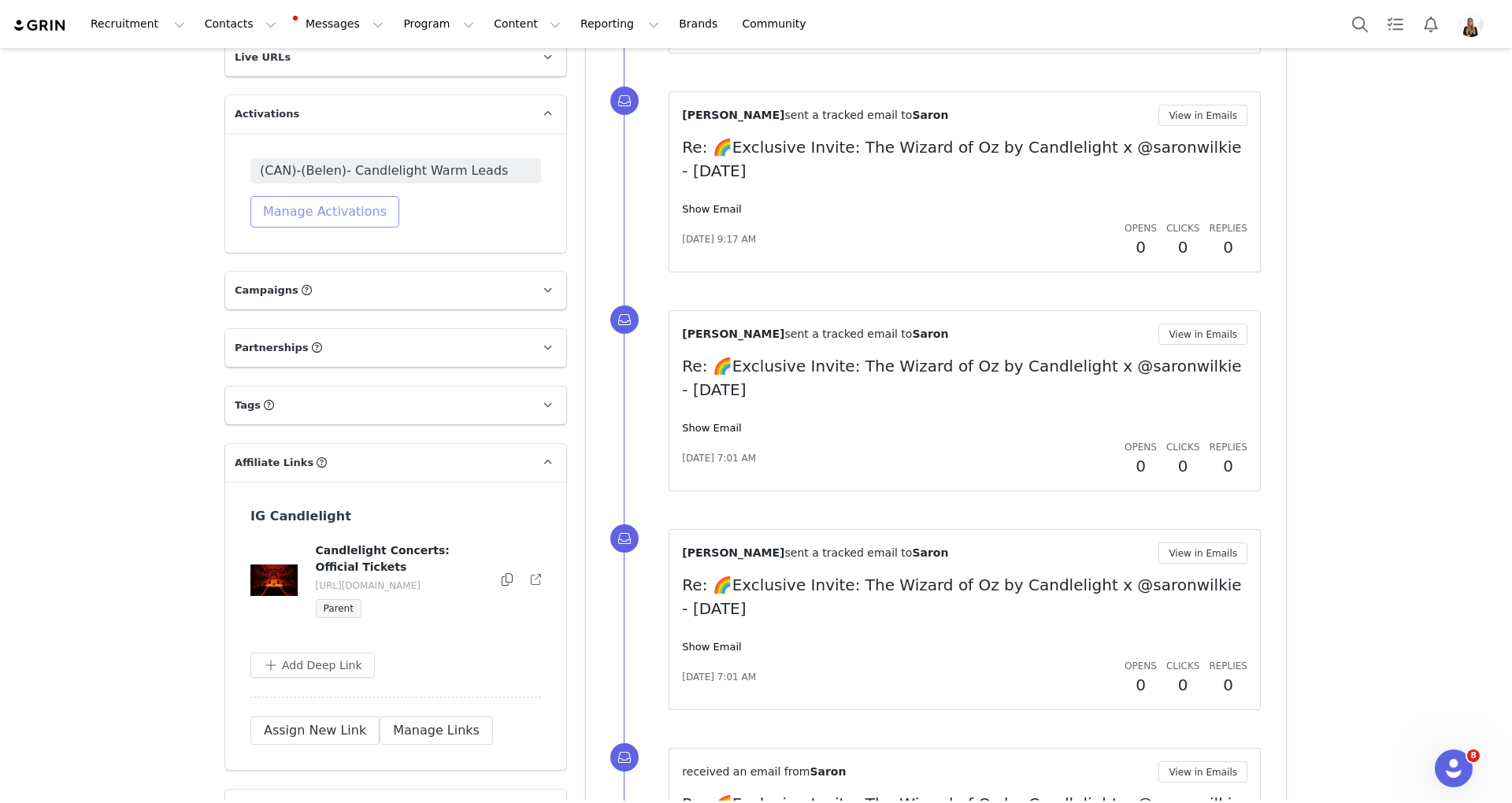
click at [367, 206] on button "Manage Activations" at bounding box center [325, 212] width 149 height 32
click at [359, 260] on div "Select Activation" at bounding box center [280, 272] width 183 height 25
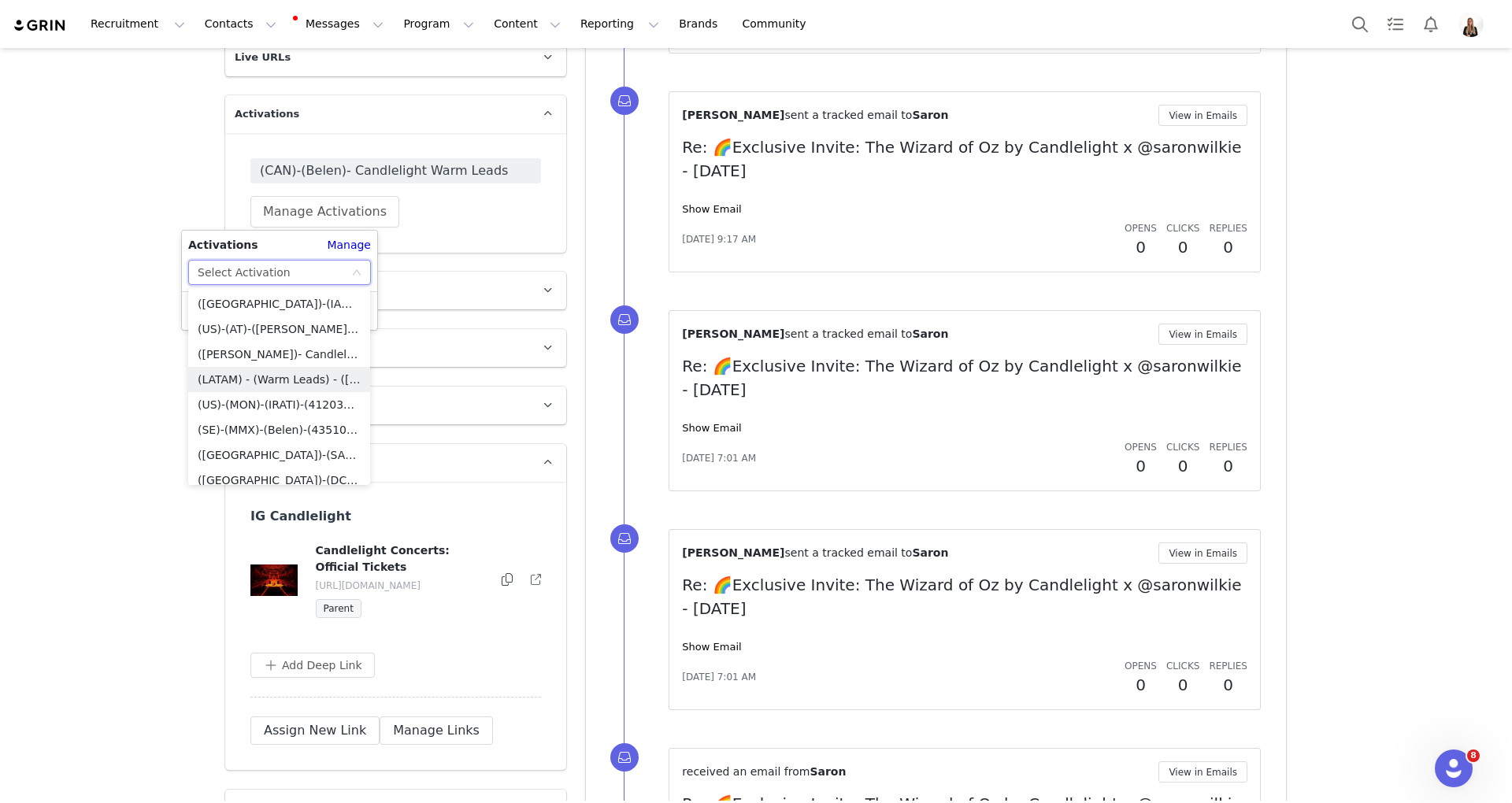
scroll to position [3254, 0]
click at [294, 427] on li "(Belen)- The Wizard of Oz Candlelight Concerts" at bounding box center [279, 426] width 182 height 25
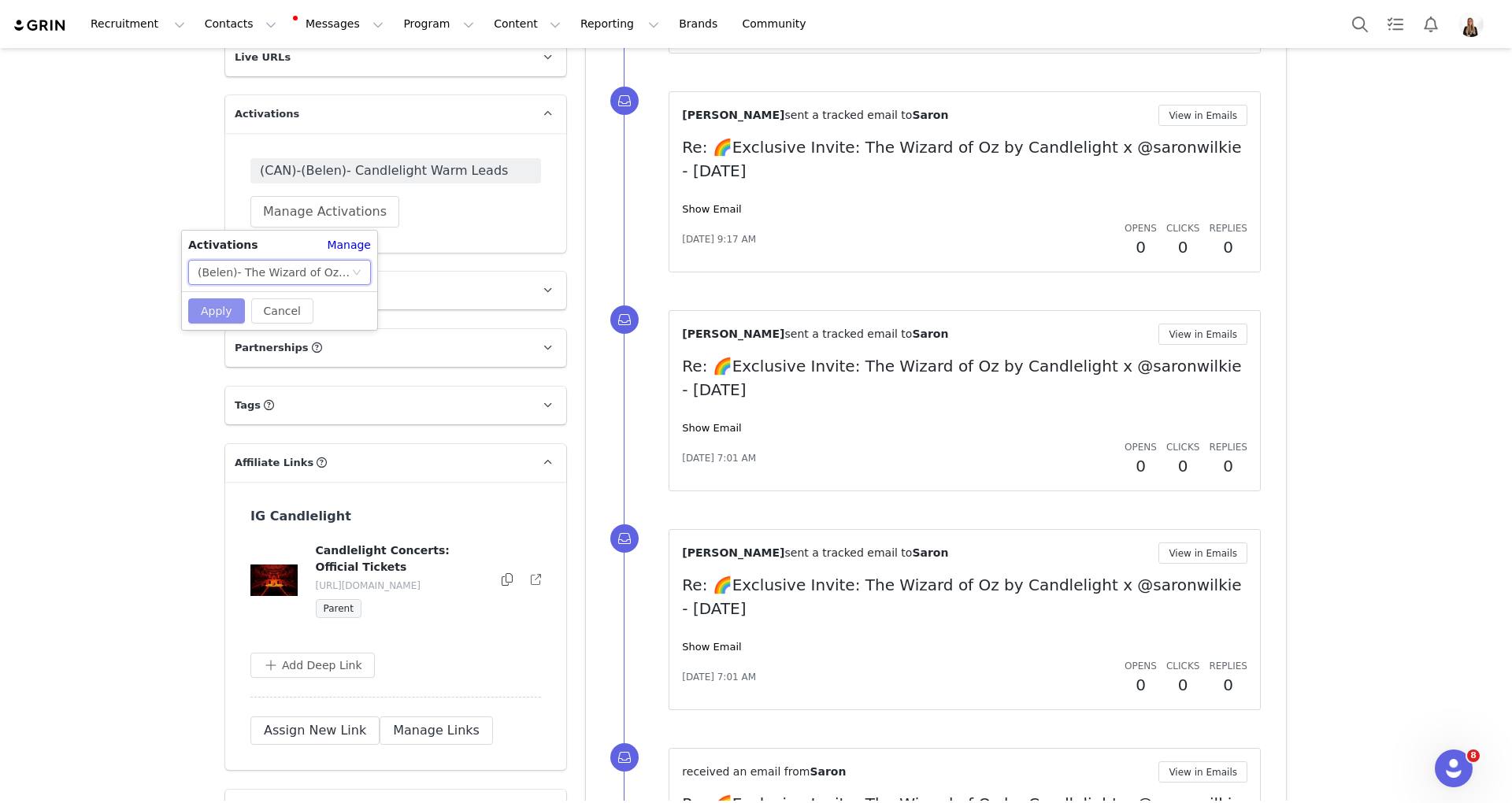
click at [209, 321] on button "Apply" at bounding box center [216, 311] width 57 height 25
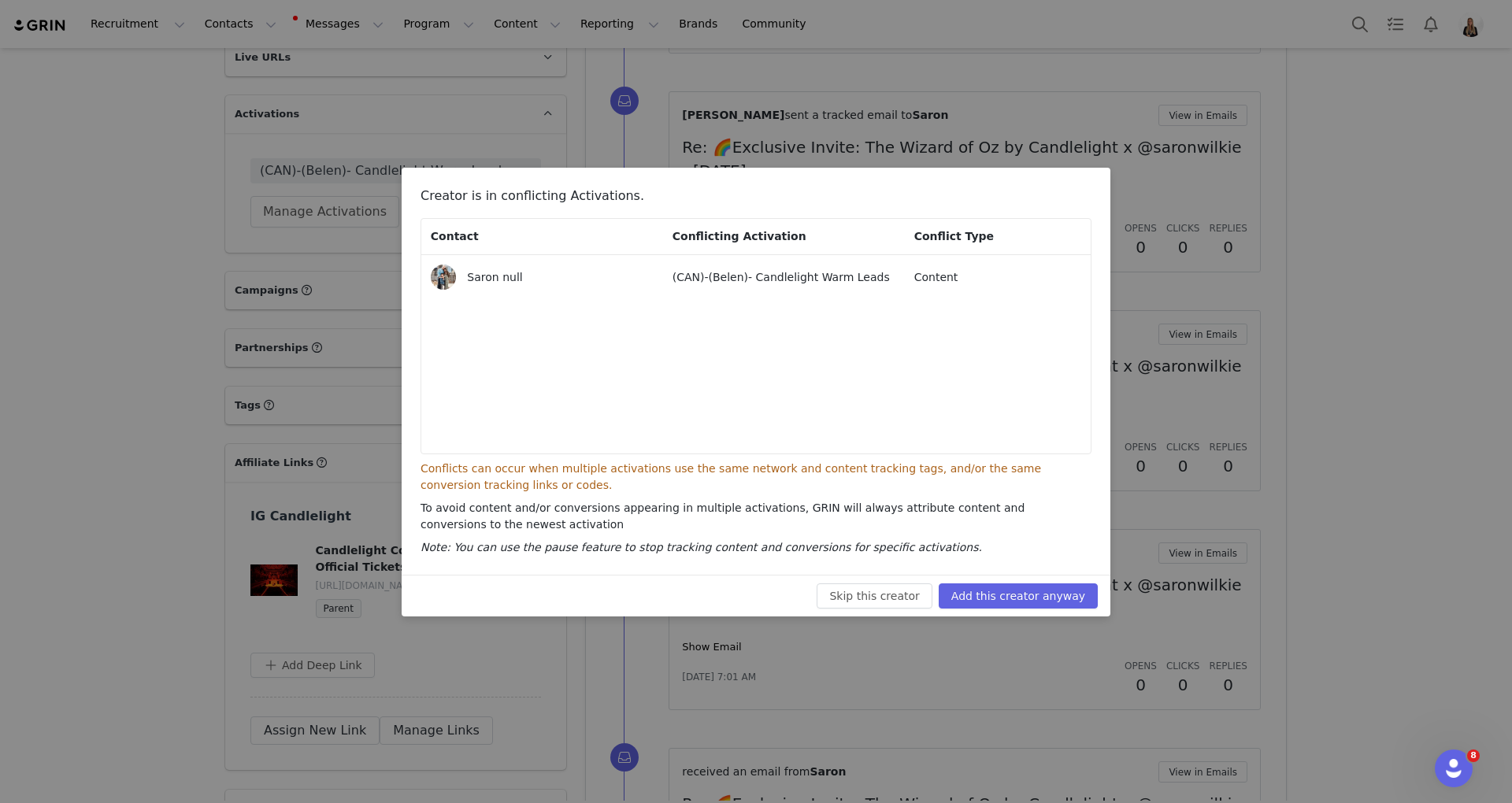
click at [994, 562] on div "Creator is in conflicting Activations. Contact Conflicting Activation Conflict …" at bounding box center [756, 371] width 709 height 407
click at [992, 586] on button "Add this creator anyway" at bounding box center [1018, 596] width 159 height 25
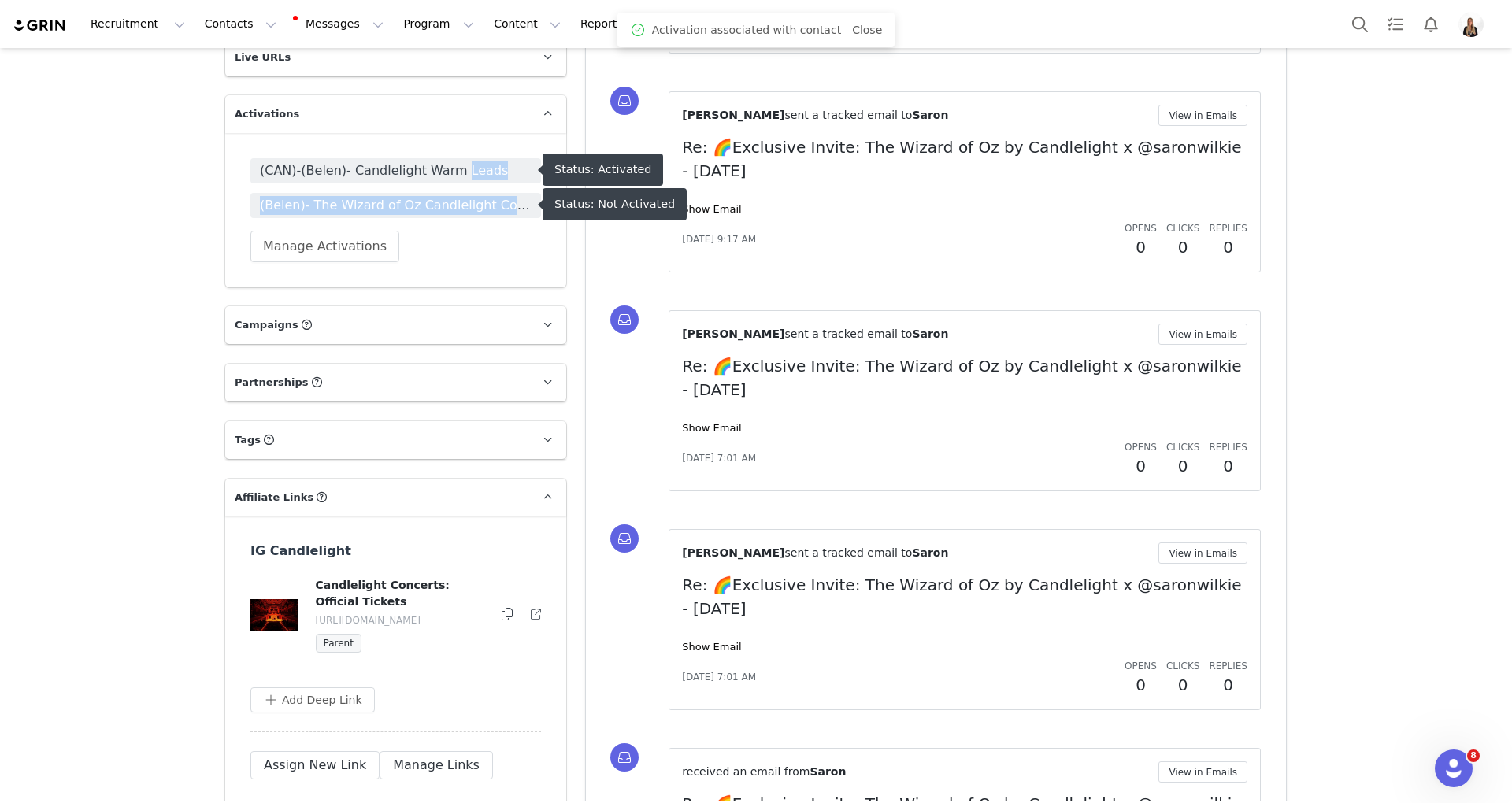
drag, startPoint x: 439, startPoint y: 175, endPoint x: 450, endPoint y: 225, distance: 51.2
click at [450, 235] on div "(CAN)-(Belen)- Candlelight Warm Leads (Belen)- The Wizard of Oz Candlelight Con…" at bounding box center [395, 210] width 290 height 104
click at [454, 201] on span "(Belen)- The Wizard of Oz Candlelight Concerts" at bounding box center [395, 206] width 271 height 19
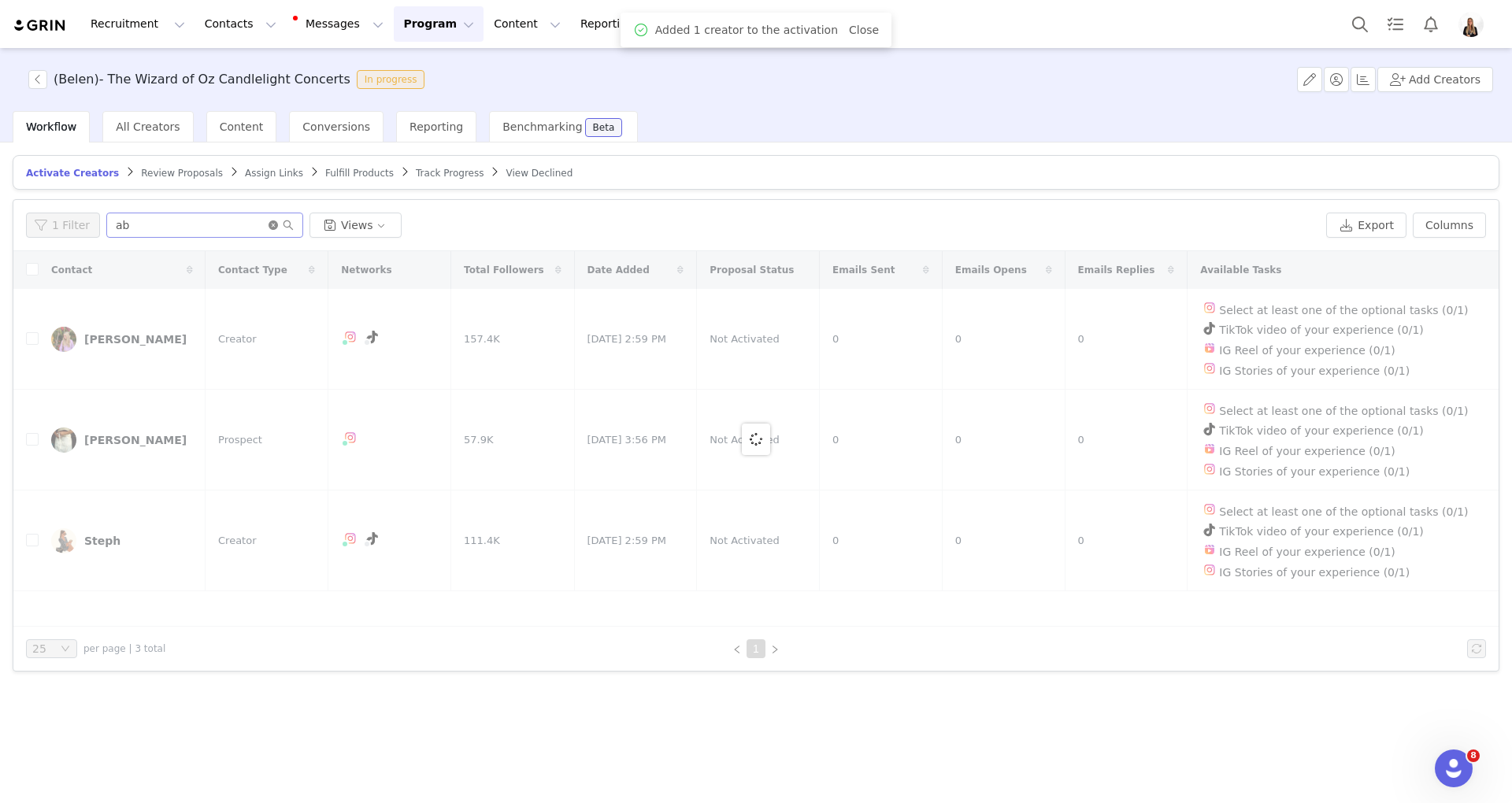
click at [269, 225] on icon "icon: close-circle" at bounding box center [273, 225] width 9 height 9
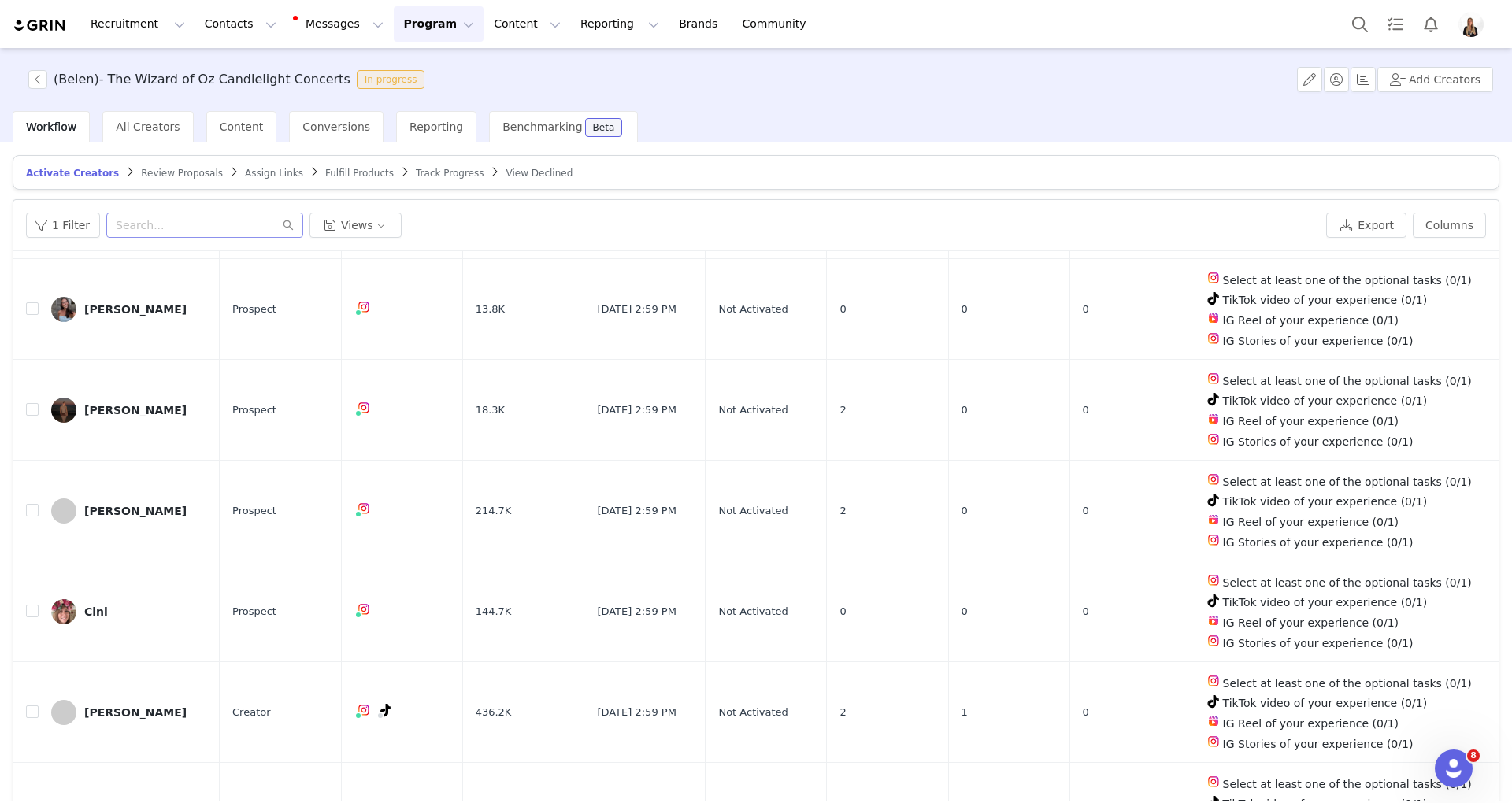
scroll to position [1049, 0]
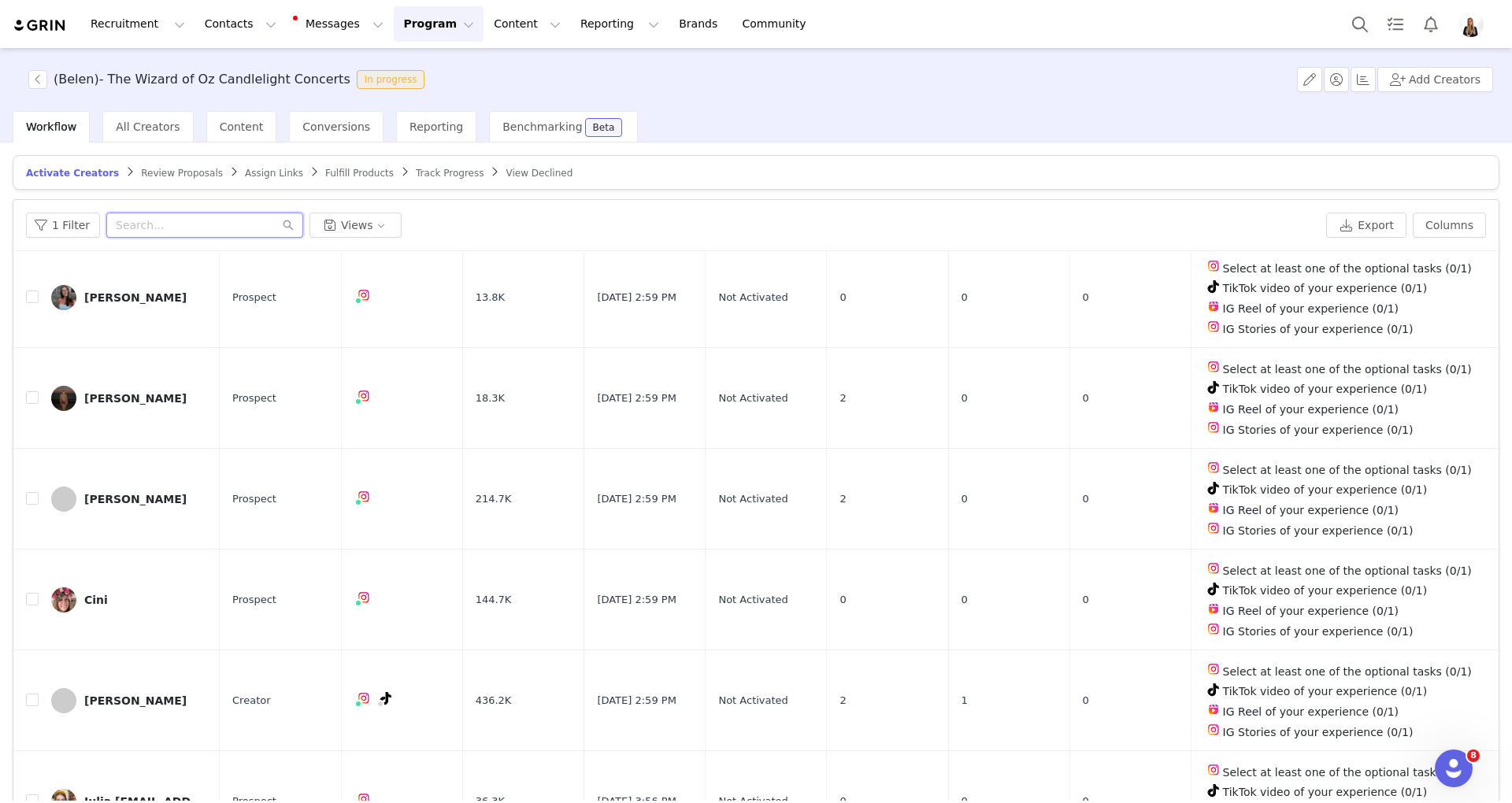
click at [230, 221] on input "text" at bounding box center [205, 225] width 197 height 25
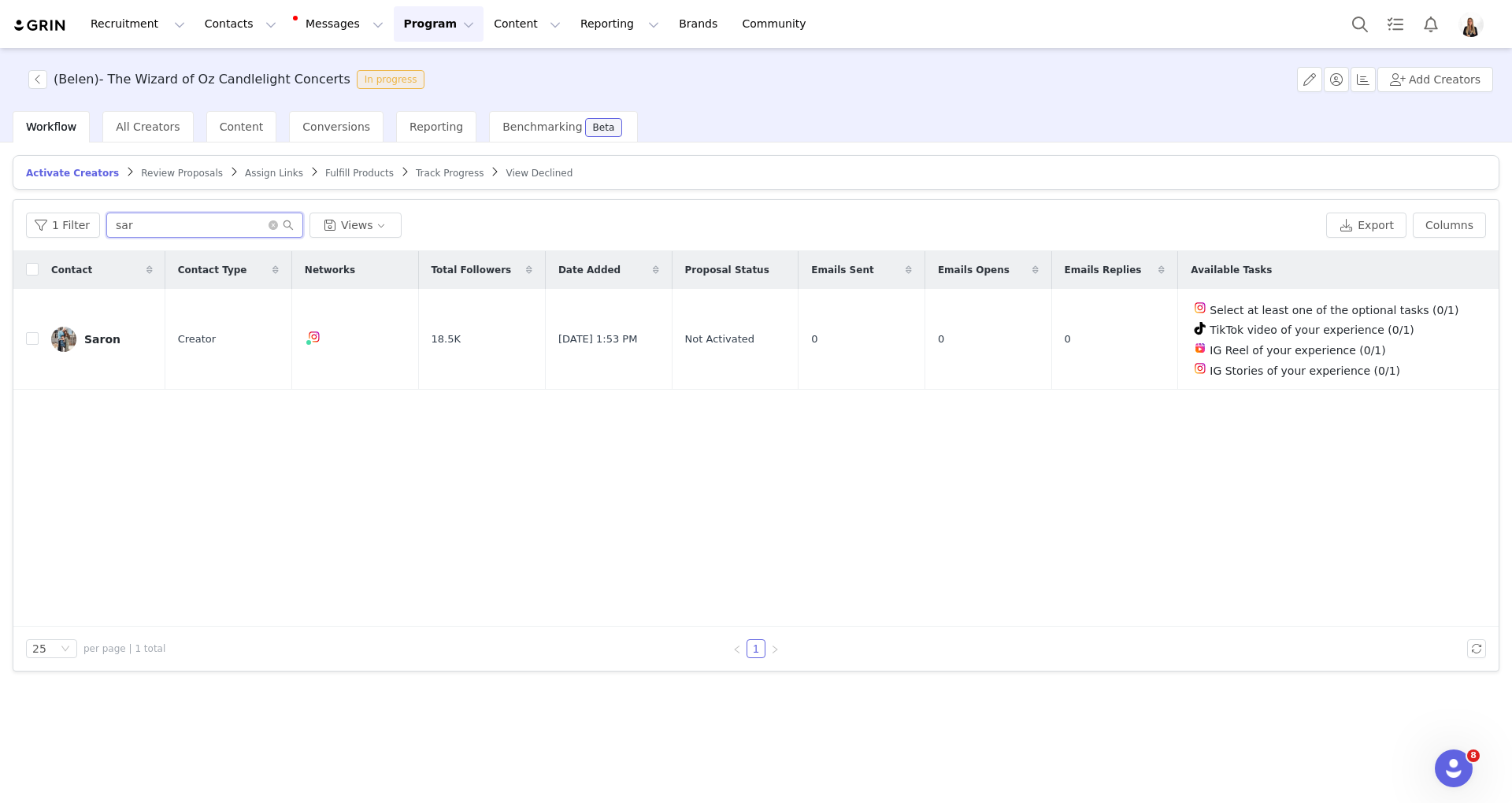
type input "sar"
click at [1463, 344] on span at bounding box center [1455, 339] width 25 height 19
click at [1475, 340] on button "button" at bounding box center [1476, 339] width 19 height 19
click at [1412, 369] on span "Activate Creators" at bounding box center [1439, 367] width 95 height 17
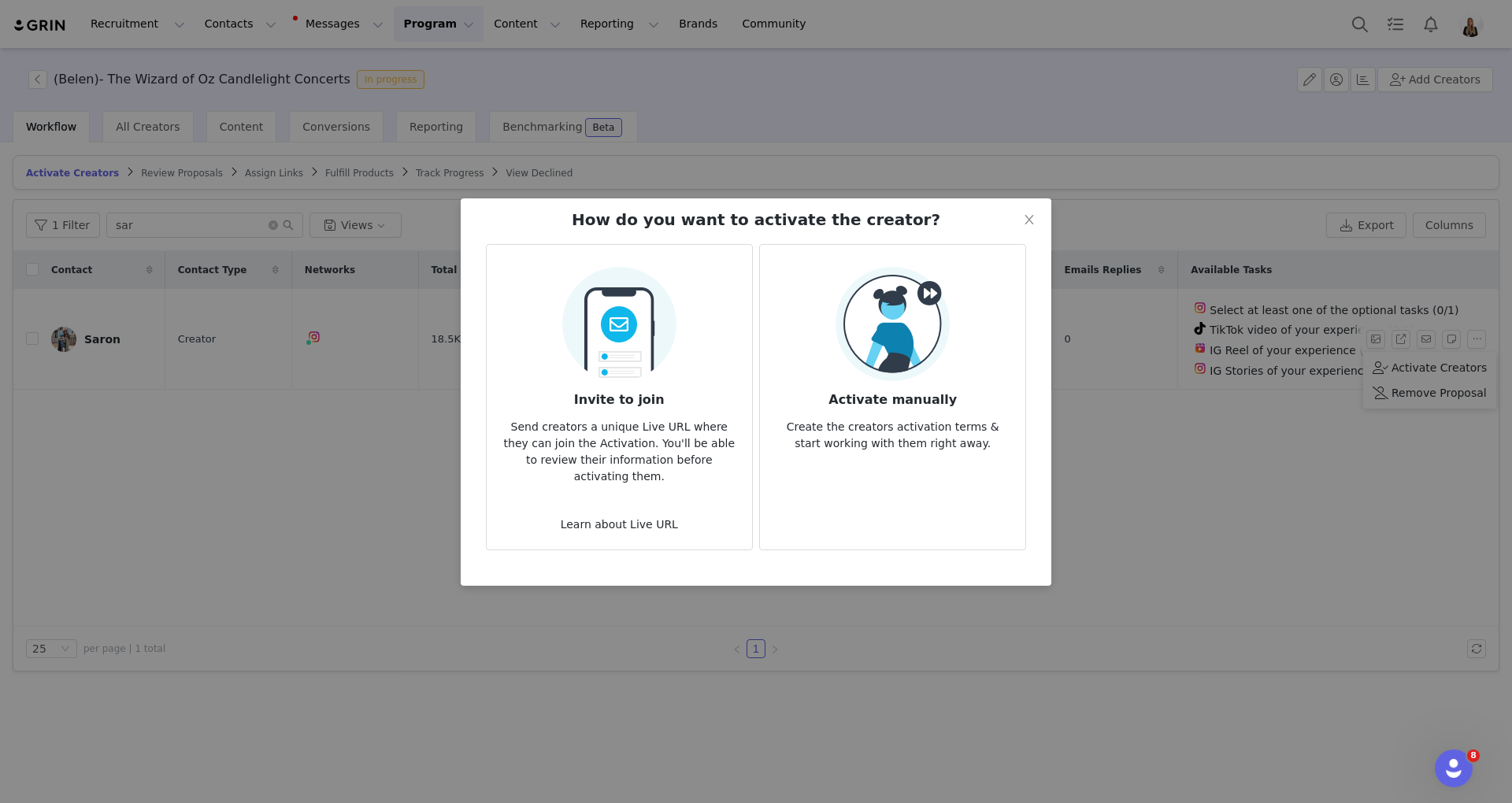
click at [910, 365] on img at bounding box center [892, 324] width 114 height 114
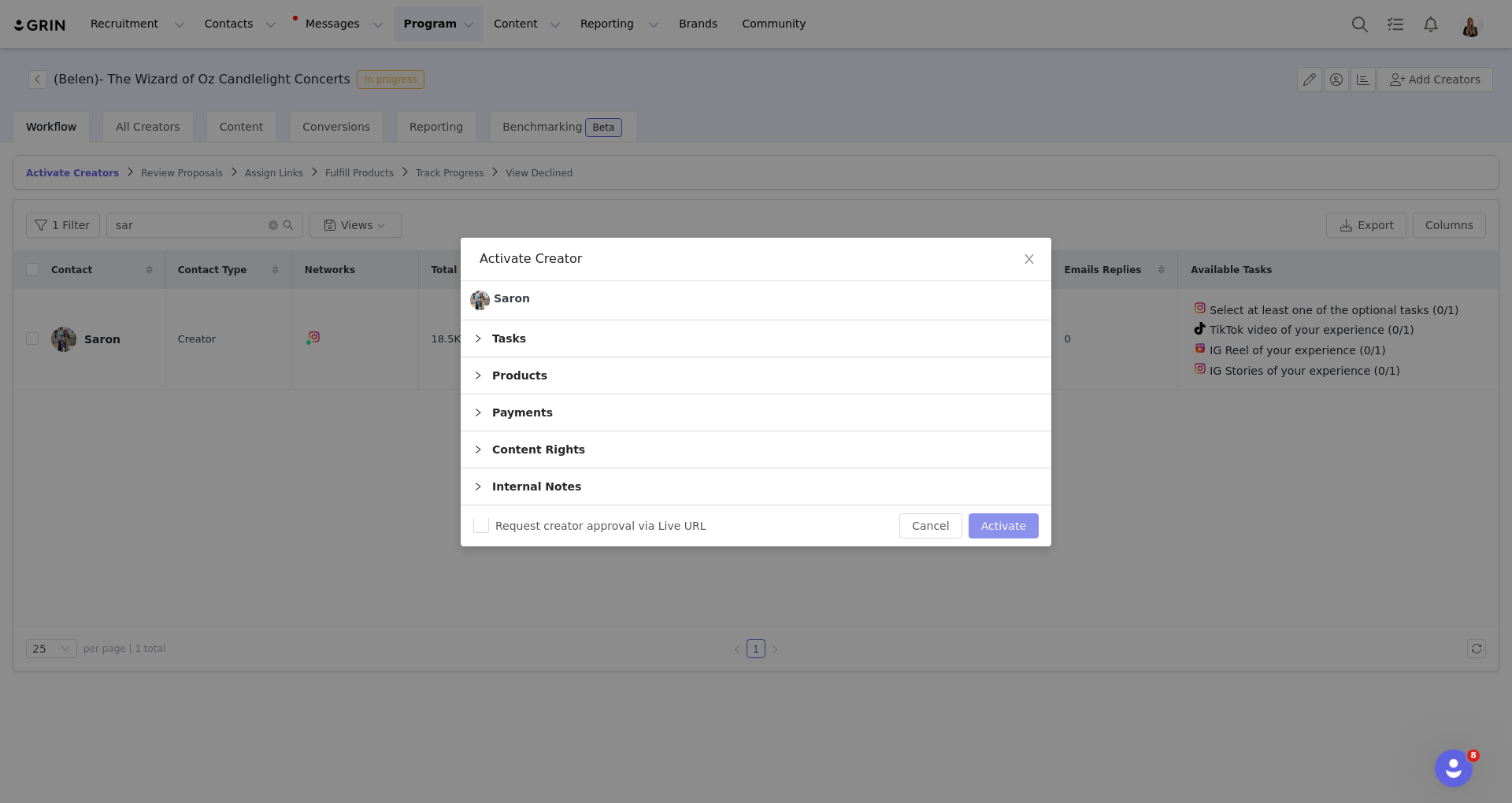
click at [989, 527] on button "Activate" at bounding box center [1004, 526] width 70 height 25
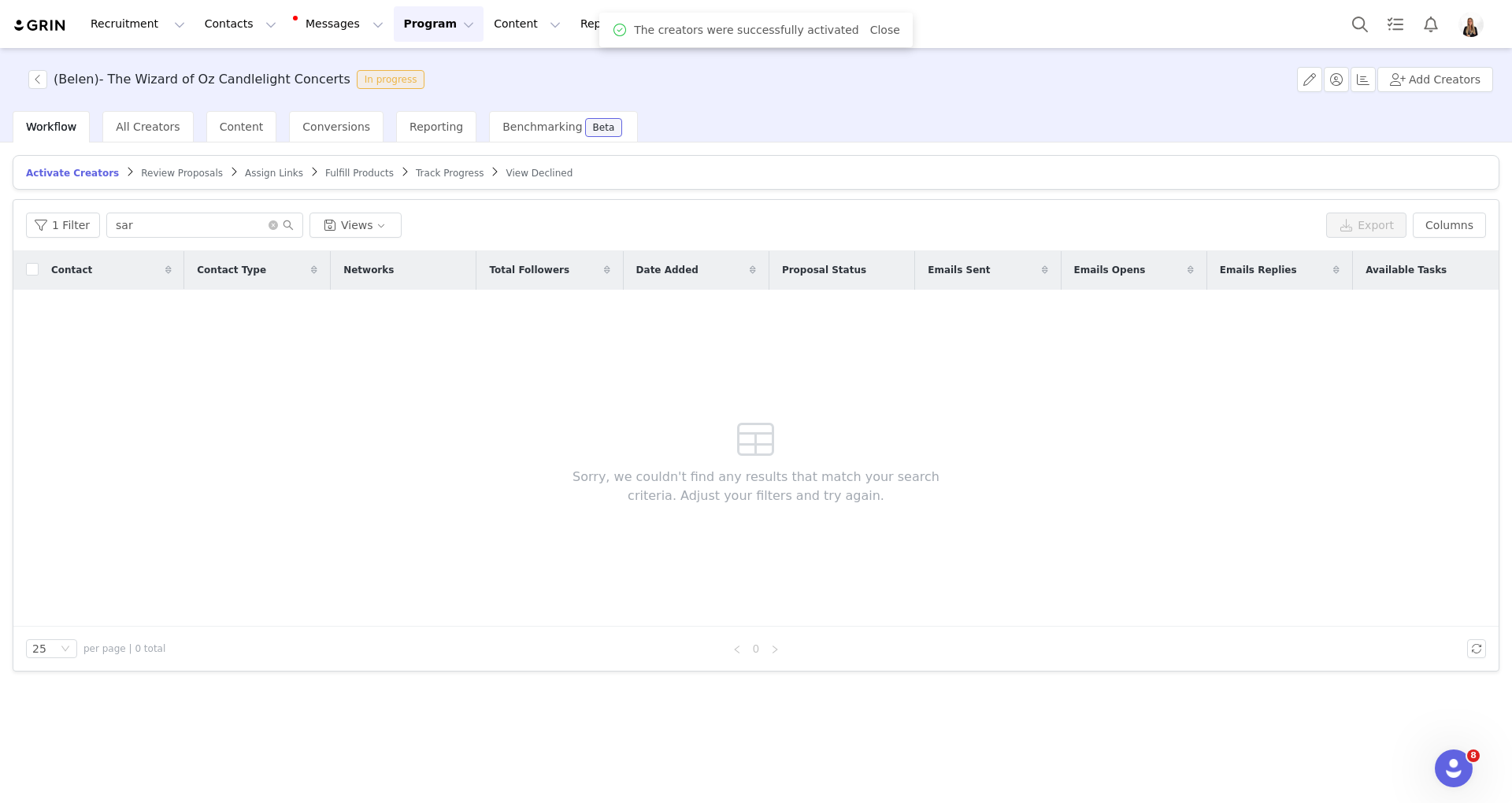
click at [245, 173] on span "Assign Links" at bounding box center [274, 173] width 58 height 11
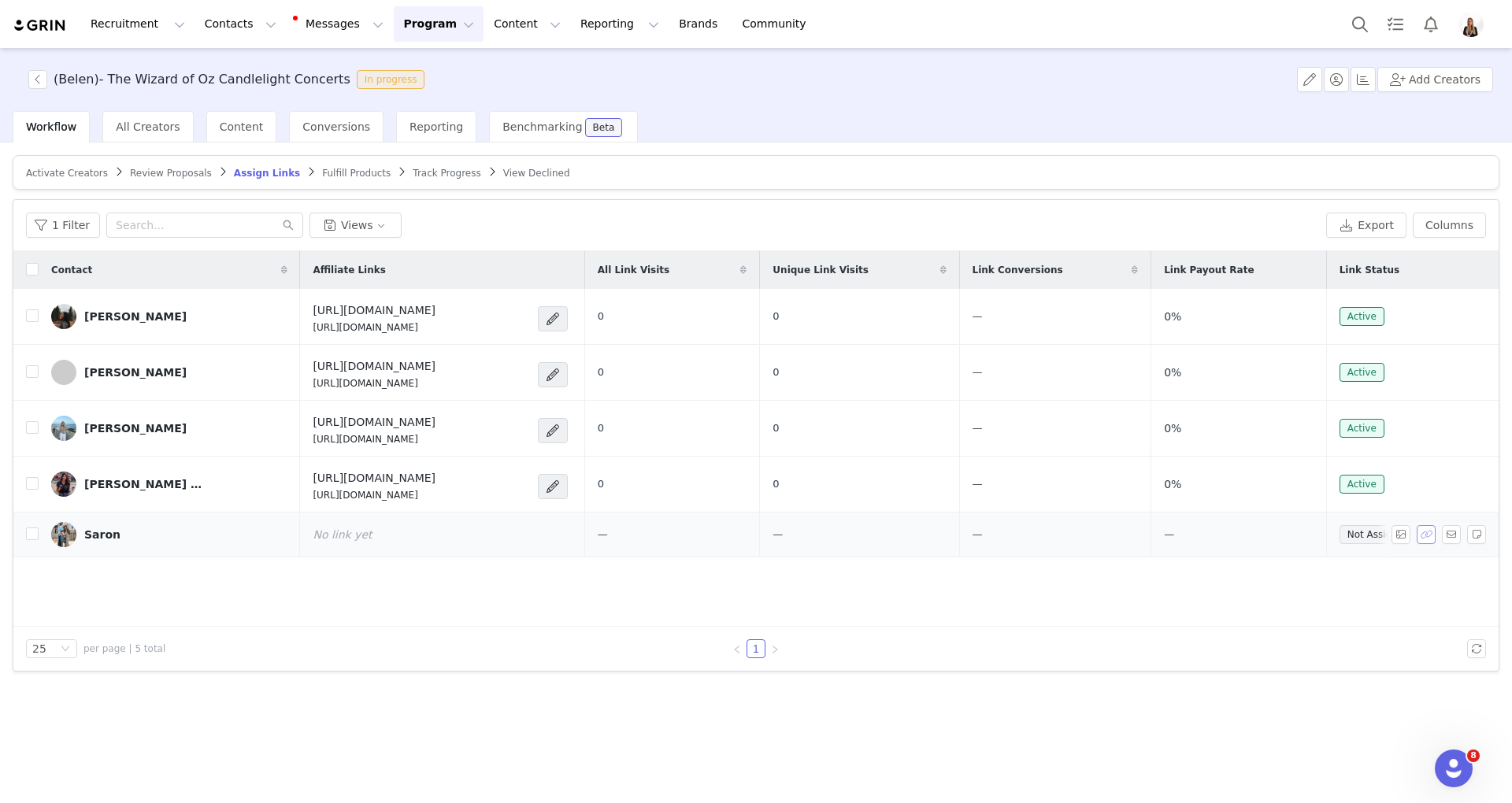
click at [1425, 537] on button "button" at bounding box center [1425, 534] width 19 height 19
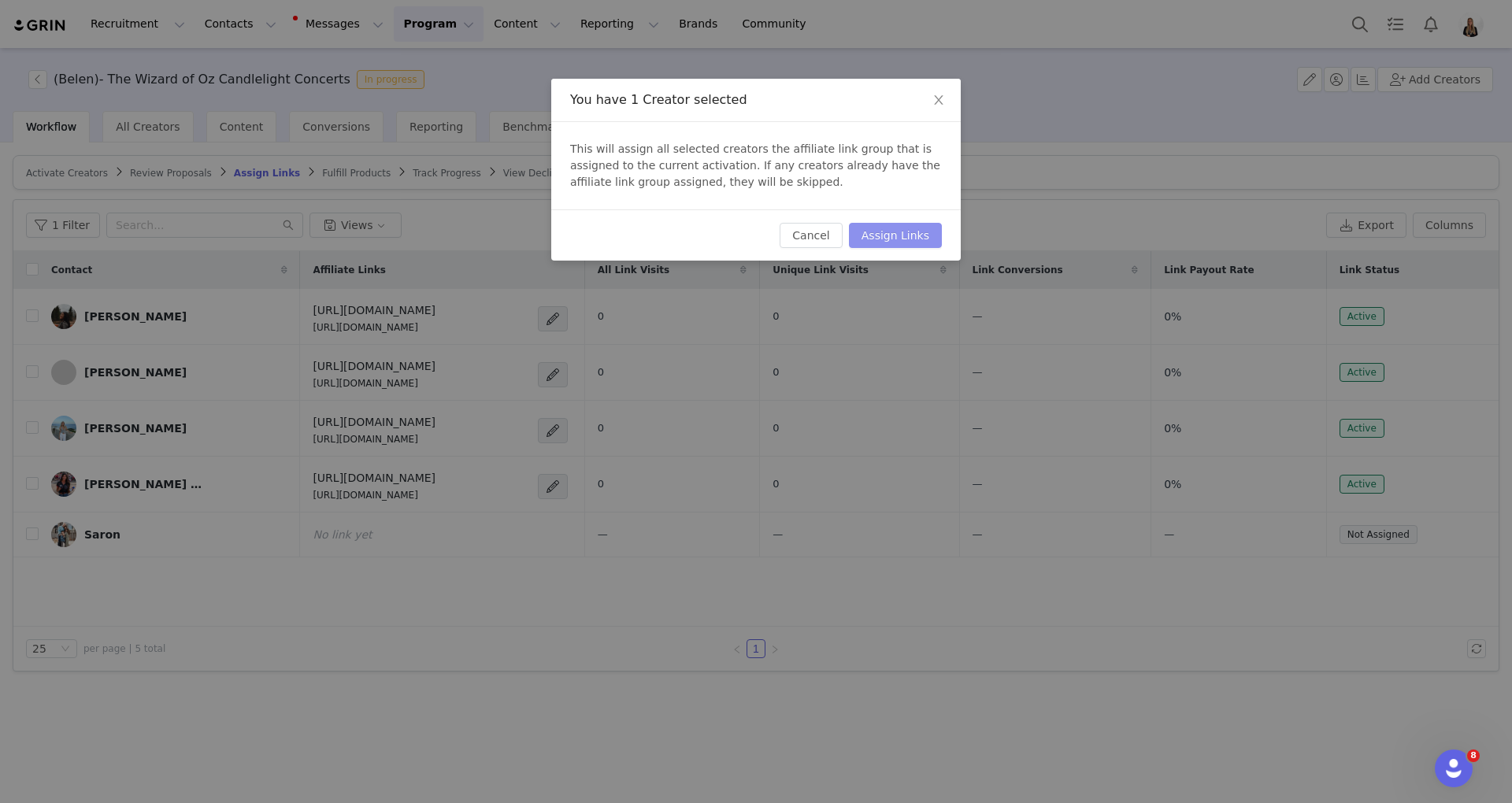
click at [885, 243] on button "Assign Links" at bounding box center [895, 235] width 93 height 25
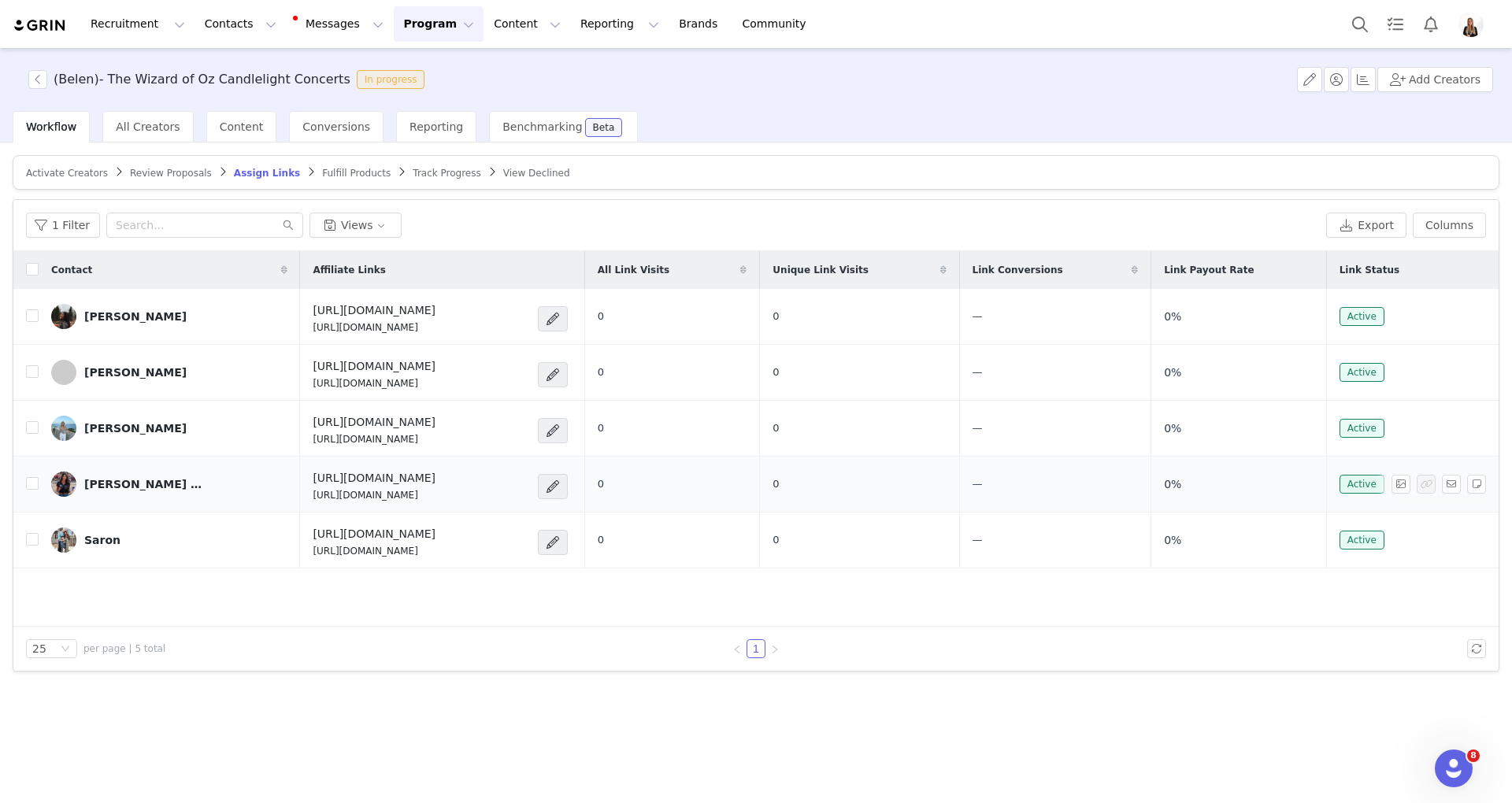
click at [108, 485] on div "Sara Elyse" at bounding box center [143, 483] width 118 height 12
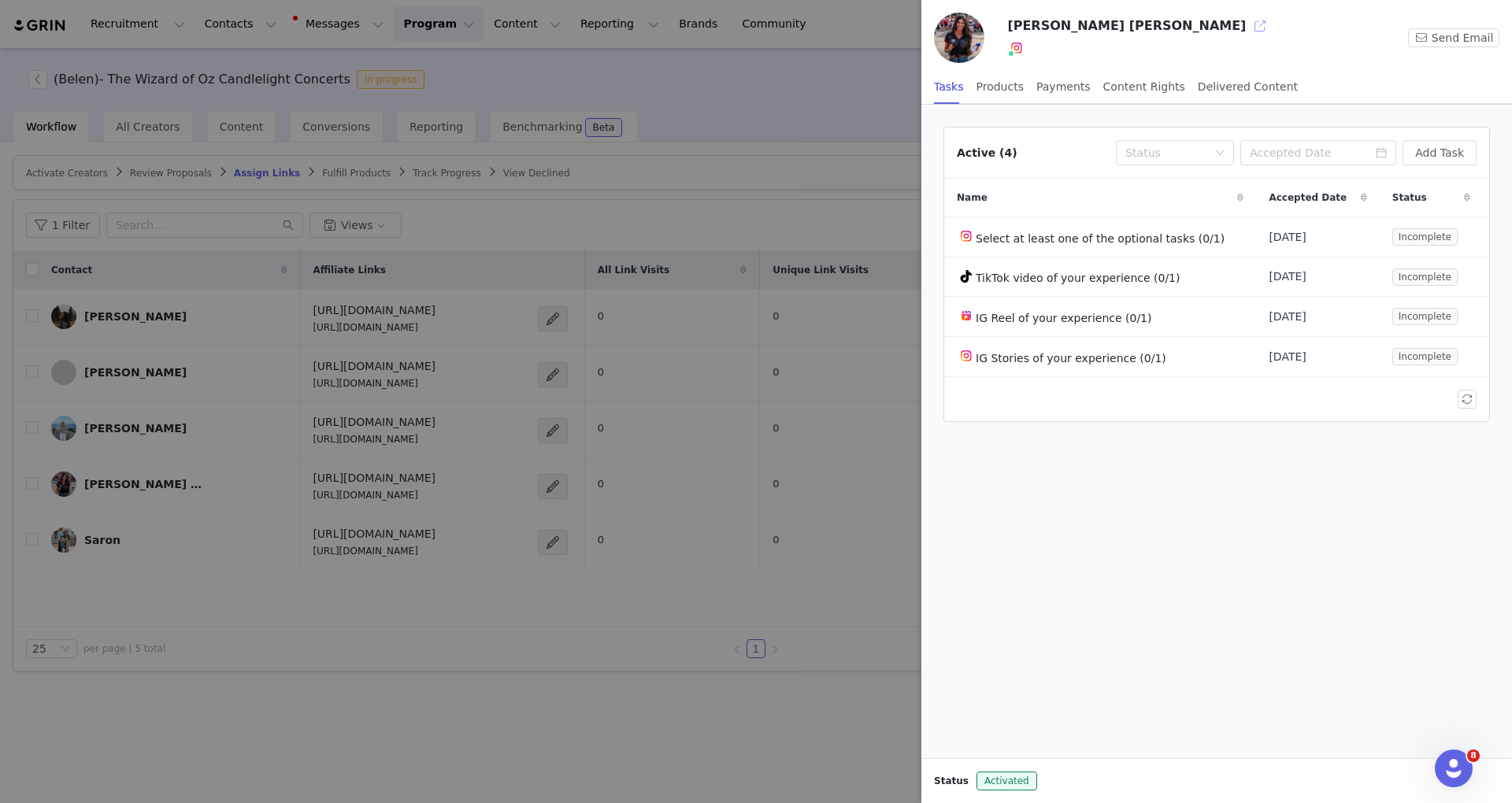
click at [1247, 17] on button "button" at bounding box center [1260, 26] width 25 height 25
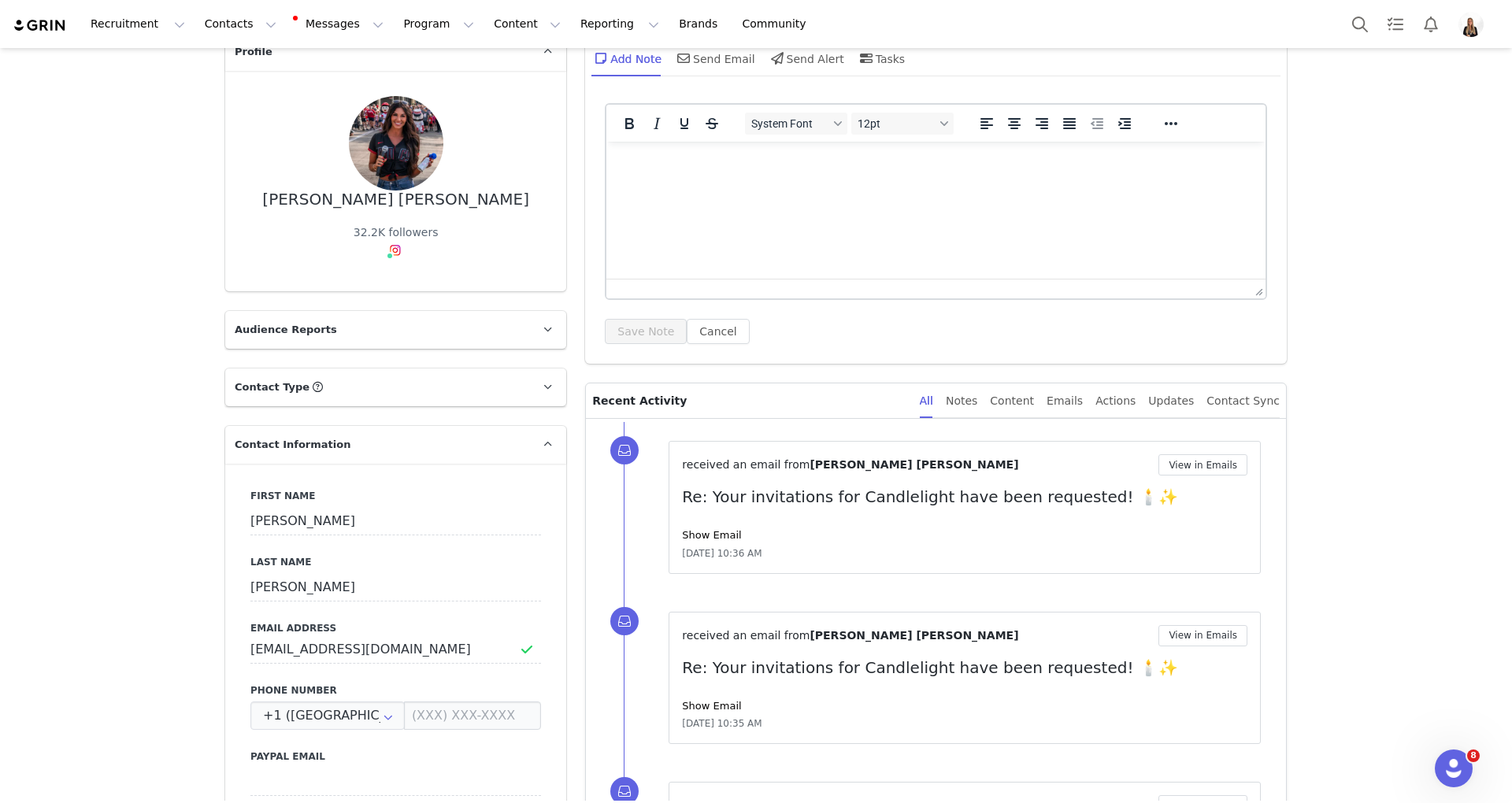
scroll to position [210, 0]
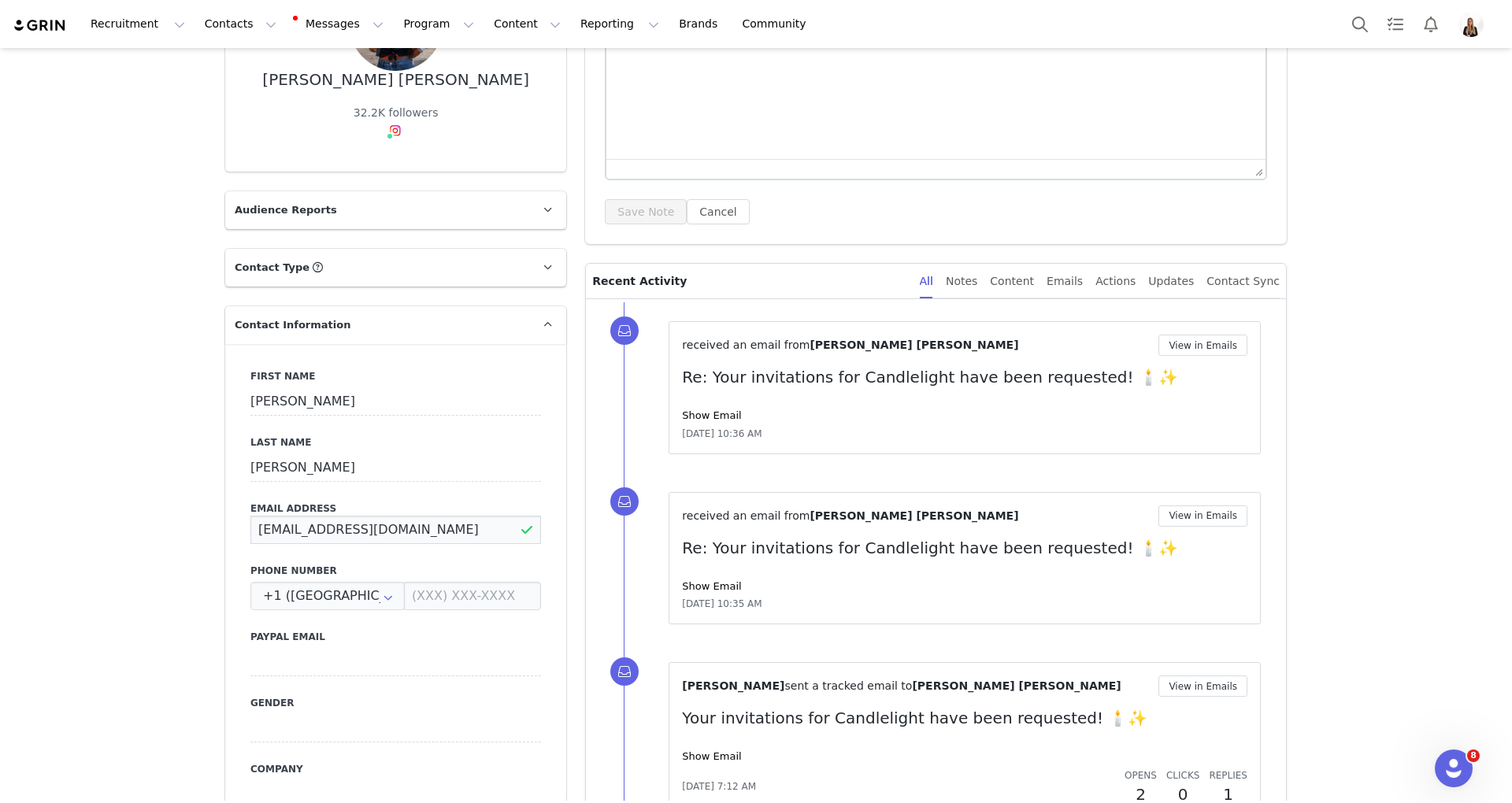
click at [384, 538] on input "Sarahafron128@gmail.com" at bounding box center [395, 530] width 290 height 28
click at [402, 158] on link "@saraelyse128" at bounding box center [403, 164] width 85 height 12
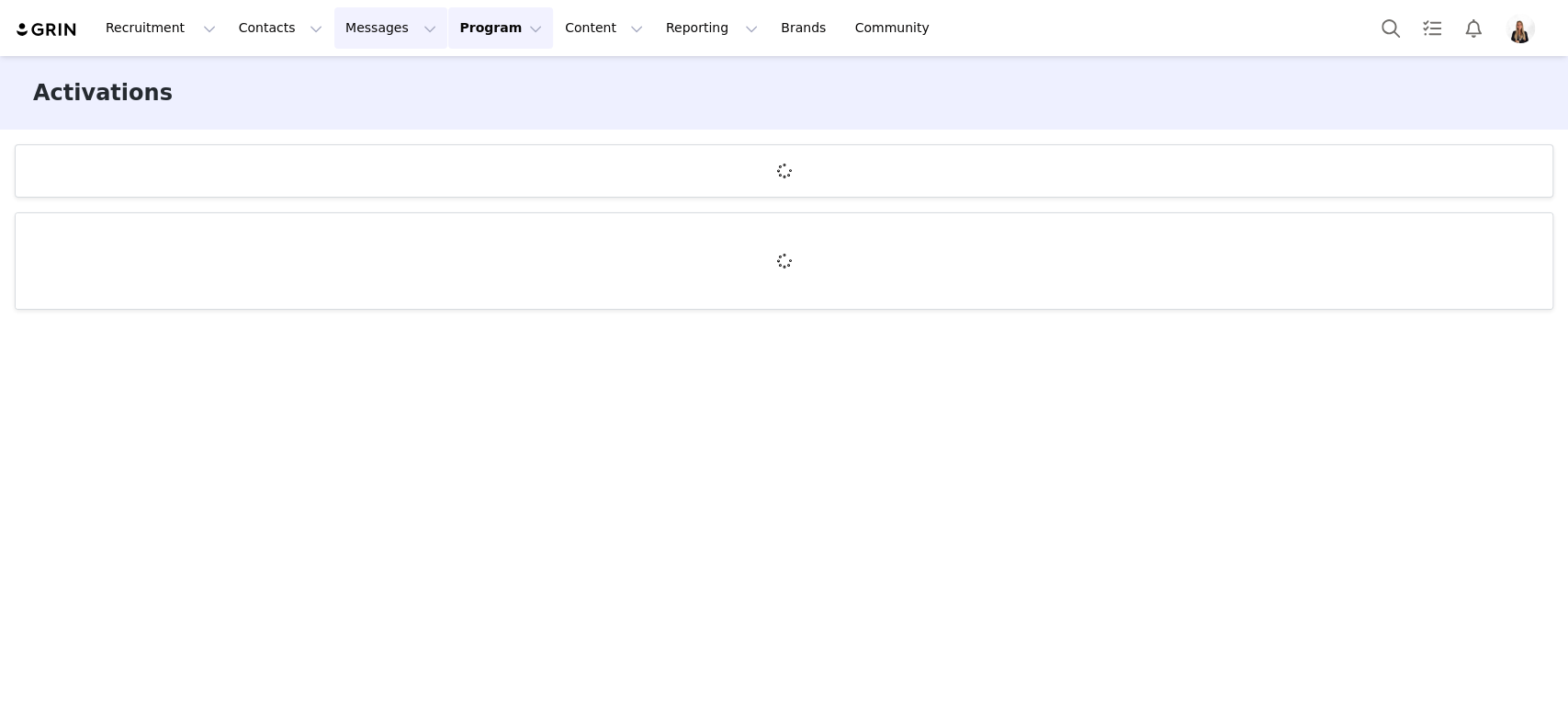
click at [365, 21] on button "Messages Messages" at bounding box center [390, 28] width 113 height 42
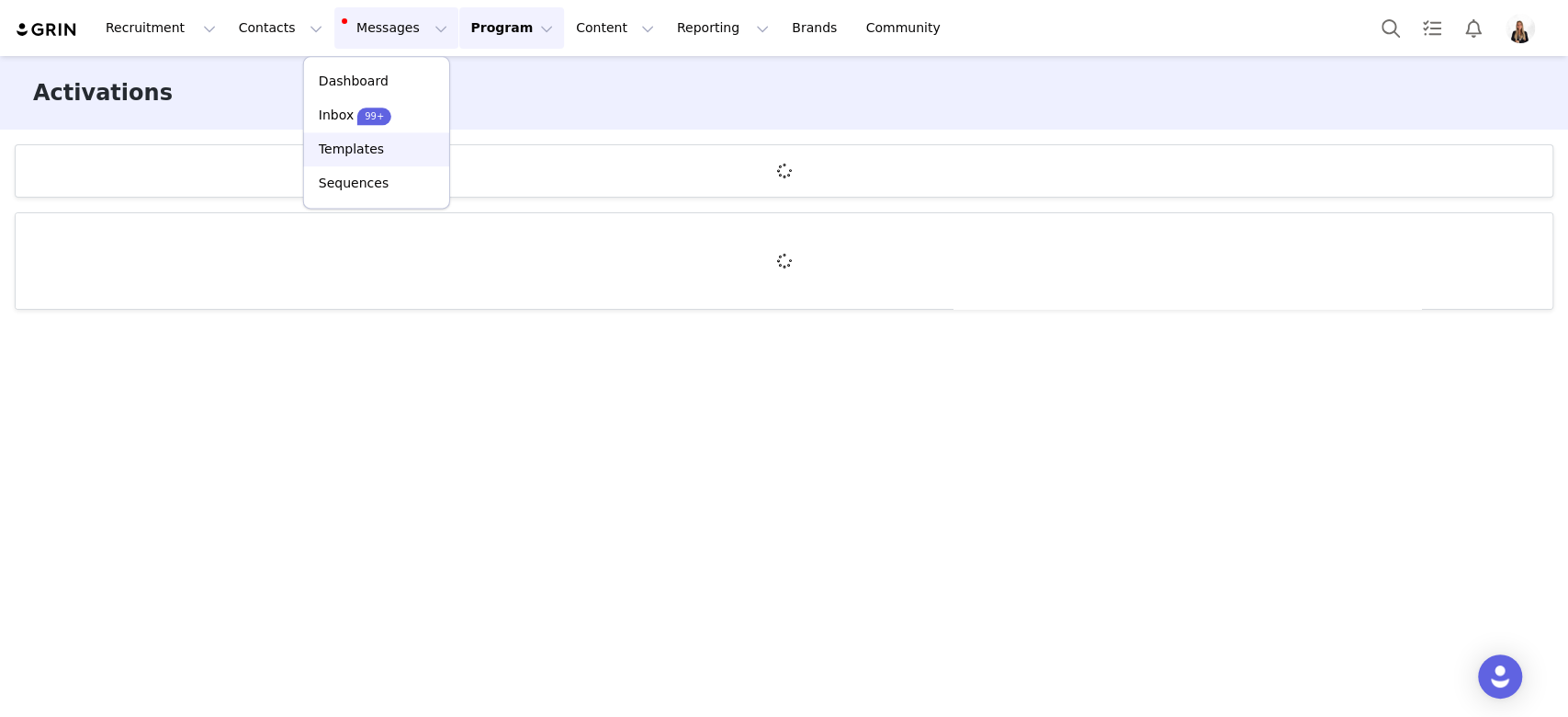
click at [382, 161] on link "Templates" at bounding box center [377, 149] width 146 height 34
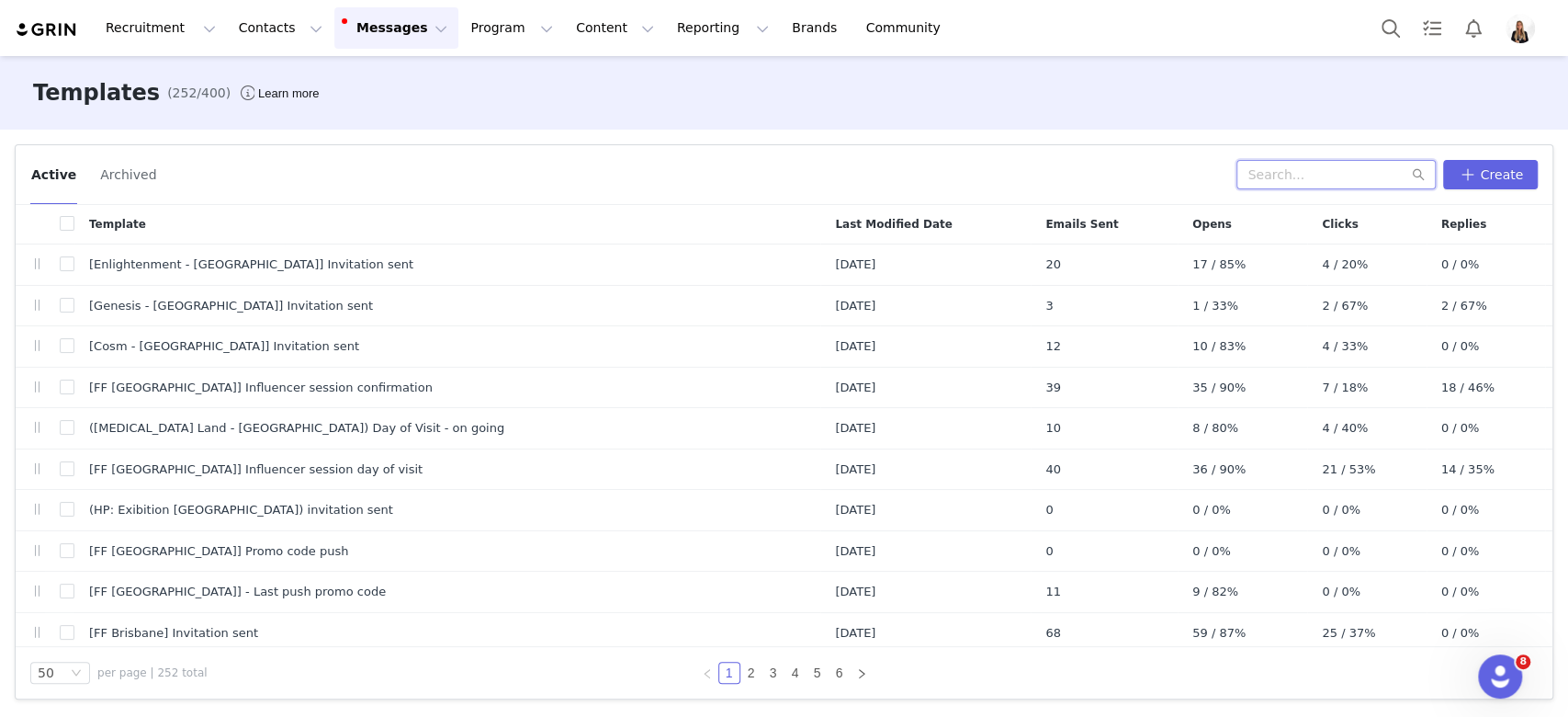
click at [1316, 175] on input "text" at bounding box center [1336, 175] width 199 height 29
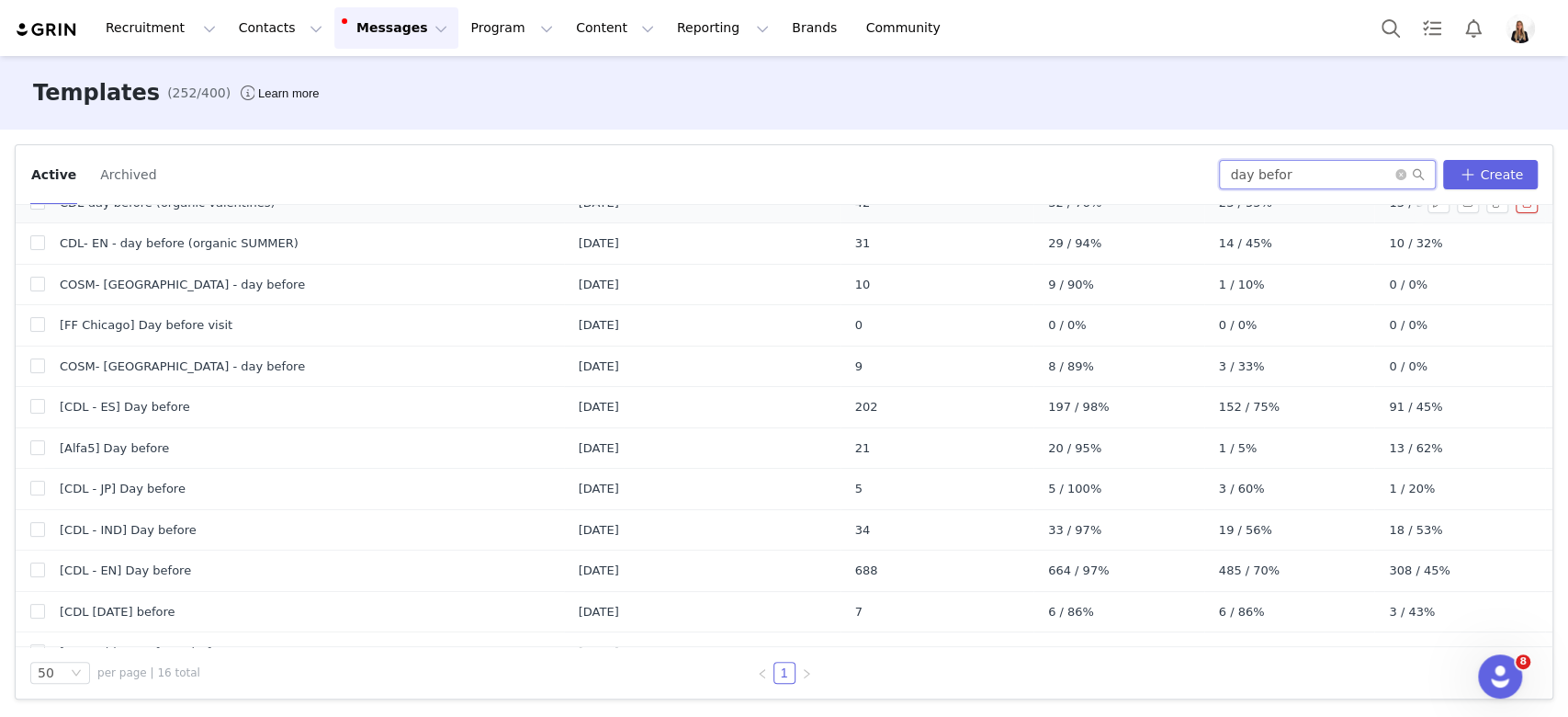
scroll to position [250, 0]
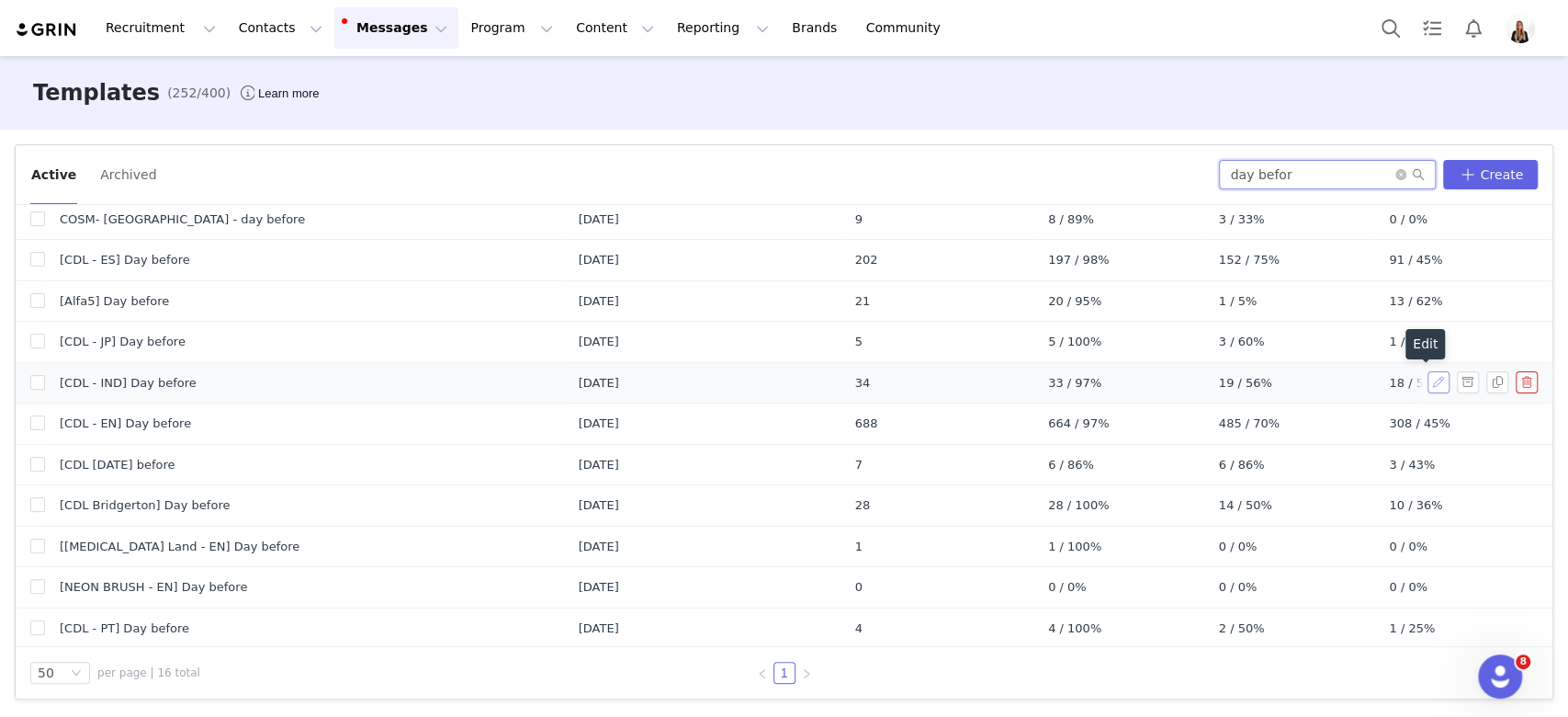
type input "day befor"
click at [1427, 371] on button "button" at bounding box center [1438, 382] width 22 height 22
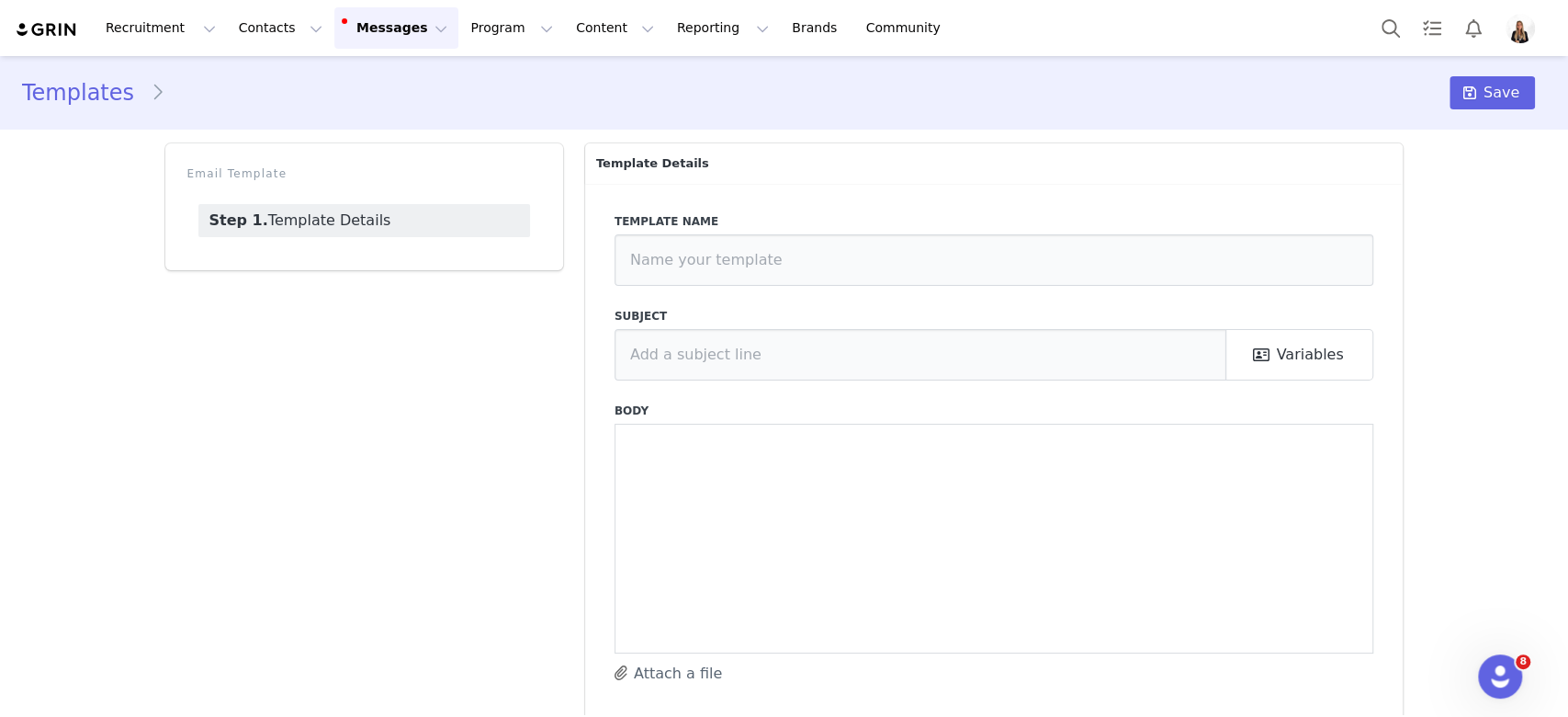
type input "[CDL - IND] Day before"
type input "Your Candlelight Concert is almost here! 🕯️"
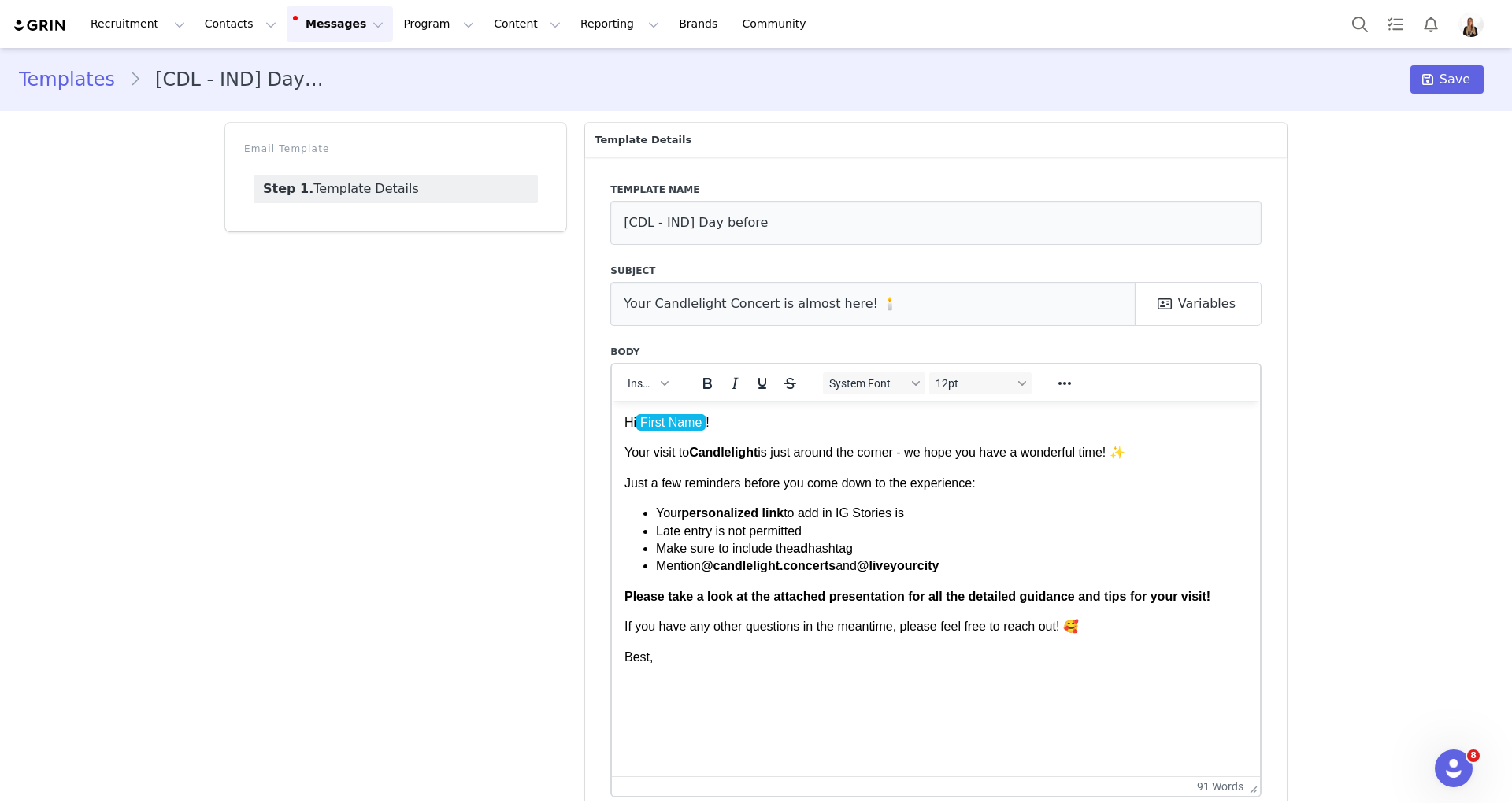
drag, startPoint x: 1257, startPoint y: 549, endPoint x: 1252, endPoint y: 852, distance: 303.0
click at [1252, 613] on html "Recruitment Recruitment Creator Search Curated Lists Landing Pages Web Extensio…" at bounding box center [756, 401] width 1512 height 803
click at [921, 577] on body "Hi First Name ! Your visit to [GEOGRAPHIC_DATA] is just around the corner - we …" at bounding box center [935, 539] width 622 height 252
click at [997, 568] on li "Mention @candlelight.concerts and @liveyourcity" at bounding box center [951, 565] width 592 height 17
click at [954, 589] on strong "Please take a look at the attached presentation for all the detailed guidance a…" at bounding box center [917, 596] width 586 height 13
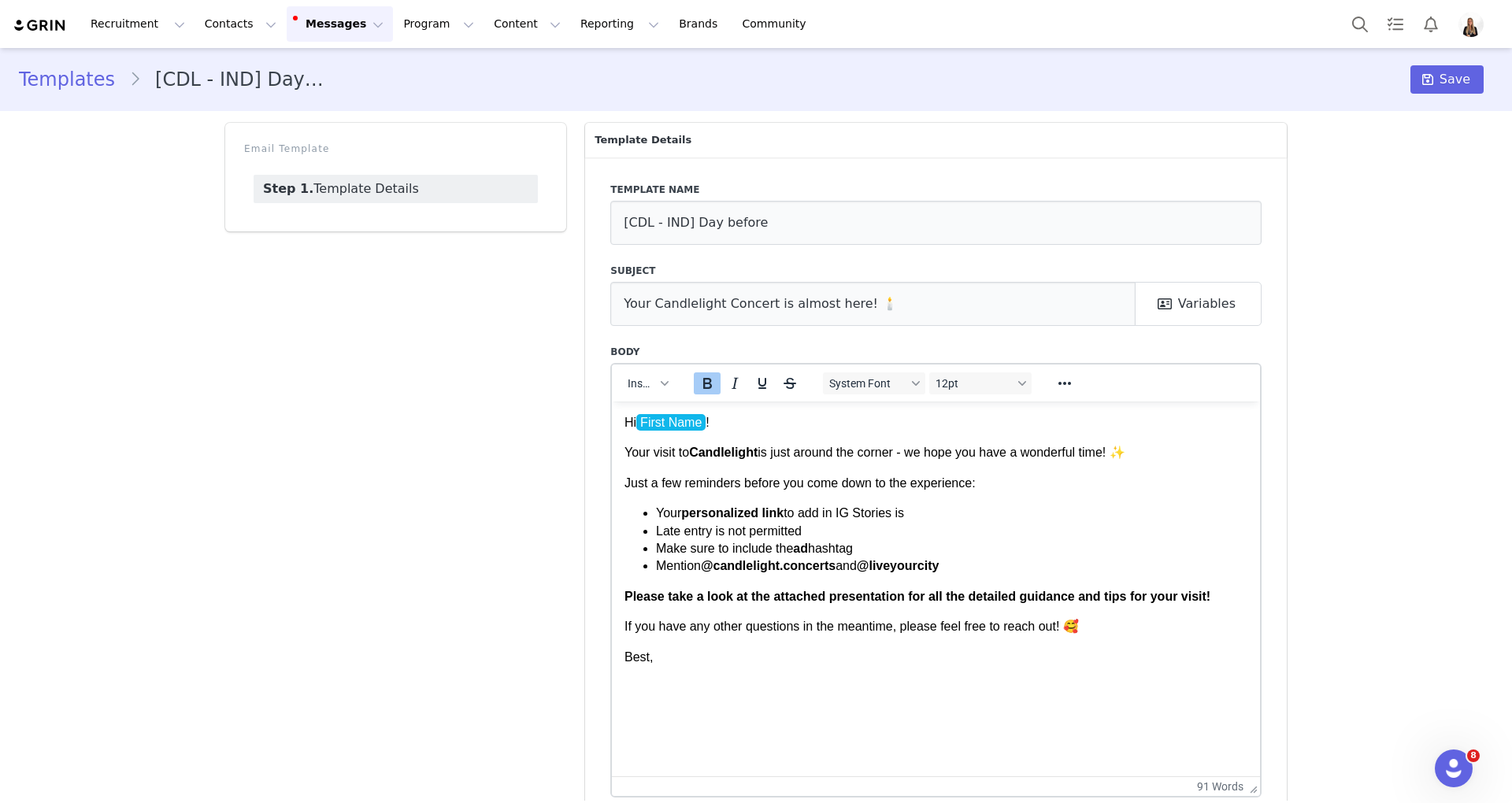
click at [959, 571] on li "Mention @candlelight.concerts and @liveyourcity" at bounding box center [951, 565] width 592 height 17
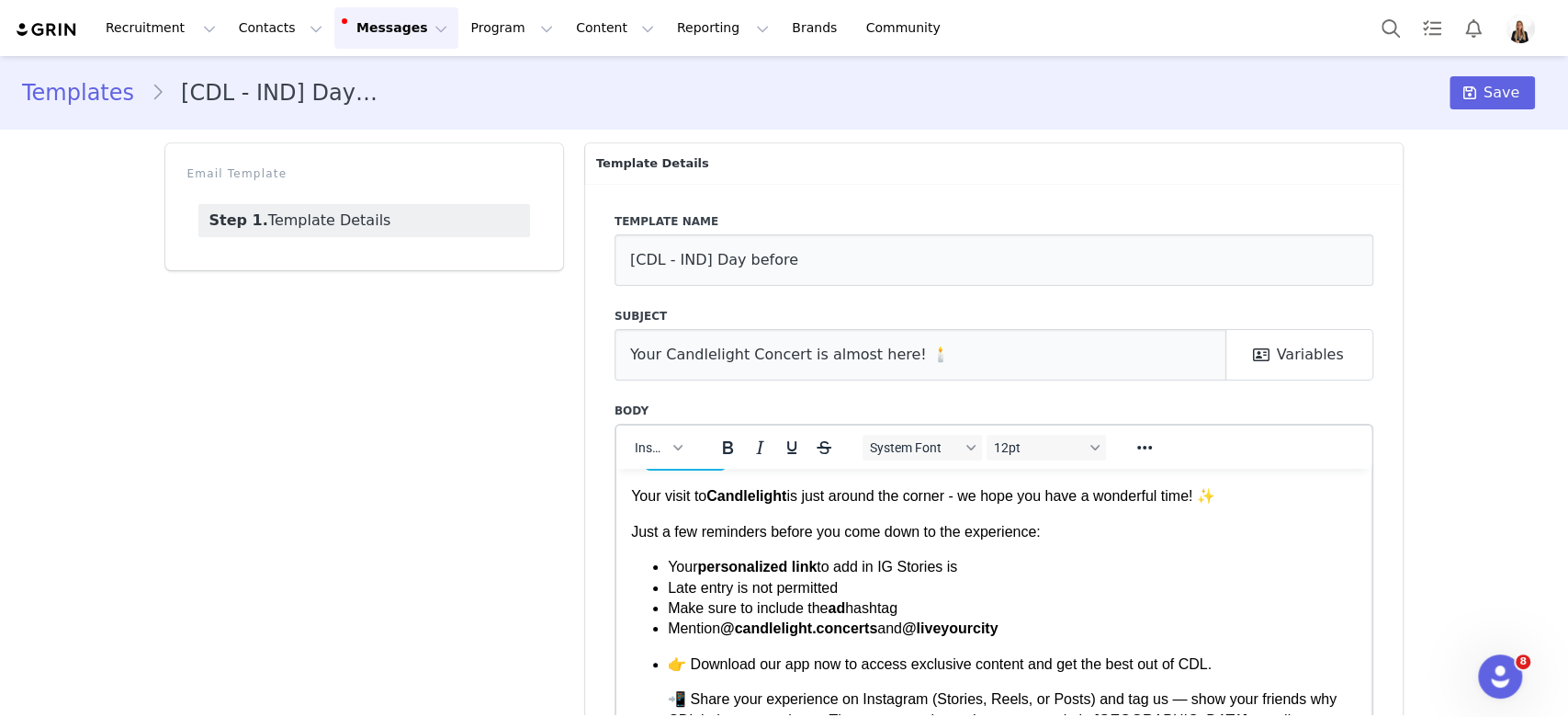
click at [1497, 112] on div "Templates [CDL - IND] Day before Save" at bounding box center [784, 92] width 1568 height 62
click at [1490, 104] on button "Save" at bounding box center [1492, 93] width 85 height 33
